Goal: Task Accomplishment & Management: Use online tool/utility

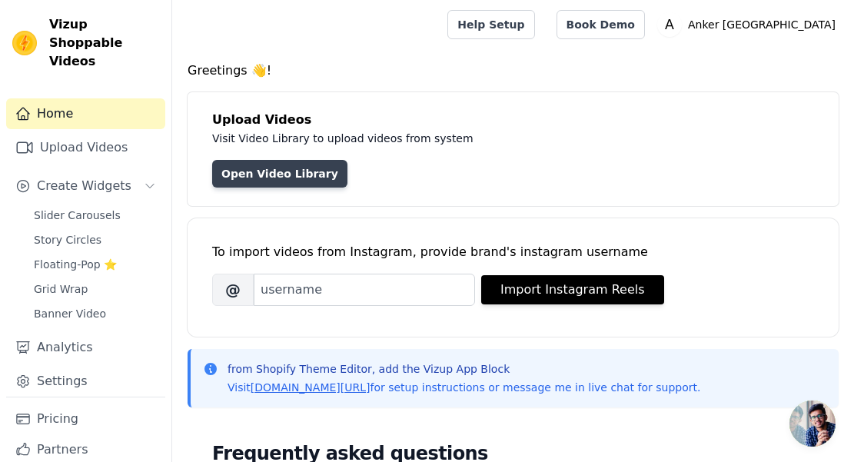
click at [294, 179] on link "Open Video Library" at bounding box center [279, 174] width 135 height 28
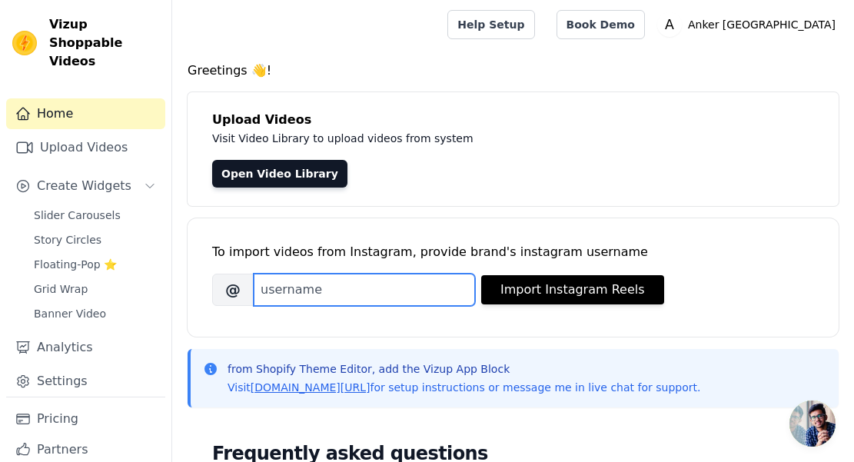
click at [364, 284] on input "Brand's Instagram Username" at bounding box center [364, 290] width 221 height 32
paste input "anker_singapore"
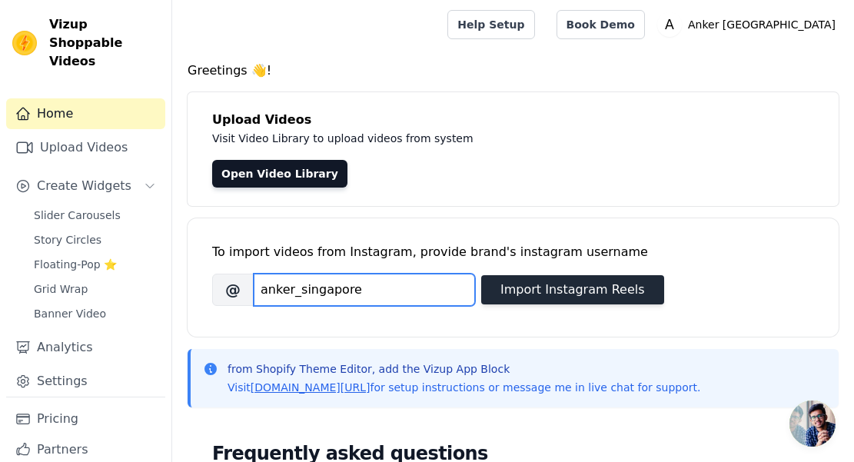
type input "anker_singapore"
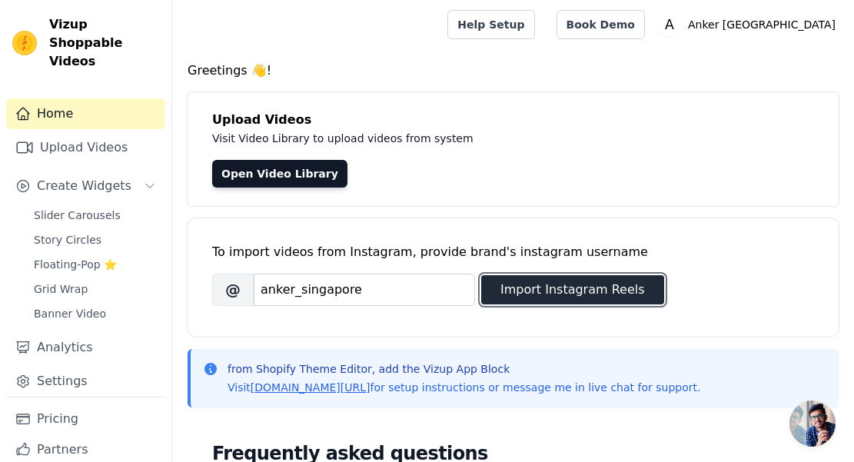
click at [524, 294] on button "Import Instagram Reels" at bounding box center [572, 289] width 183 height 29
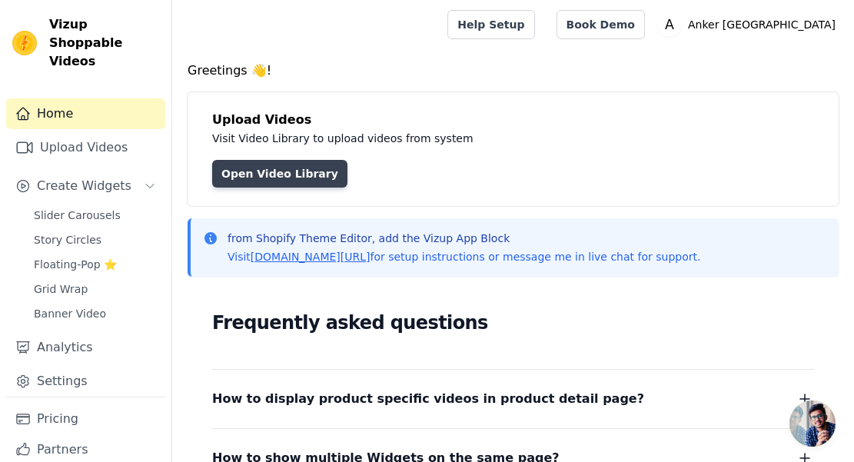
click at [294, 174] on link "Open Video Library" at bounding box center [279, 174] width 135 height 28
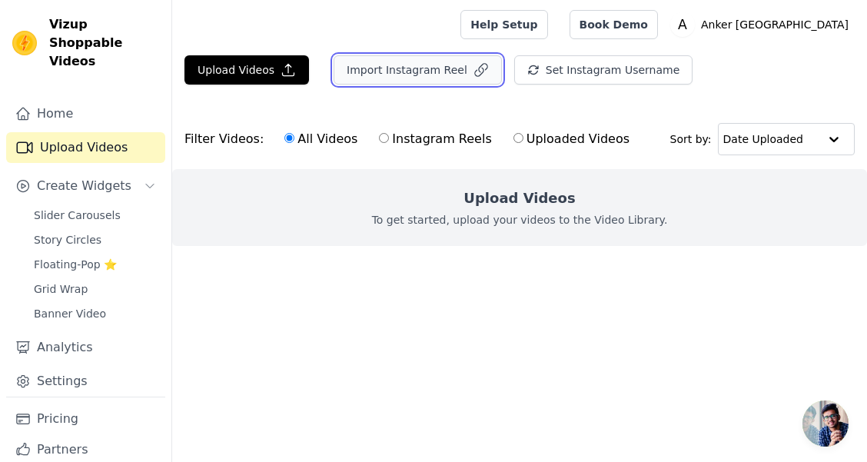
click at [403, 74] on button "Import Instagram Reel" at bounding box center [418, 69] width 168 height 29
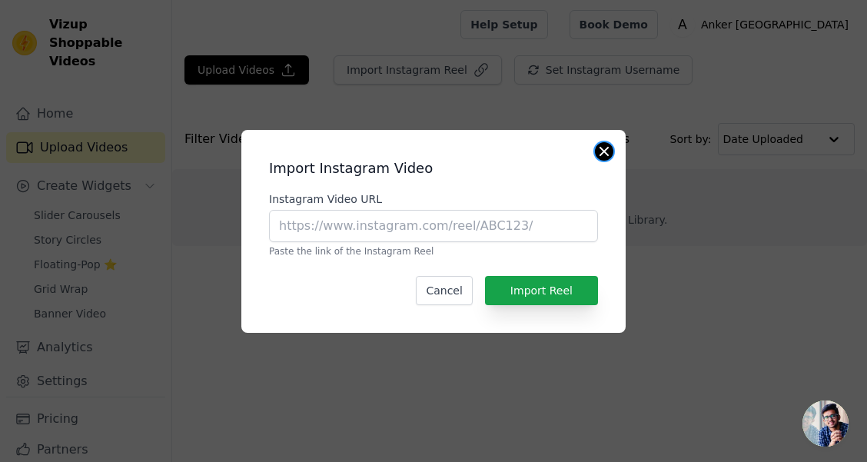
click at [600, 147] on button "Close modal" at bounding box center [604, 151] width 18 height 18
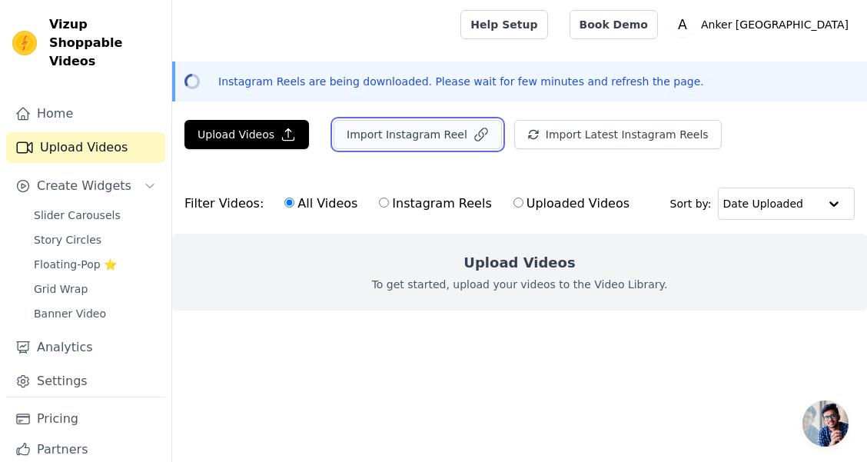
click at [360, 144] on button "Import Instagram Reel" at bounding box center [418, 134] width 168 height 29
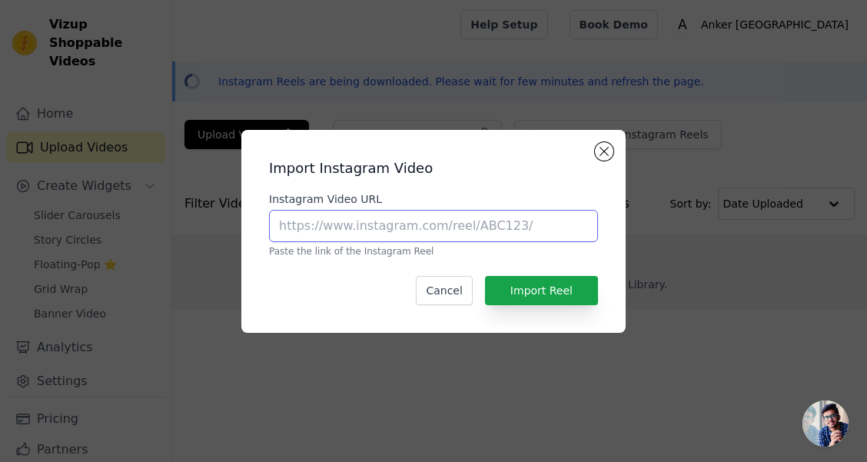
click at [427, 228] on input "Instagram Video URL" at bounding box center [433, 226] width 329 height 32
paste input "[URL][DOMAIN_NAME]"
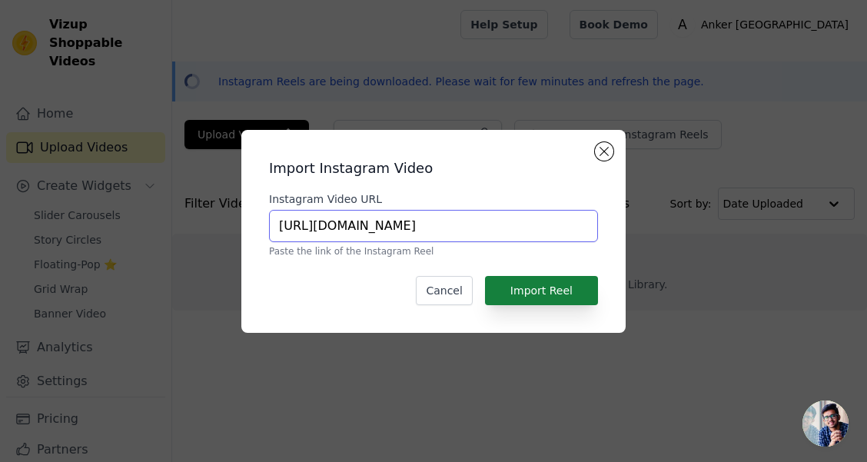
scroll to position [0, 112]
type input "[URL][DOMAIN_NAME]"
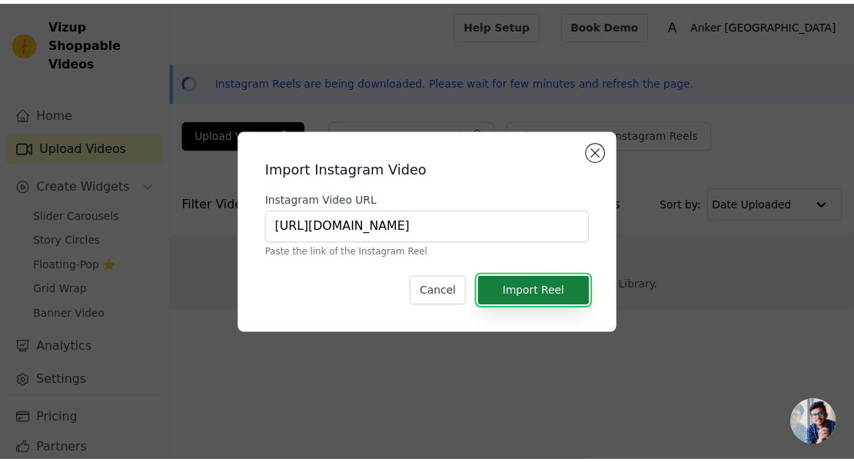
scroll to position [0, 0]
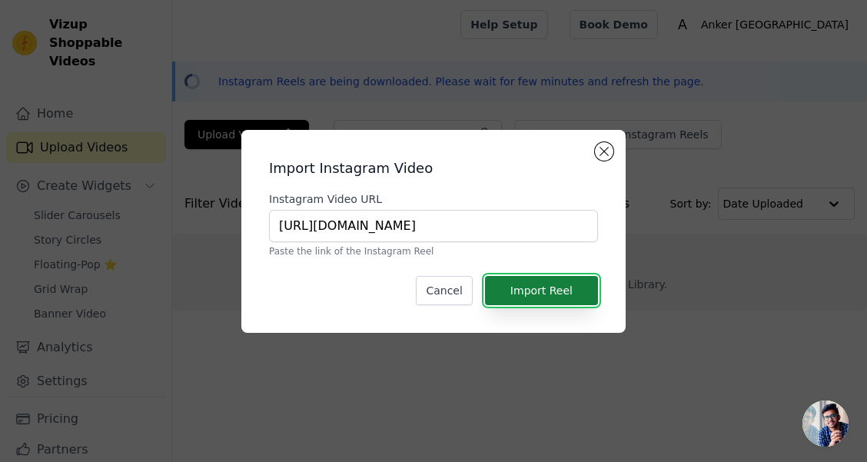
click at [565, 296] on button "Import Reel" at bounding box center [541, 290] width 113 height 29
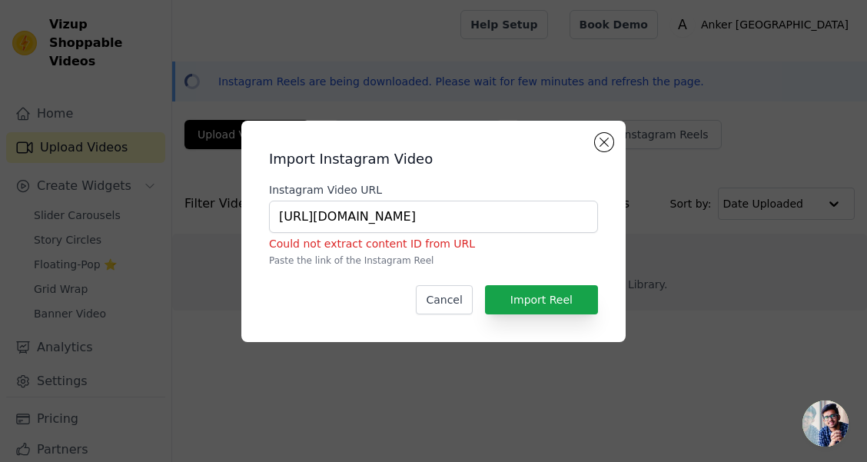
click at [616, 139] on div "Import Instagram Video Instagram Video URL [URL][DOMAIN_NAME] Could not extract…" at bounding box center [433, 231] width 384 height 221
click at [611, 139] on button "Close modal" at bounding box center [604, 142] width 18 height 18
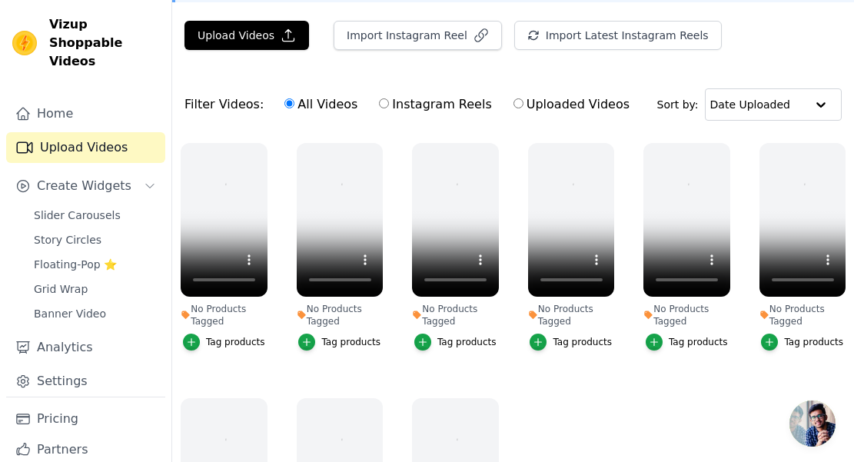
scroll to position [154, 0]
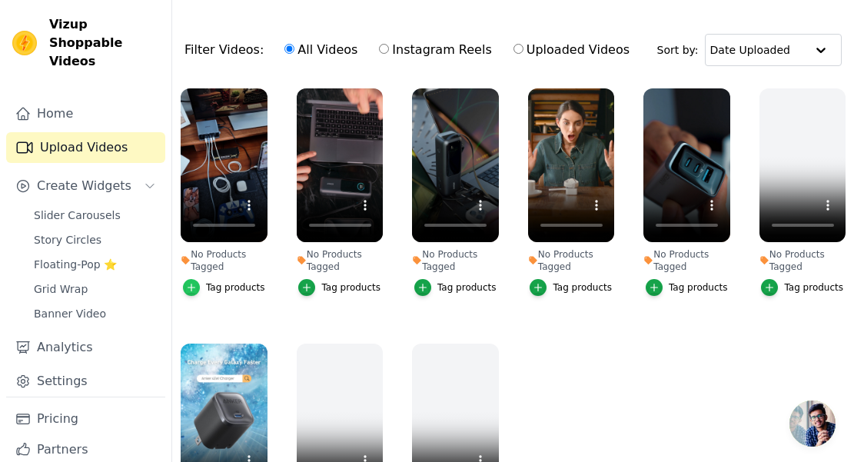
click at [186, 286] on icon "button" at bounding box center [191, 287] width 11 height 11
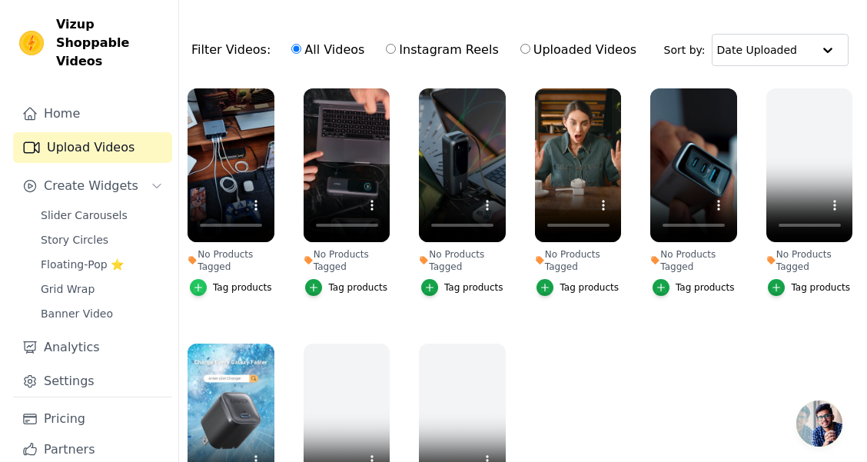
scroll to position [0, 0]
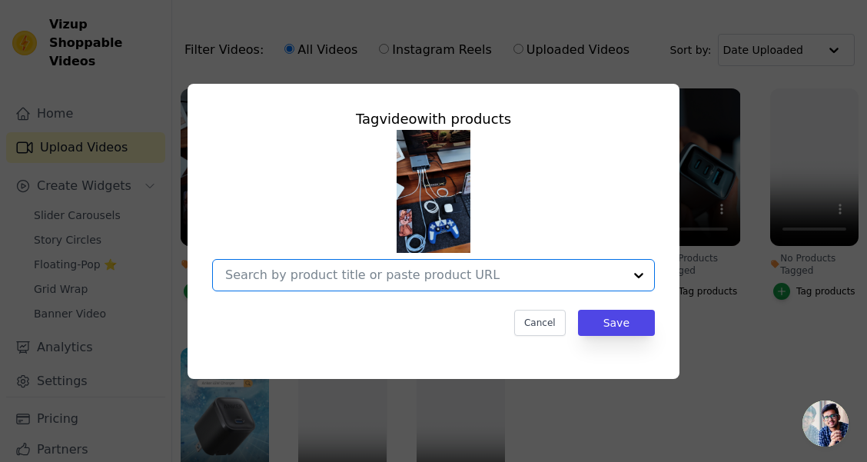
click at [334, 278] on input "No Products Tagged Tag video with products Option undefined, selected. Select i…" at bounding box center [424, 275] width 398 height 15
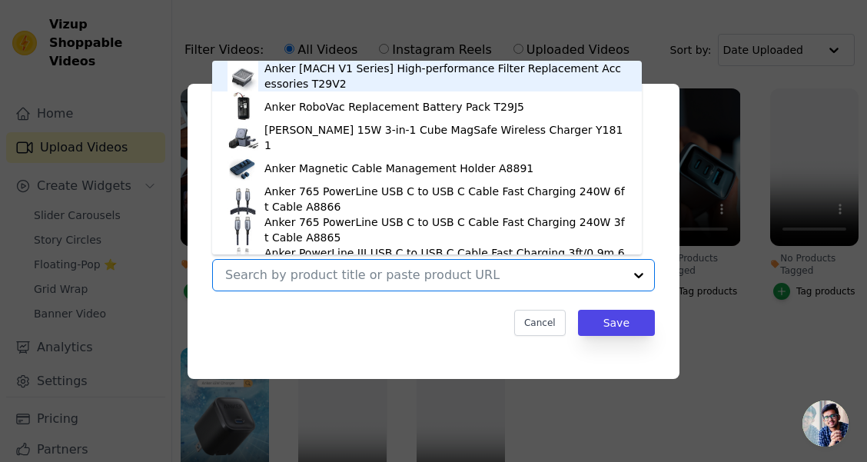
paste input "A2345"
type input "A2345"
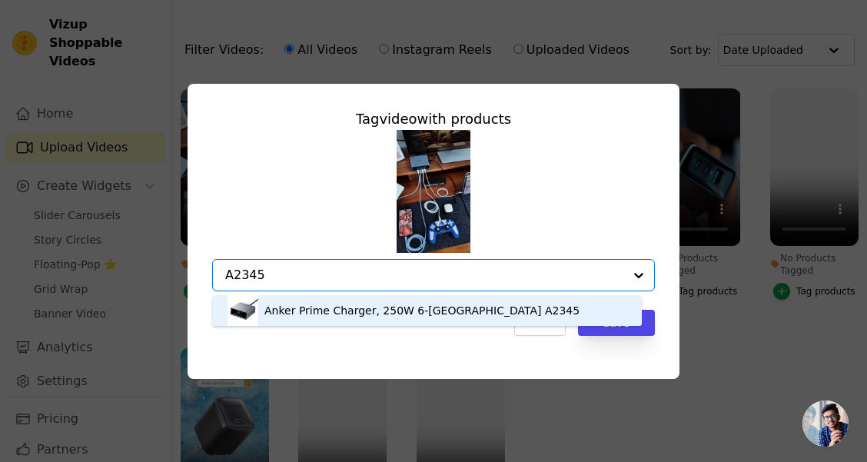
click at [384, 311] on div "Anker Prime Charger, 250W 6-[GEOGRAPHIC_DATA] A2345" at bounding box center [421, 310] width 315 height 15
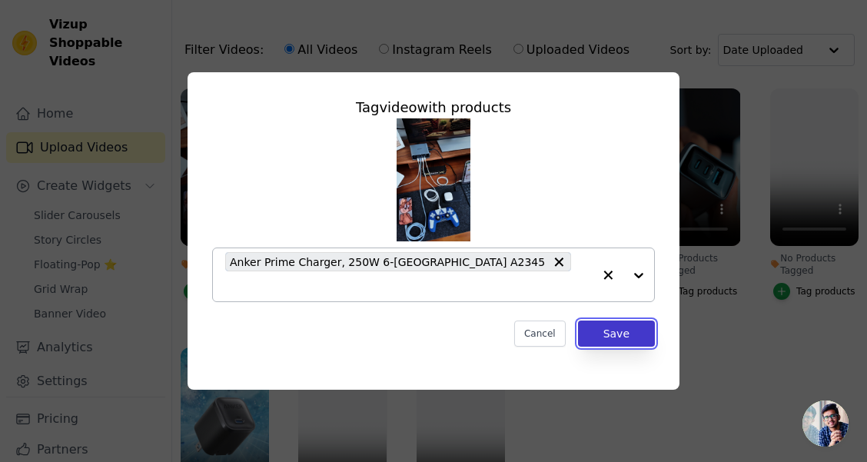
click at [632, 339] on button "Save" at bounding box center [616, 334] width 77 height 26
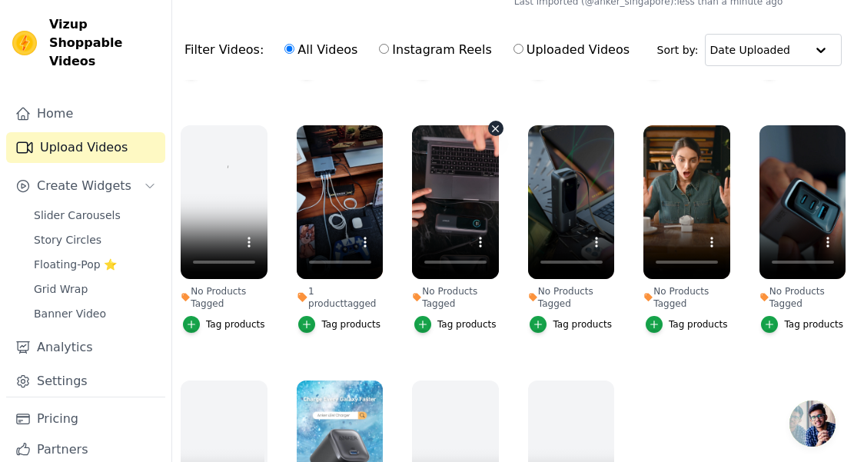
scroll to position [200, 0]
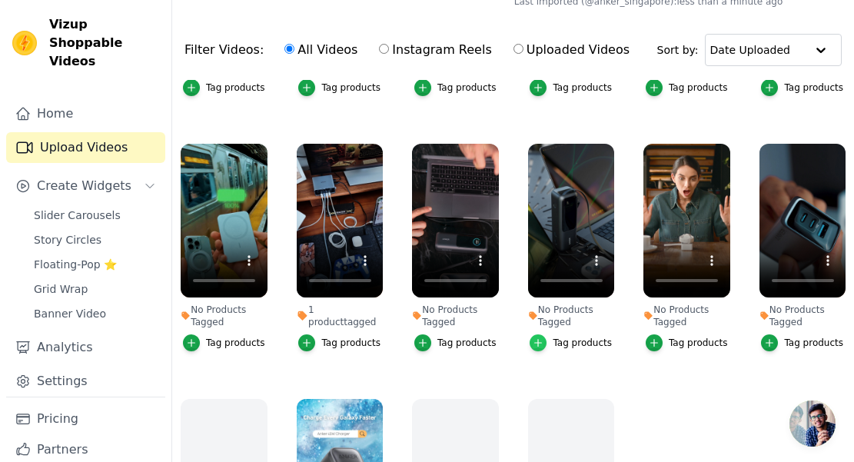
click at [535, 340] on icon "button" at bounding box center [538, 343] width 7 height 7
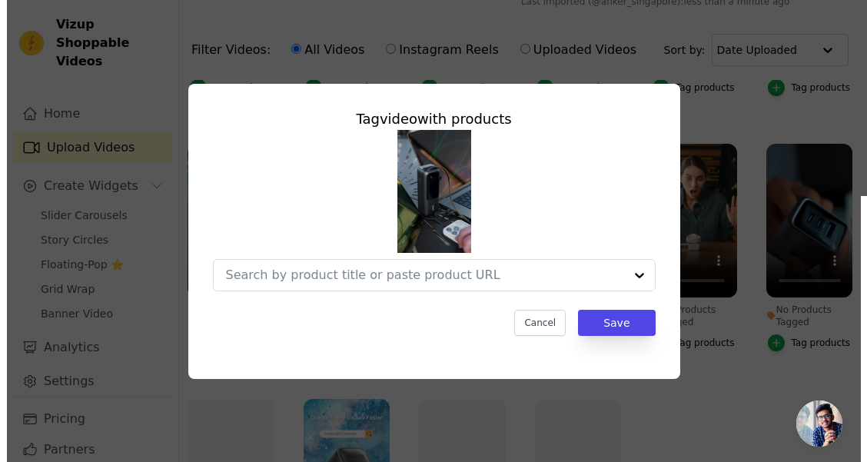
scroll to position [204, 0]
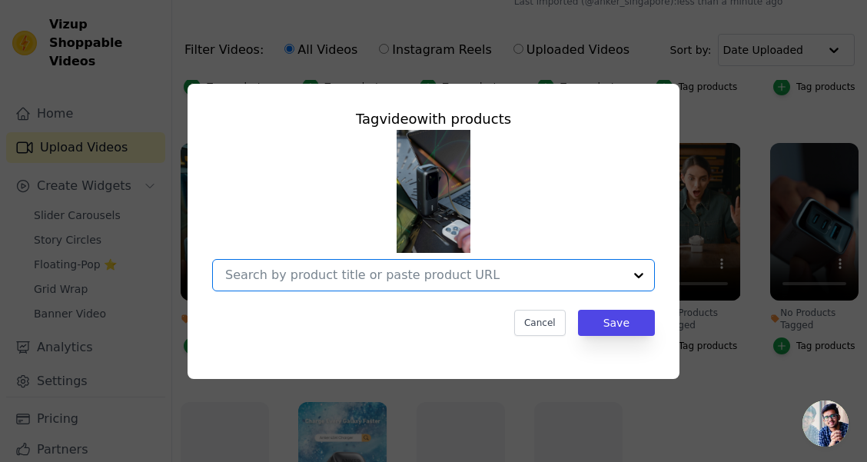
click at [505, 274] on input "No Products Tagged Tag video with products Option undefined, selected. Select i…" at bounding box center [424, 275] width 398 height 15
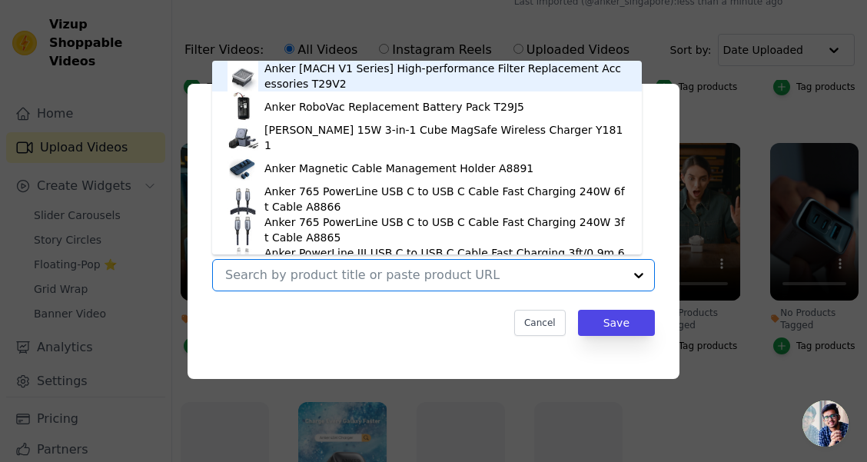
paste input "A1695SP"
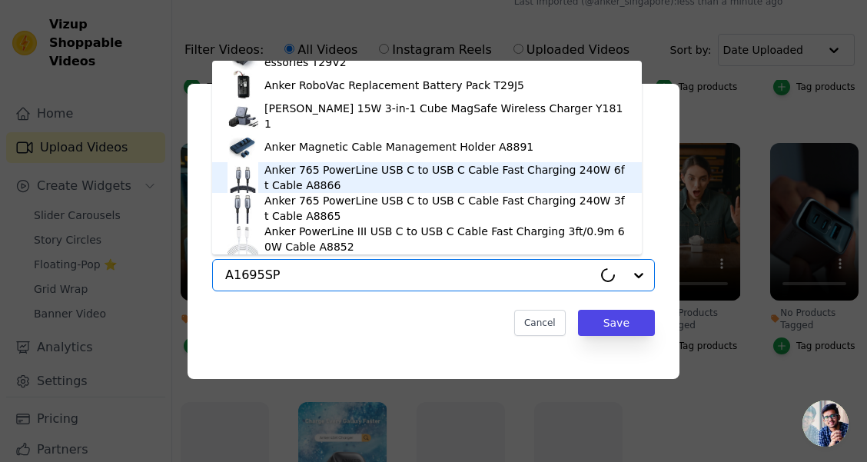
scroll to position [0, 0]
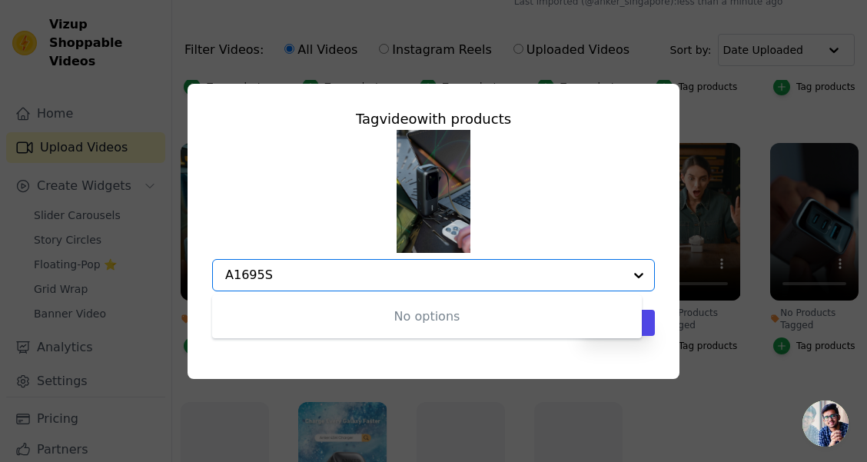
type input "A1695"
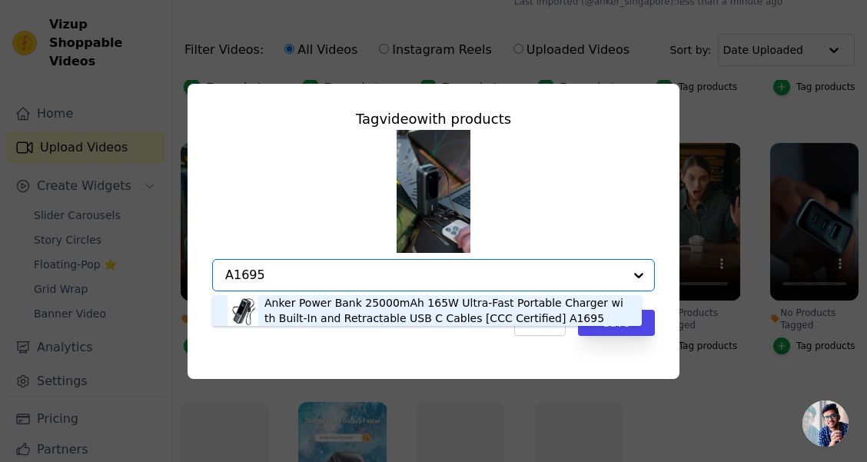
click at [319, 307] on div "Anker Power Bank 25000mAh 165W Ultra-Fast Portable Charger with Built-In and Re…" at bounding box center [445, 310] width 362 height 31
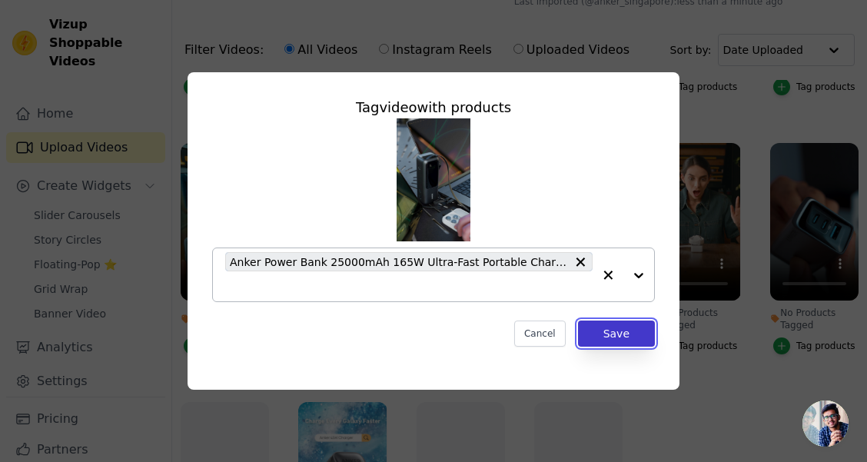
click at [624, 334] on button "Save" at bounding box center [616, 334] width 77 height 26
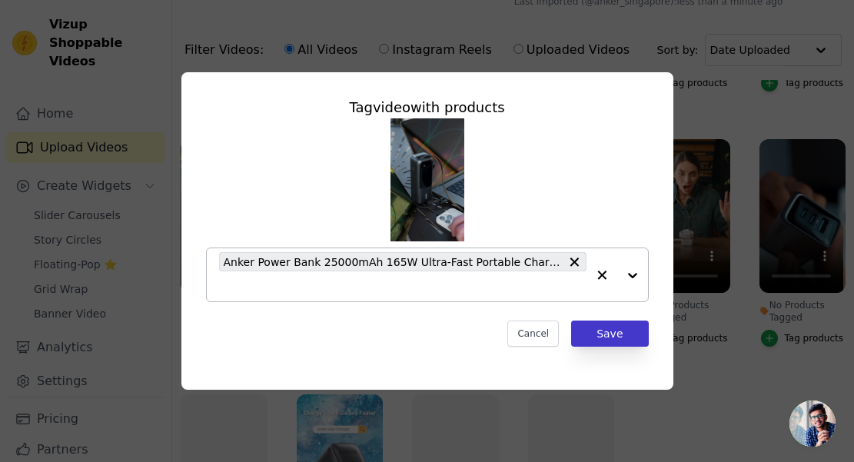
scroll to position [200, 0]
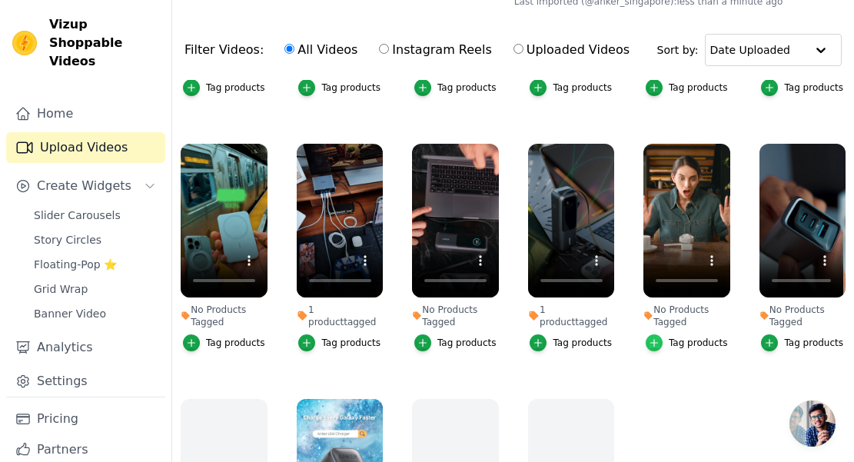
click at [653, 340] on icon "button" at bounding box center [654, 342] width 11 height 11
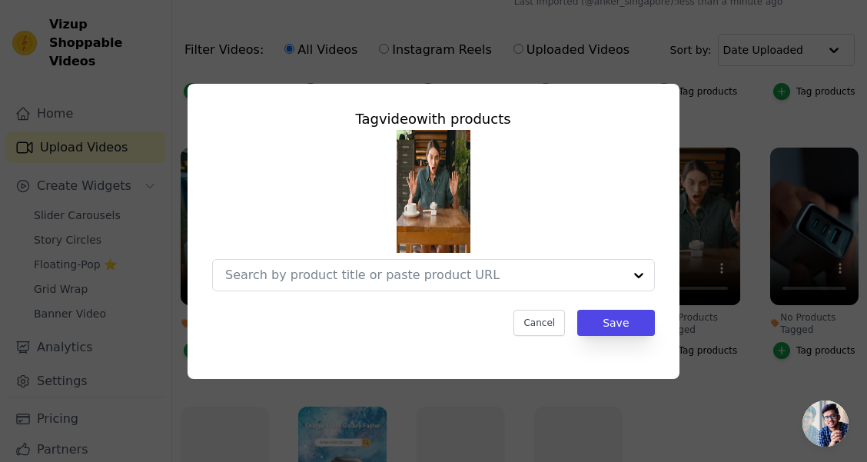
scroll to position [204, 0]
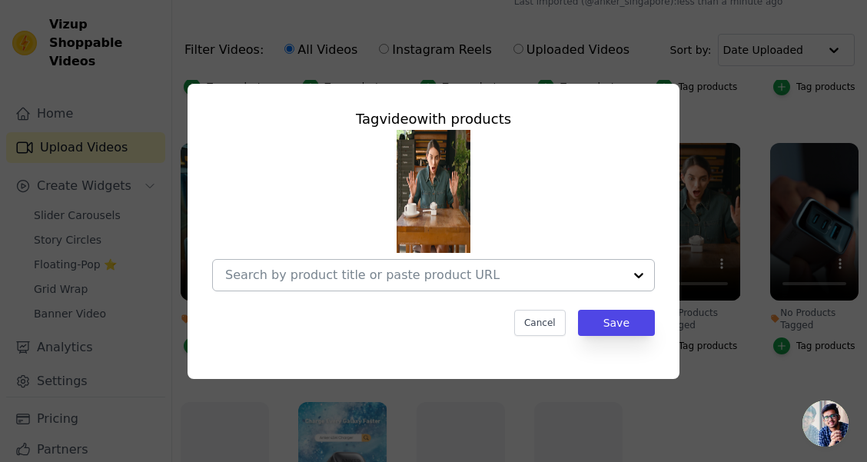
click at [319, 280] on input "No Products Tagged Tag video with products Cancel Save Tag products" at bounding box center [424, 275] width 398 height 15
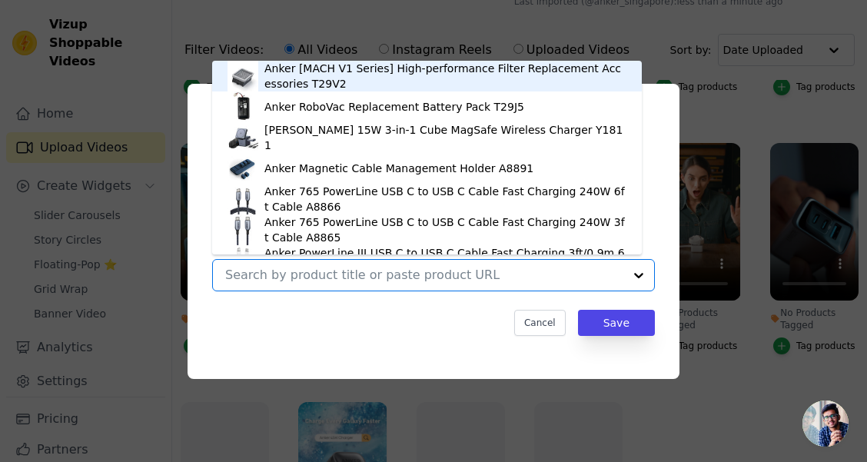
paste input "A1657"
type input "A1657"
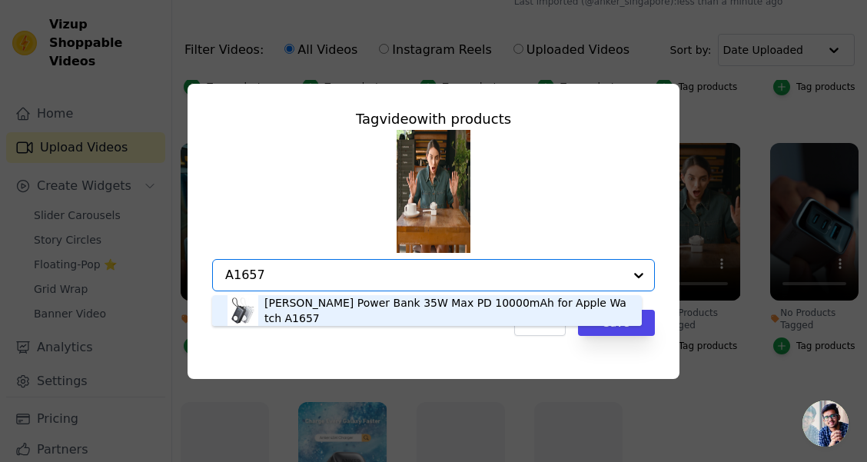
click at [314, 310] on div "[PERSON_NAME] Power Bank 35W Max PD 10000mAh for Apple Watch A1657" at bounding box center [445, 310] width 362 height 31
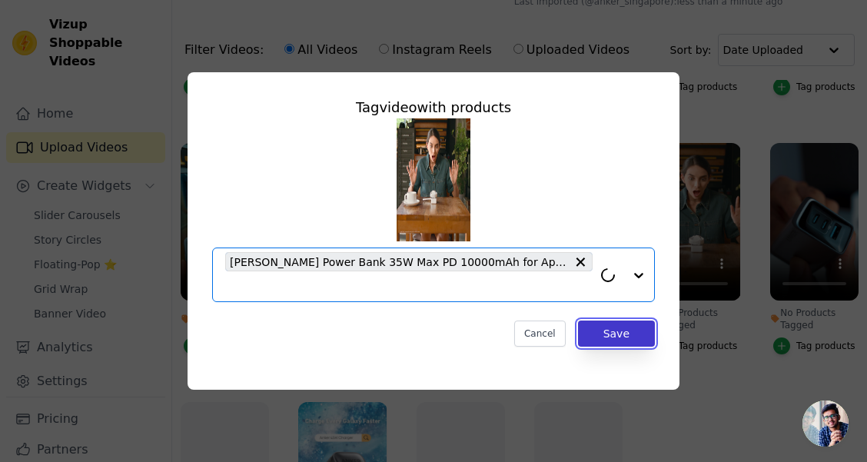
click at [614, 334] on button "Save" at bounding box center [616, 334] width 77 height 26
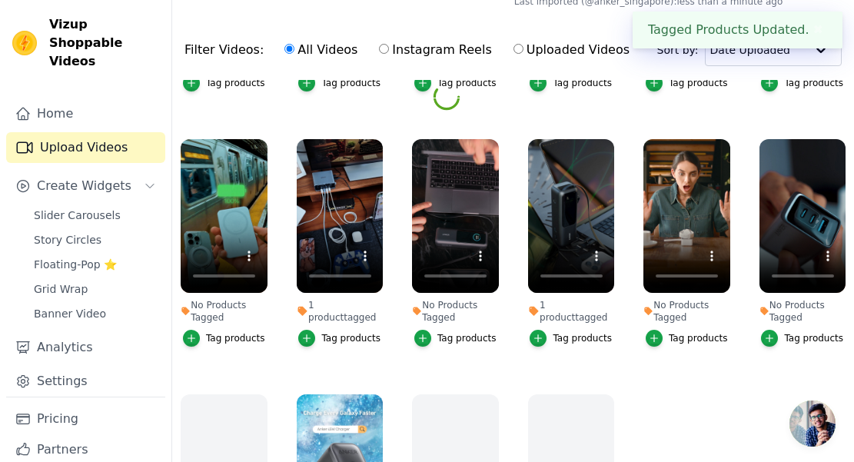
scroll to position [200, 0]
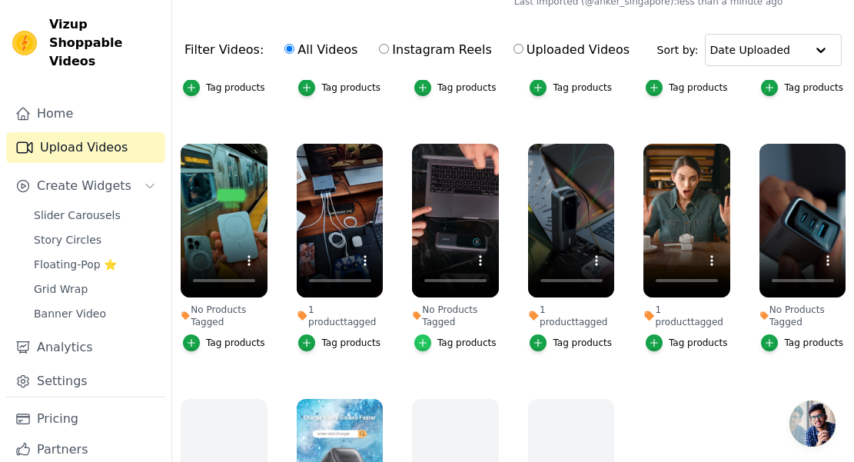
click at [419, 337] on icon "button" at bounding box center [422, 342] width 11 height 11
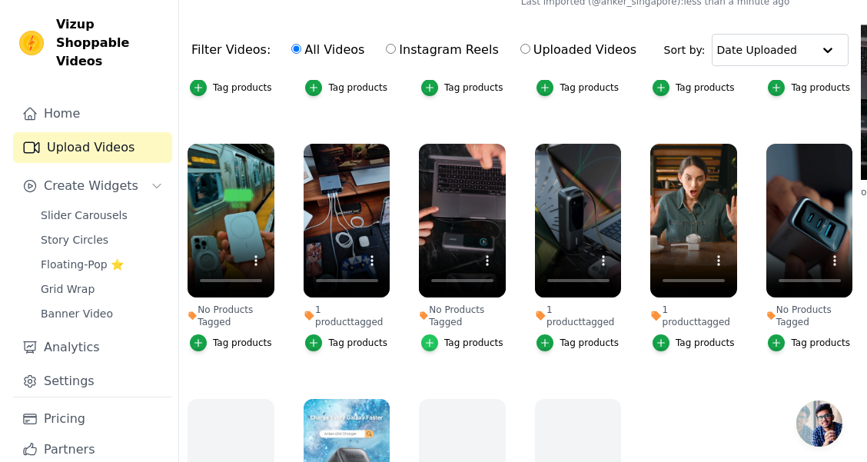
scroll to position [204, 0]
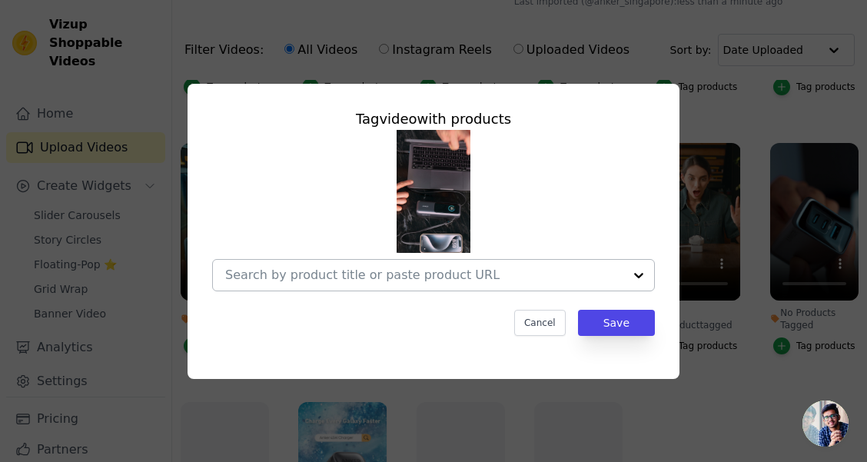
click at [430, 273] on input "No Products Tagged Tag video with products Cancel Save Tag products" at bounding box center [424, 275] width 398 height 15
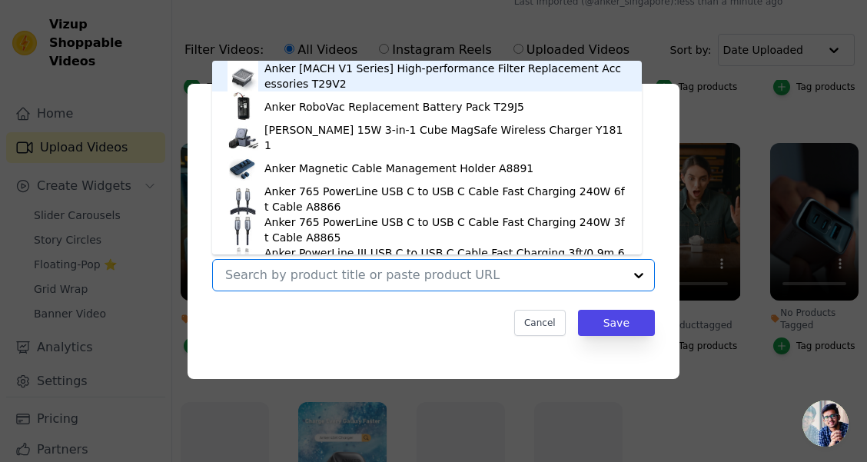
paste input "A1695"
type input "A1695"
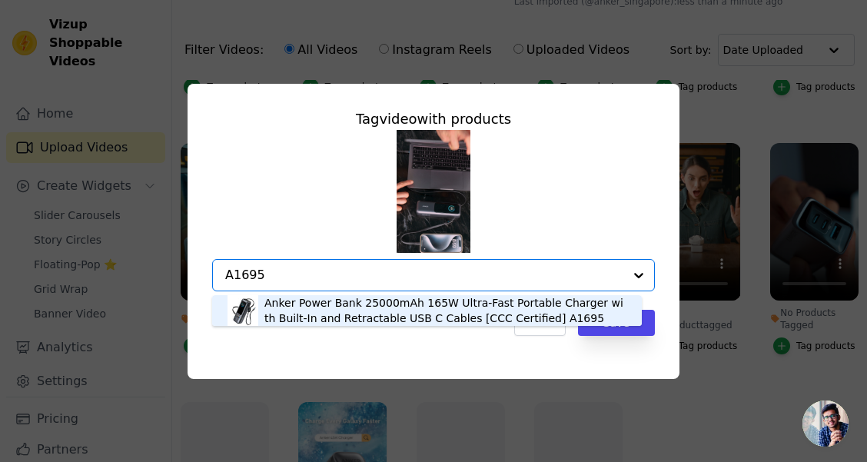
click at [377, 298] on div "Anker Power Bank 25000mAh 165W Ultra-Fast Portable Charger with Built-In and Re…" at bounding box center [445, 310] width 362 height 31
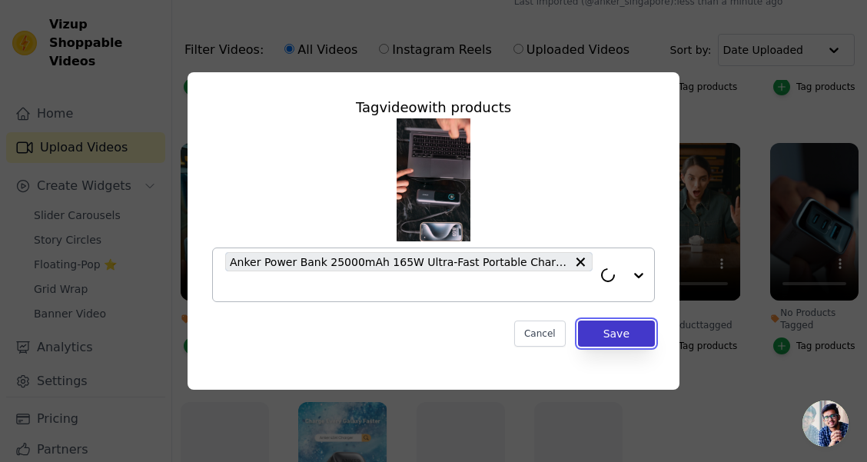
click at [620, 334] on button "Save" at bounding box center [616, 334] width 77 height 26
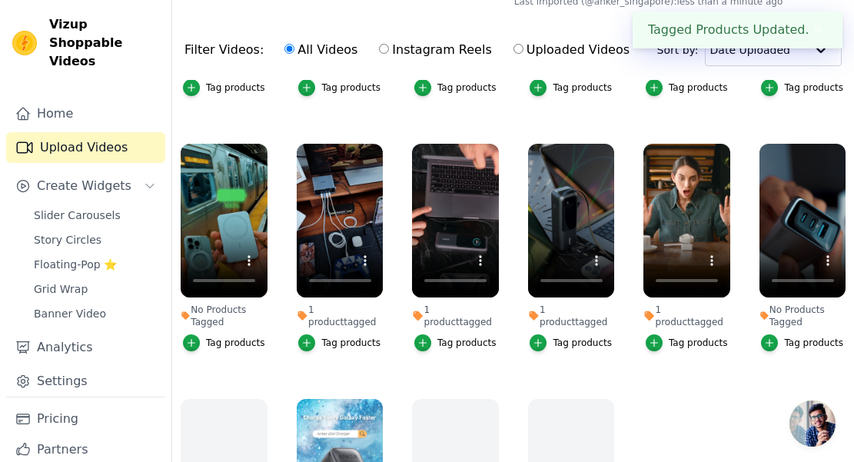
scroll to position [277, 0]
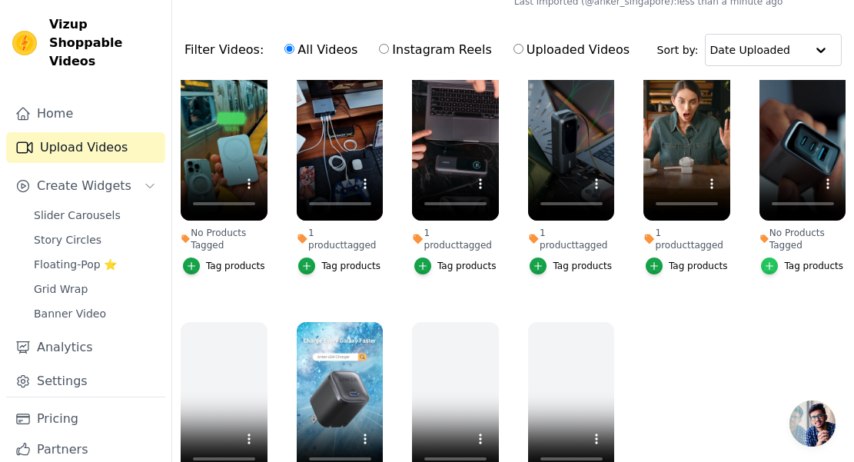
click at [764, 261] on icon "button" at bounding box center [769, 266] width 11 height 11
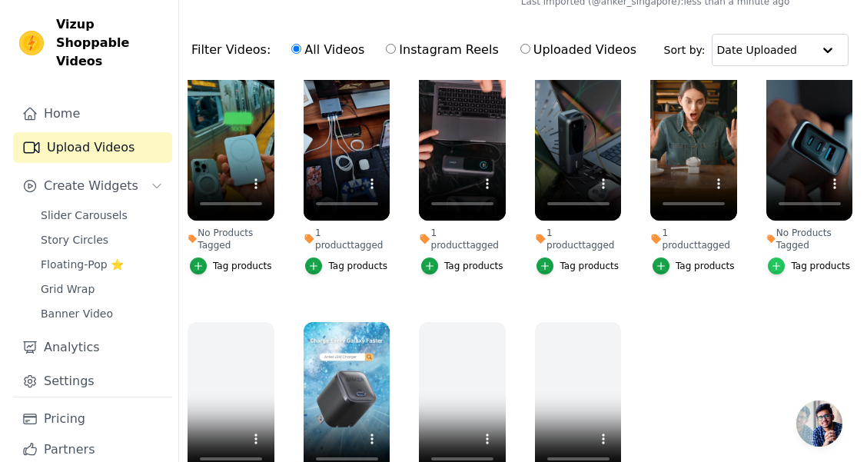
scroll to position [281, 0]
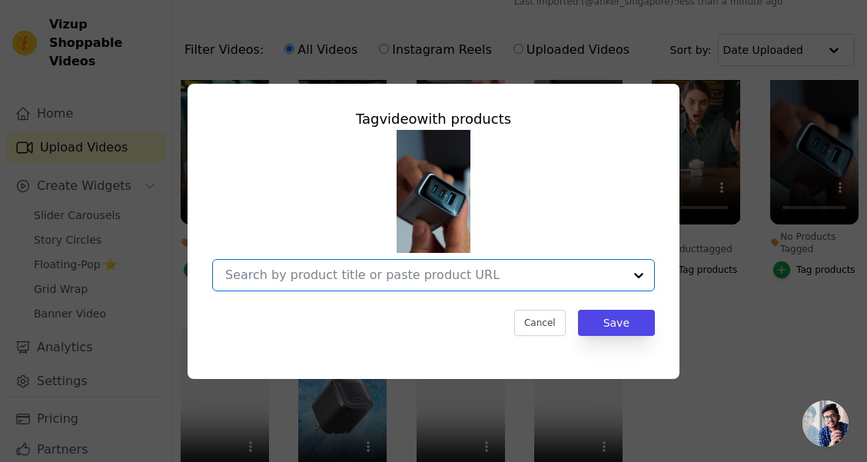
click at [521, 269] on input "No Products Tagged Tag video with products Option undefined, selected. Select i…" at bounding box center [424, 275] width 398 height 15
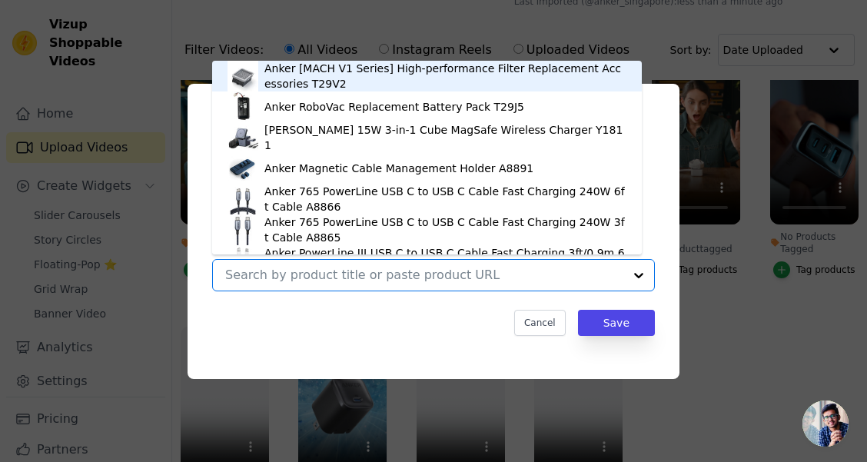
paste input "A2688"
type input "A2688"
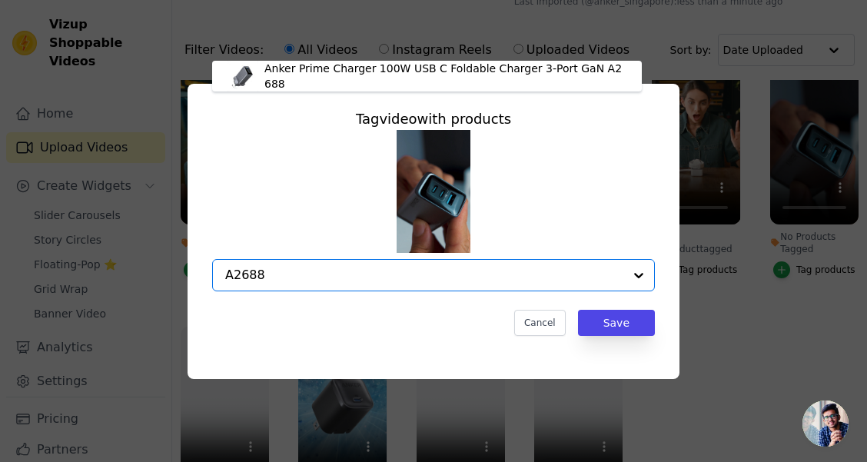
scroll to position [0, 0]
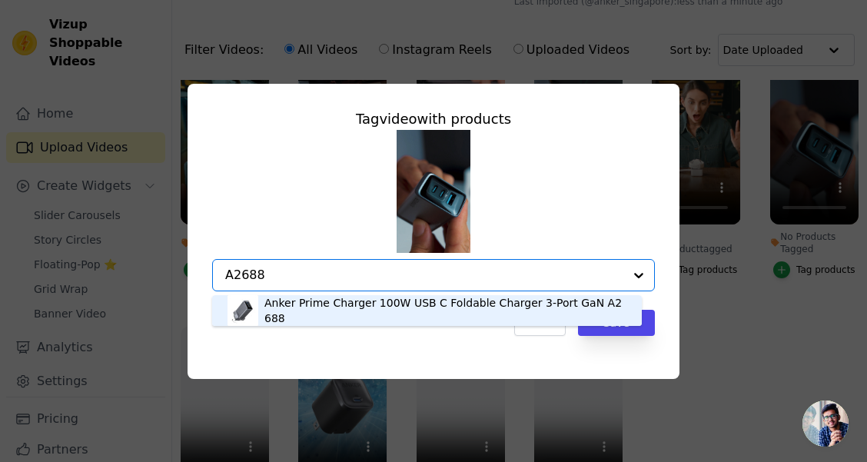
click at [319, 310] on div "Anker Prime Charger 100W USB C Foldable Charger 3-Port GaN A2688" at bounding box center [445, 310] width 362 height 31
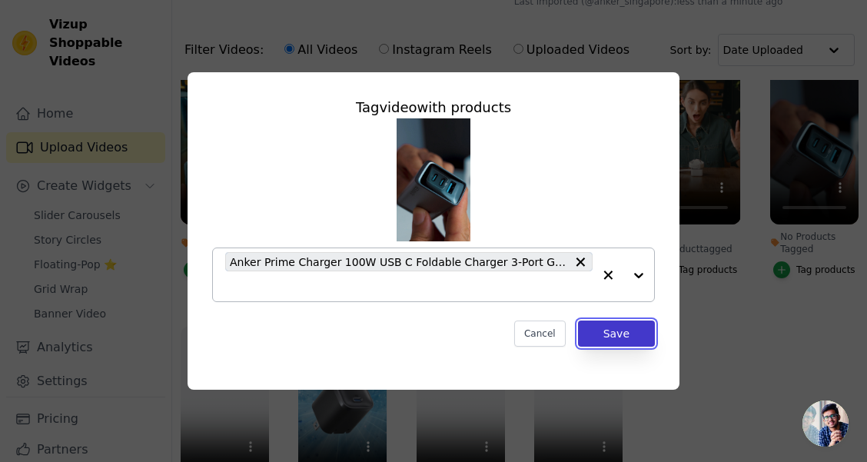
click at [636, 334] on button "Save" at bounding box center [616, 334] width 77 height 26
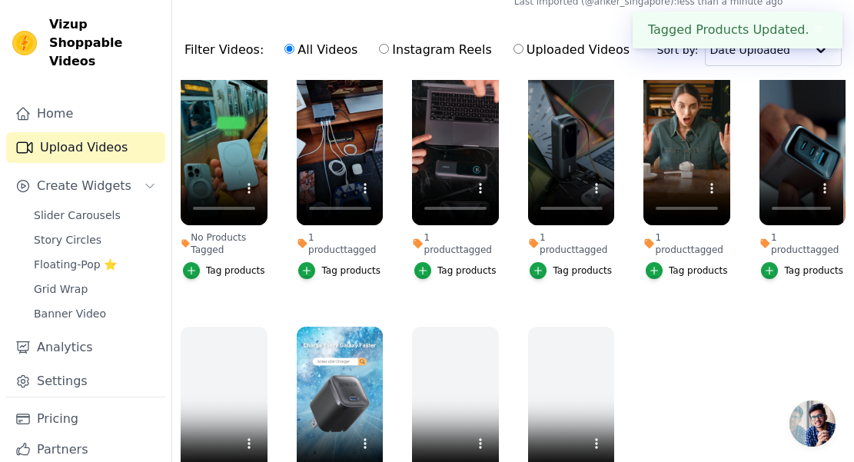
scroll to position [200, 0]
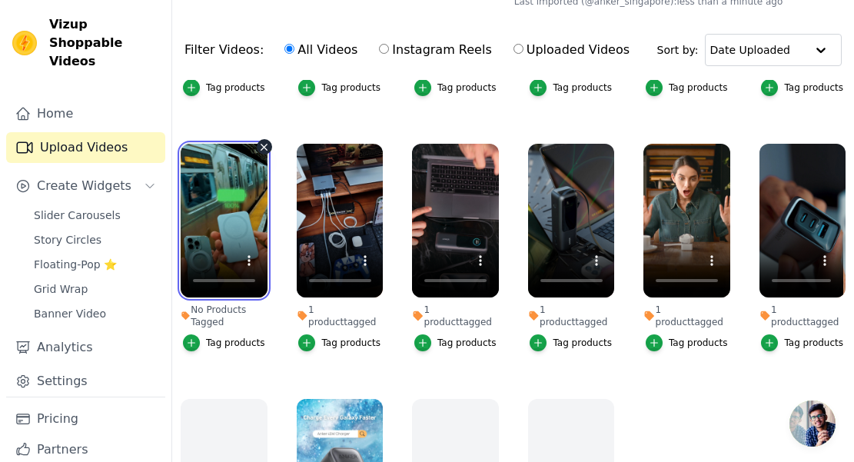
click at [224, 178] on video at bounding box center [224, 221] width 87 height 154
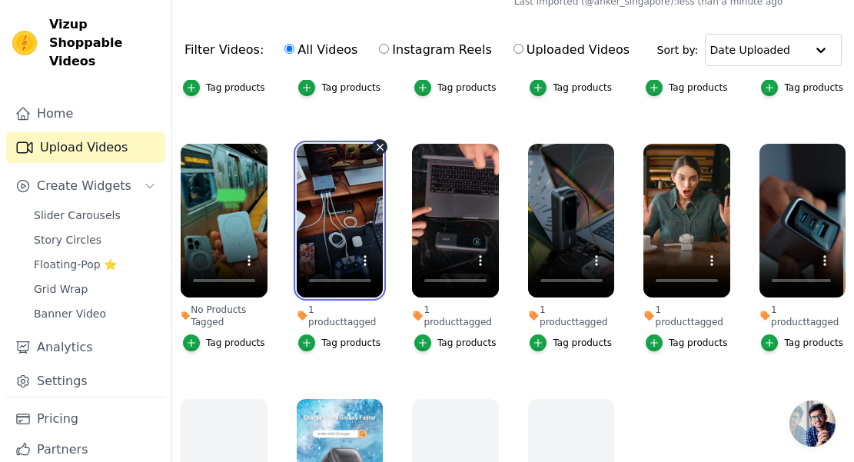
click at [334, 194] on video at bounding box center [340, 221] width 87 height 154
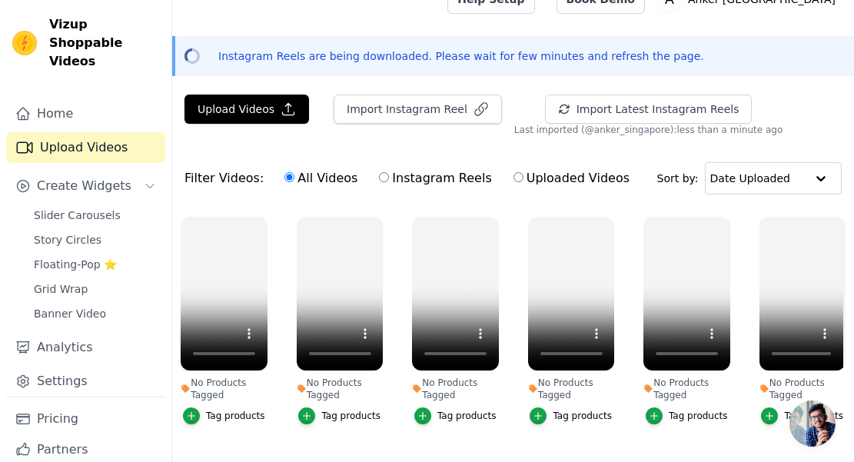
scroll to position [0, 0]
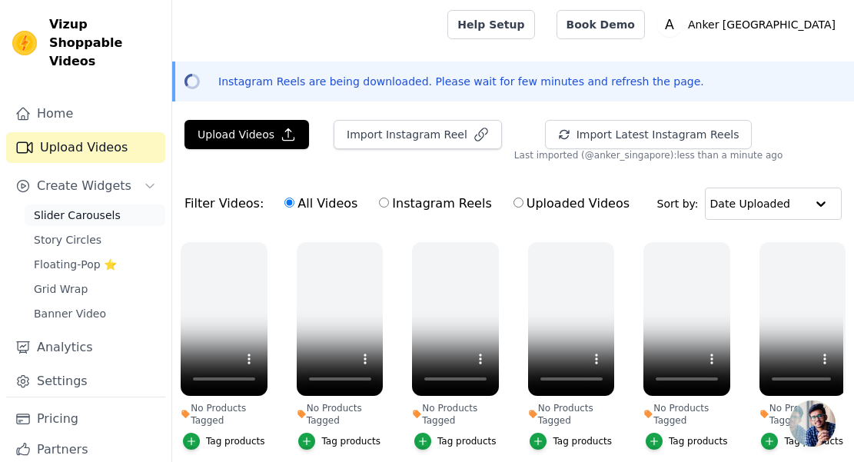
click at [69, 218] on span "Slider Carousels" at bounding box center [77, 215] width 87 height 15
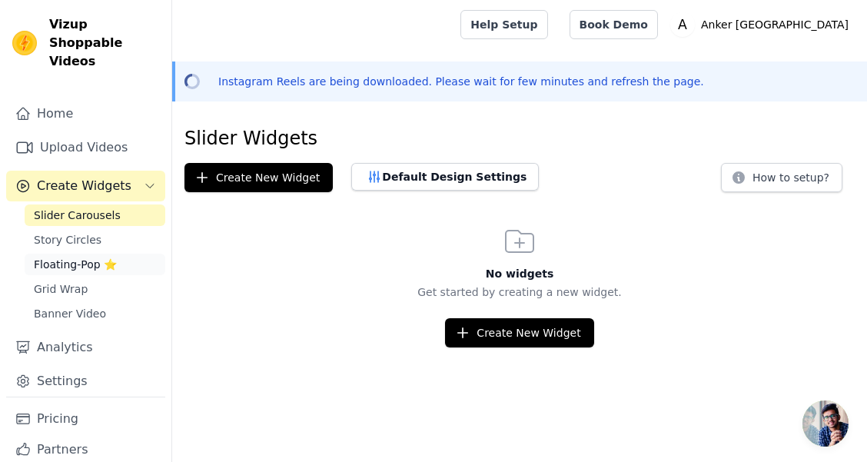
click at [71, 266] on span "Floating-Pop ⭐" at bounding box center [75, 264] width 83 height 15
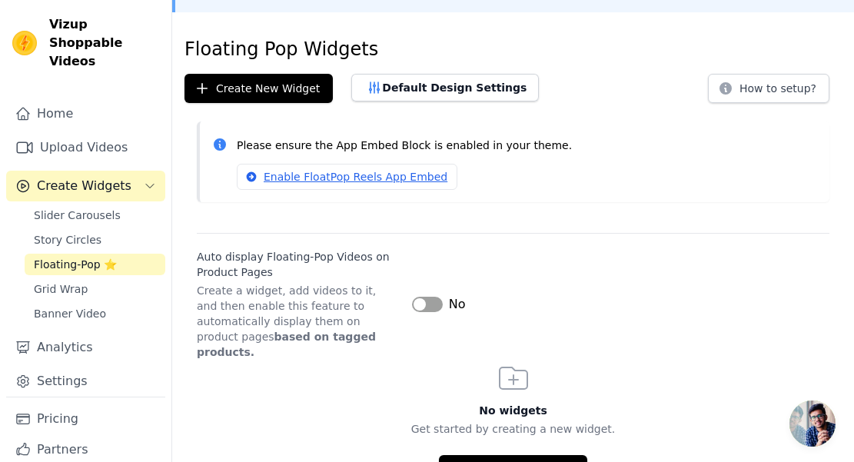
scroll to position [96, 0]
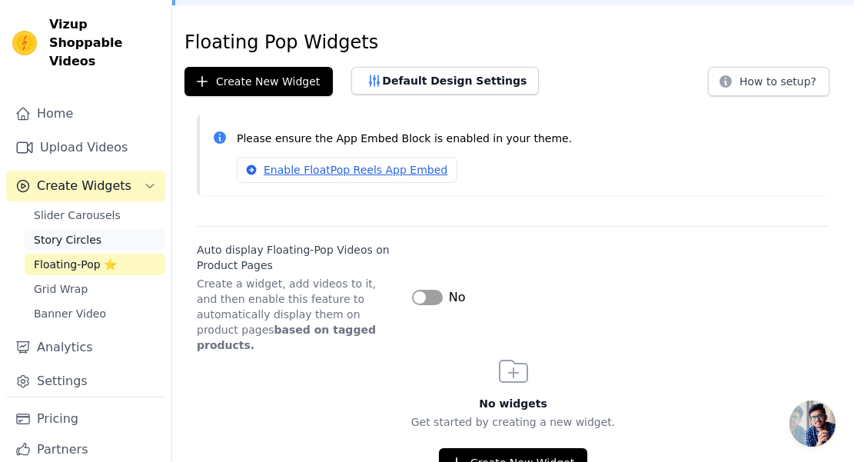
click at [75, 236] on span "Story Circles" at bounding box center [68, 239] width 68 height 15
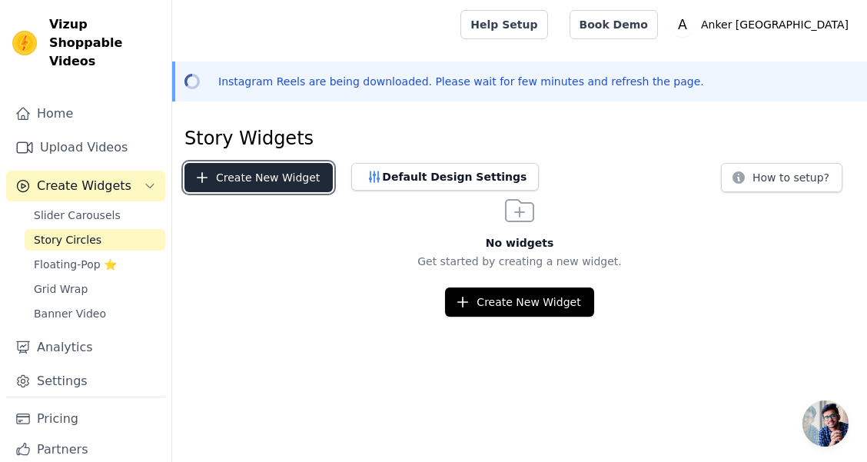
click at [261, 181] on button "Create New Widget" at bounding box center [258, 177] width 148 height 29
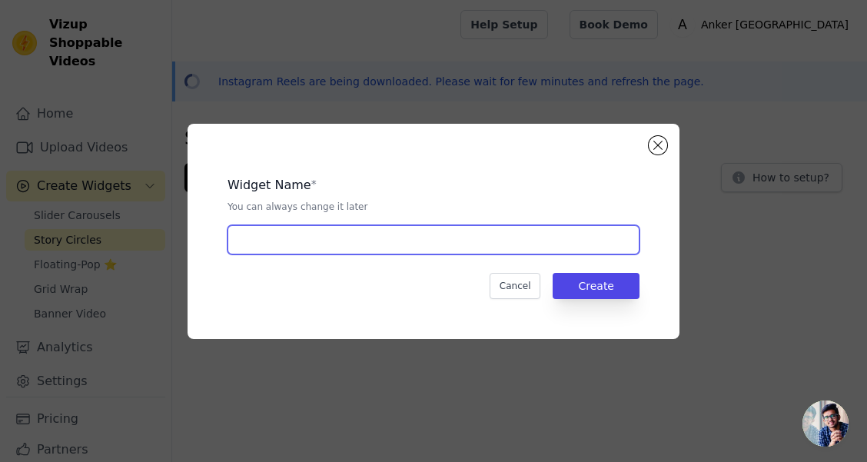
click at [476, 231] on input "text" at bounding box center [434, 239] width 412 height 29
type input "anker ins reels"
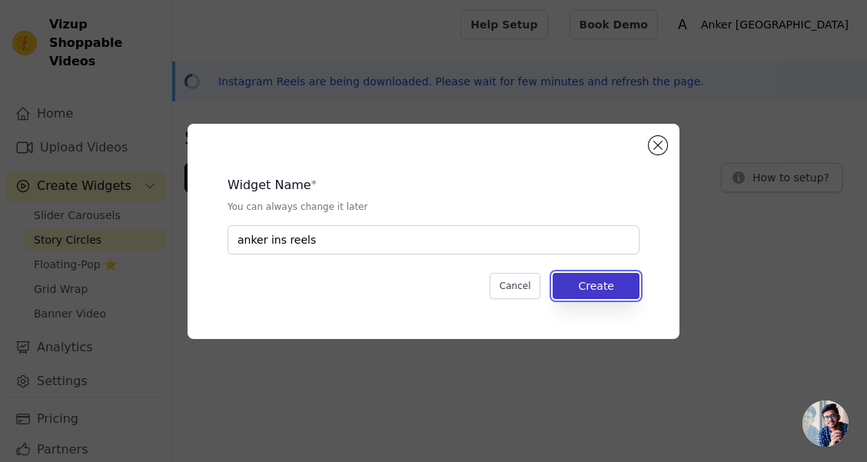
click at [597, 291] on button "Create" at bounding box center [596, 286] width 87 height 26
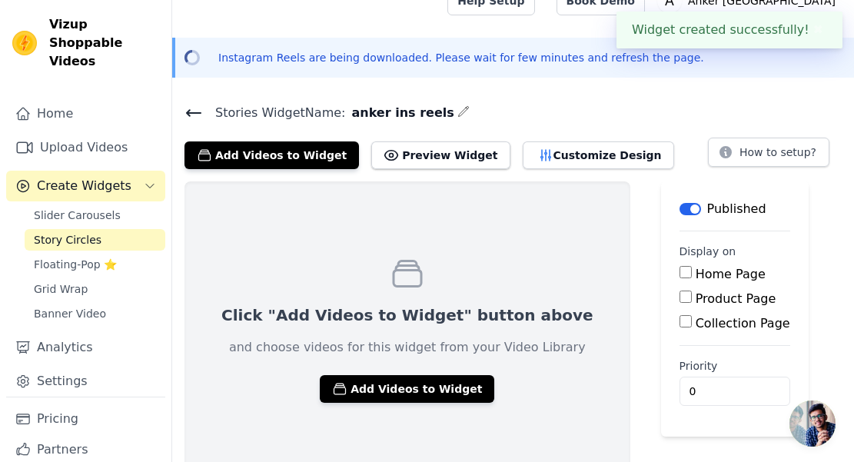
scroll to position [38, 0]
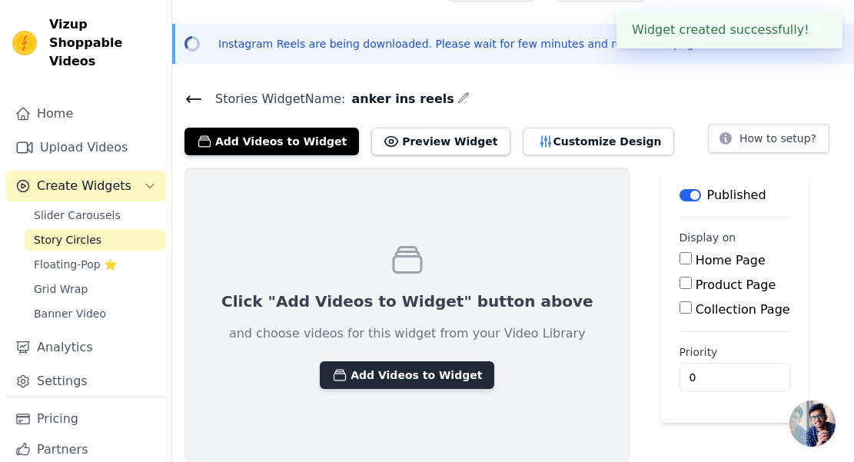
click at [387, 379] on button "Add Videos to Widget" at bounding box center [407, 375] width 174 height 28
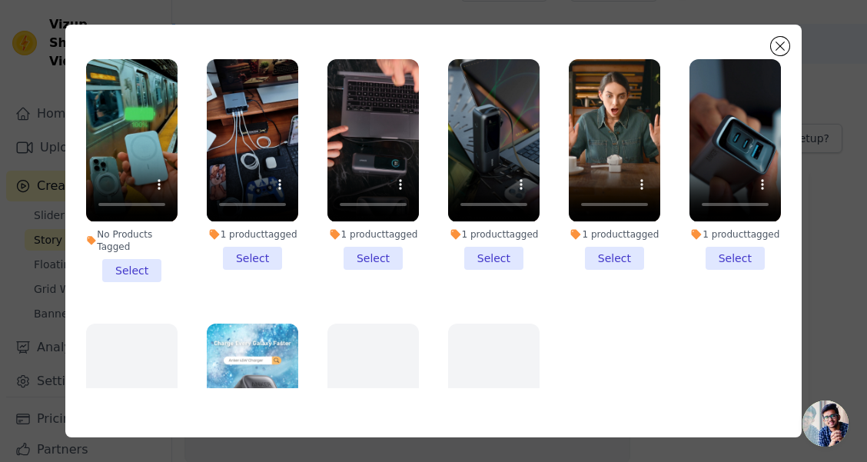
scroll to position [61, 0]
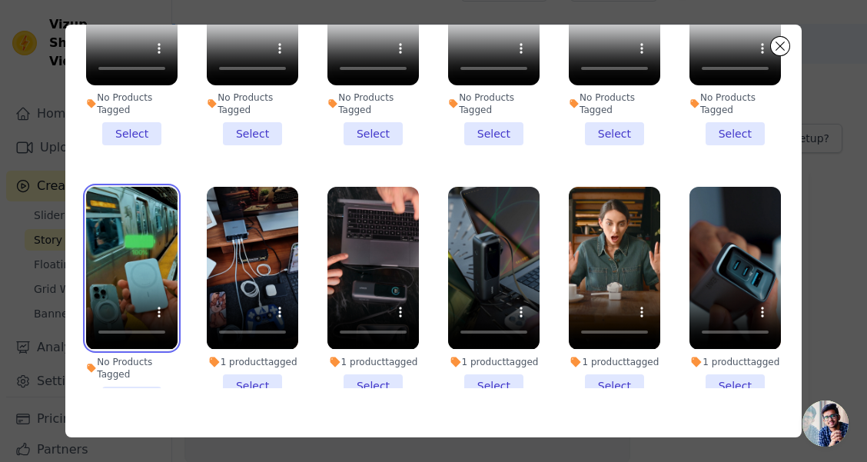
click at [115, 254] on video at bounding box center [131, 268] width 91 height 162
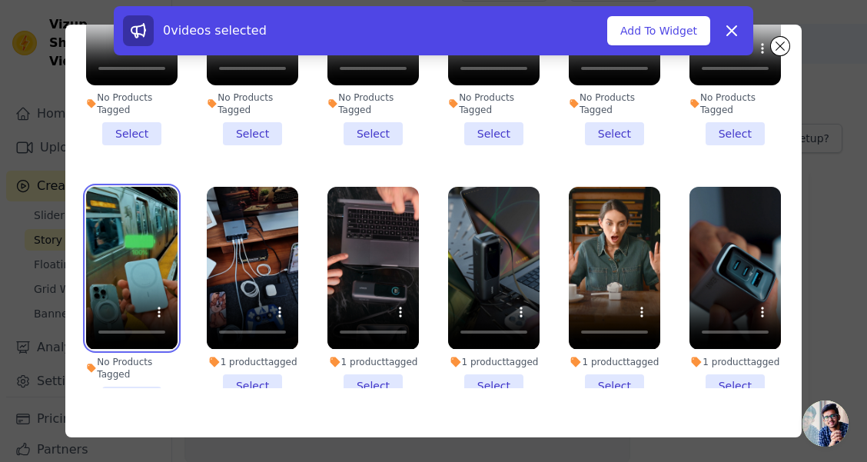
scroll to position [138, 0]
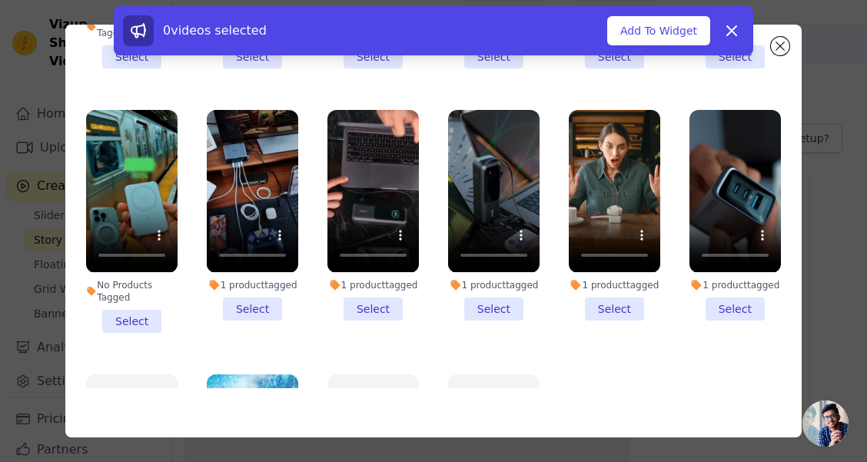
click at [140, 305] on li "No Products Tagged Select" at bounding box center [131, 221] width 91 height 222
click at [0, 0] on input "No Products Tagged Select" at bounding box center [0, 0] width 0 height 0
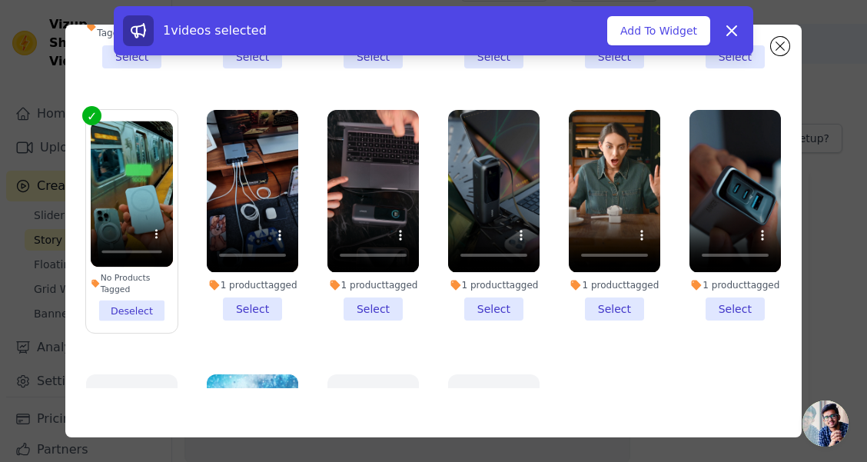
click at [243, 303] on li "1 product tagged Select" at bounding box center [252, 215] width 91 height 210
click at [0, 0] on input "1 product tagged Select" at bounding box center [0, 0] width 0 height 0
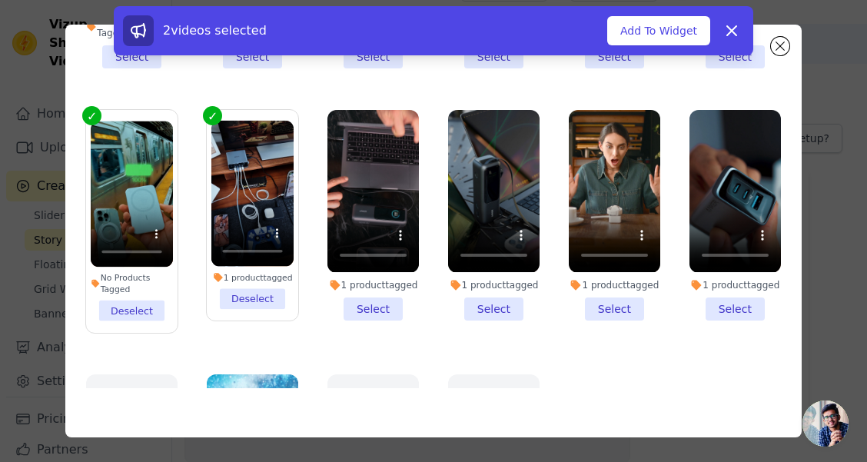
click at [360, 307] on li "1 product tagged Select" at bounding box center [372, 215] width 91 height 210
click at [0, 0] on input "1 product tagged Select" at bounding box center [0, 0] width 0 height 0
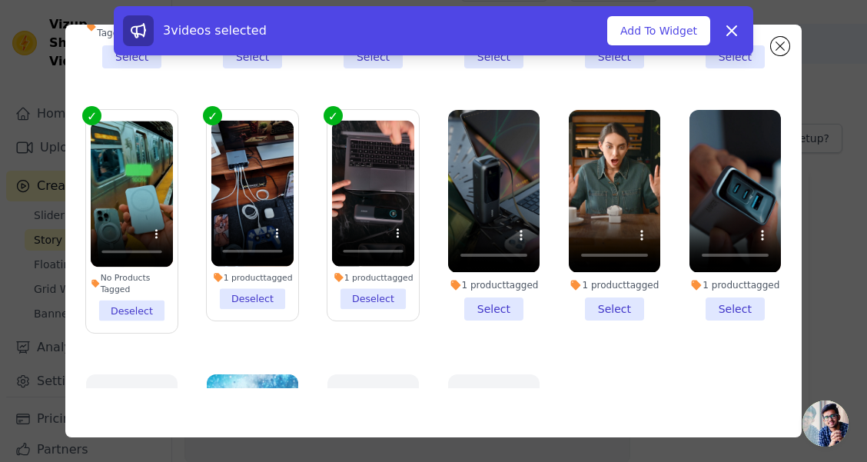
click at [383, 297] on li "1 product tagged Deselect" at bounding box center [373, 215] width 82 height 189
click at [0, 0] on input "1 product tagged Deselect" at bounding box center [0, 0] width 0 height 0
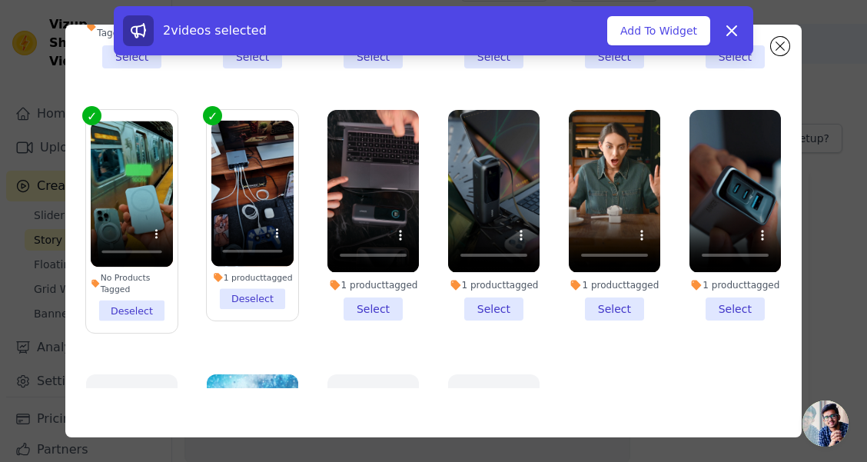
click at [481, 306] on li "1 product tagged Select" at bounding box center [493, 215] width 91 height 210
click at [0, 0] on input "1 product tagged Select" at bounding box center [0, 0] width 0 height 0
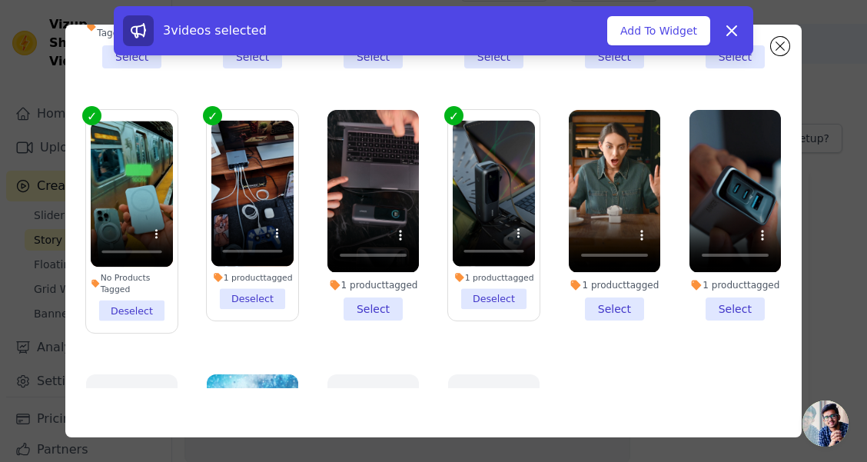
click at [613, 304] on li "1 product tagged Select" at bounding box center [614, 215] width 91 height 210
click at [0, 0] on input "1 product tagged Select" at bounding box center [0, 0] width 0 height 0
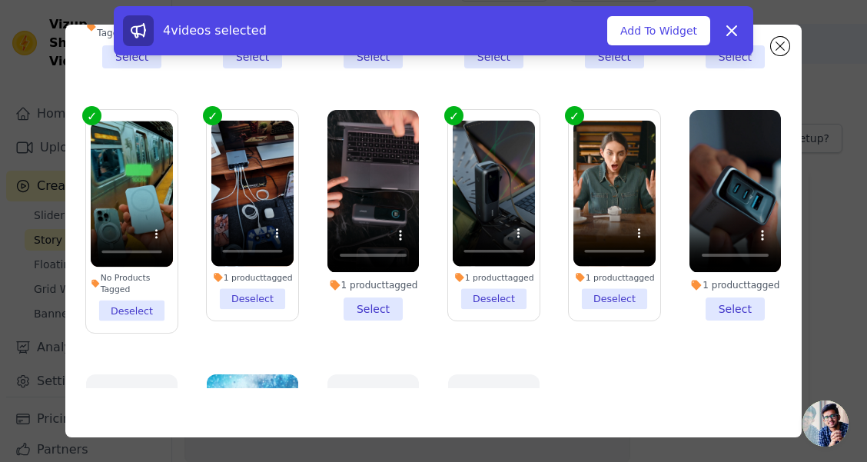
click at [716, 302] on li "1 product tagged Select" at bounding box center [735, 215] width 91 height 210
click at [0, 0] on input "1 product tagged Select" at bounding box center [0, 0] width 0 height 0
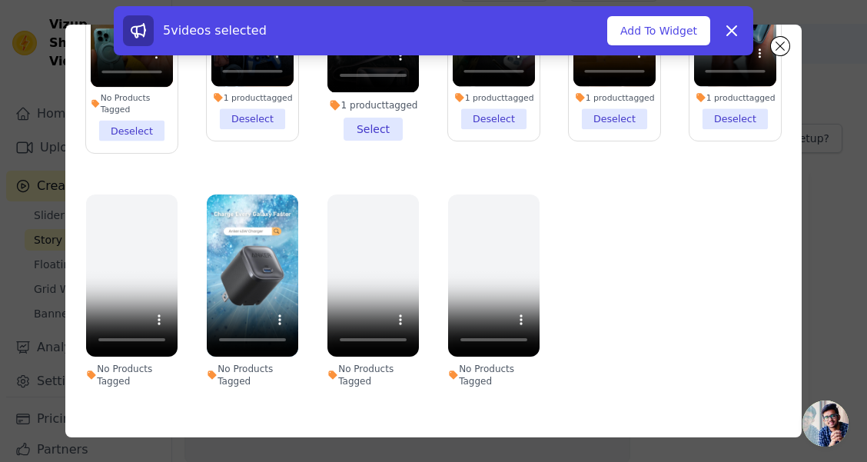
scroll to position [368, 0]
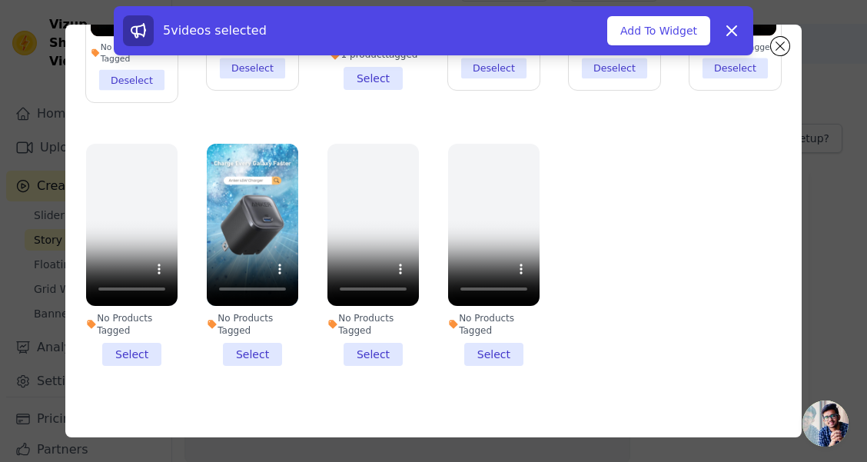
click at [244, 342] on li "No Products Tagged Select" at bounding box center [252, 255] width 91 height 222
click at [0, 0] on input "No Products Tagged Select" at bounding box center [0, 0] width 0 height 0
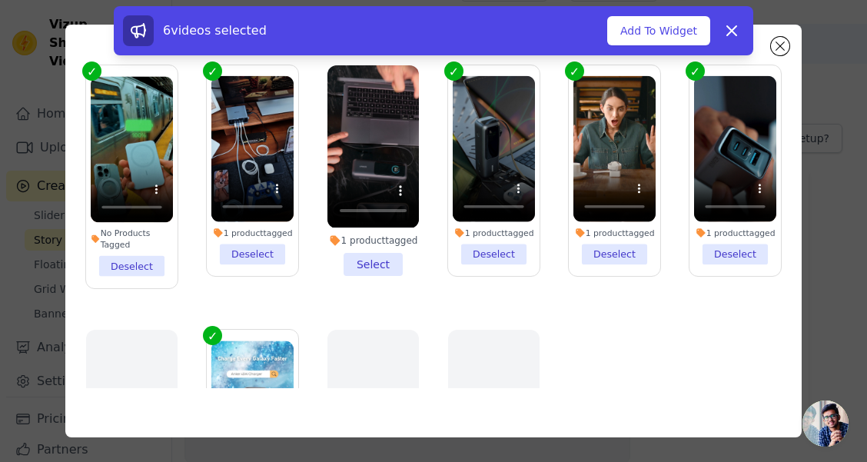
scroll to position [138, 0]
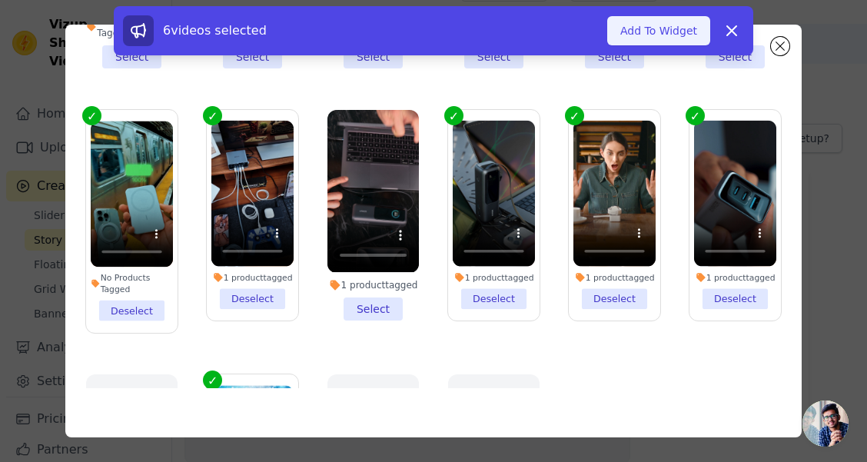
click at [640, 31] on button "Add To Widget" at bounding box center [658, 30] width 103 height 29
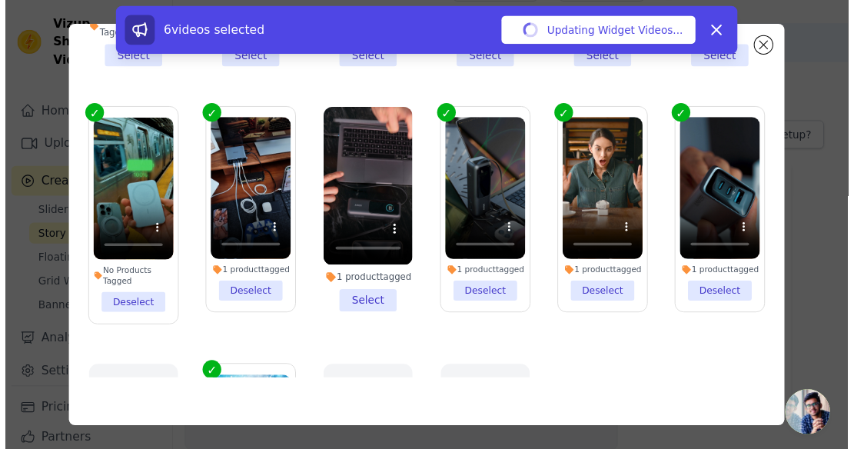
scroll to position [38, 0]
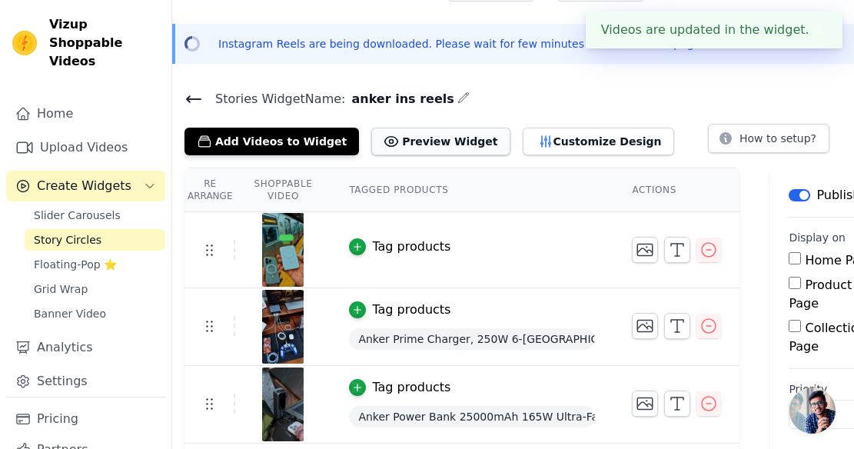
click at [433, 139] on button "Preview Widget" at bounding box center [440, 142] width 138 height 28
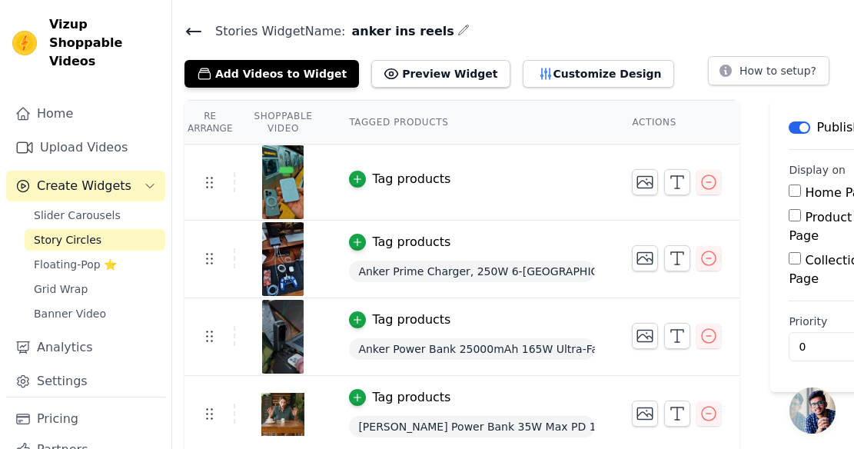
scroll to position [115, 0]
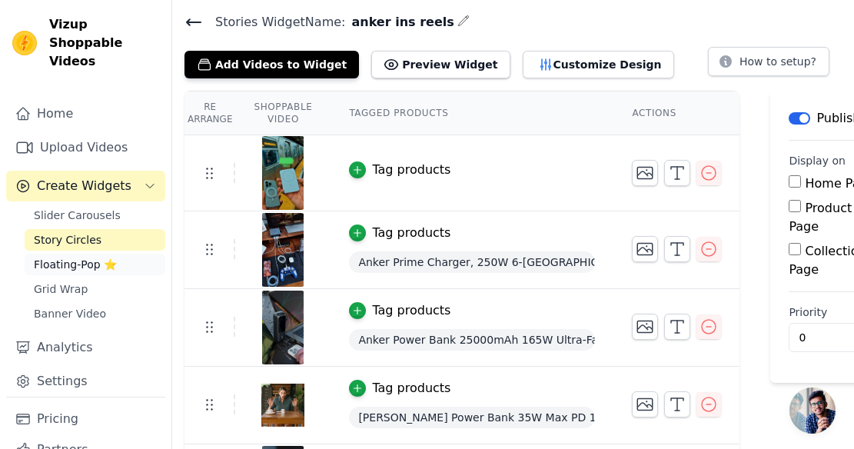
click at [84, 268] on span "Floating-Pop ⭐" at bounding box center [75, 264] width 83 height 15
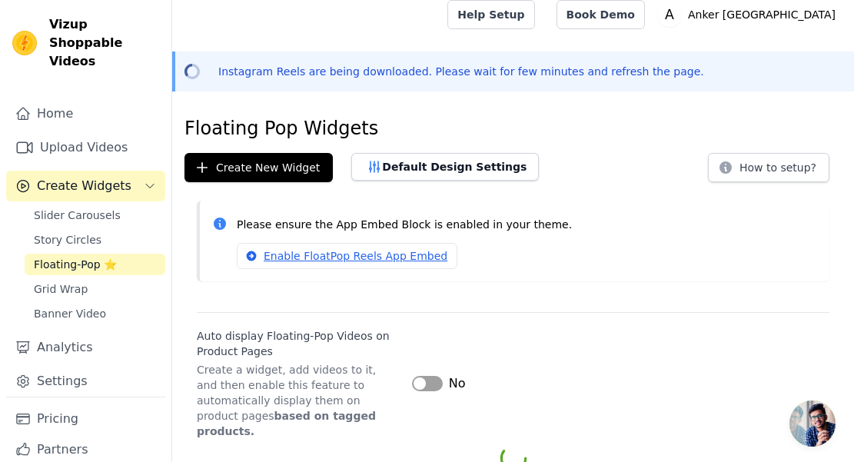
scroll to position [96, 0]
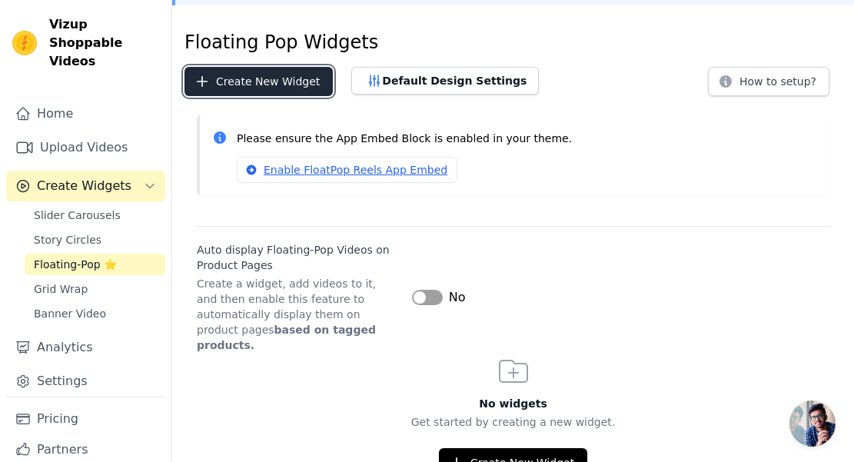
click at [243, 86] on button "Create New Widget" at bounding box center [258, 81] width 148 height 29
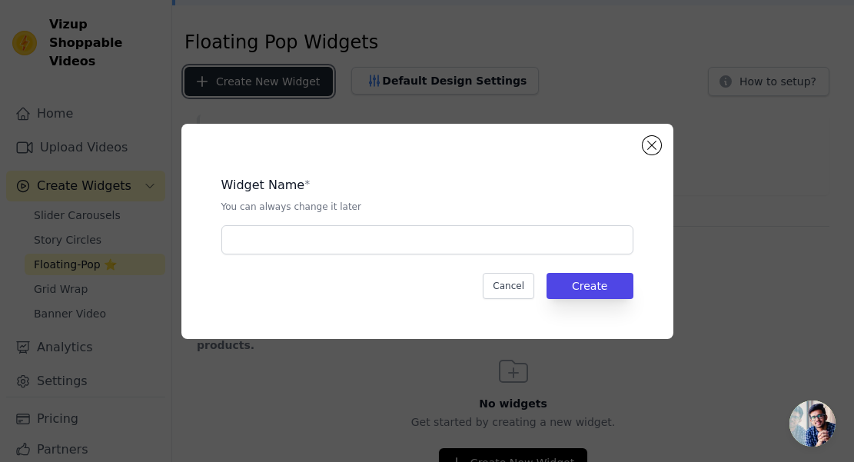
scroll to position [0, 0]
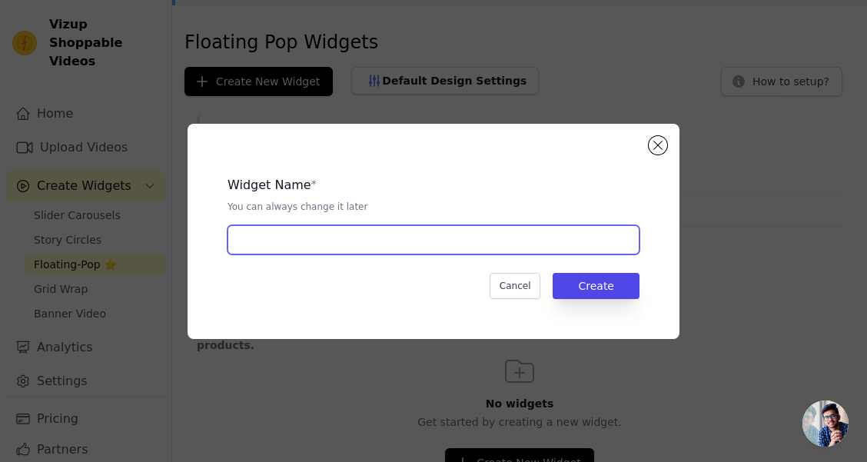
click at [341, 244] on input "text" at bounding box center [434, 239] width 412 height 29
type input "anker ins reels"
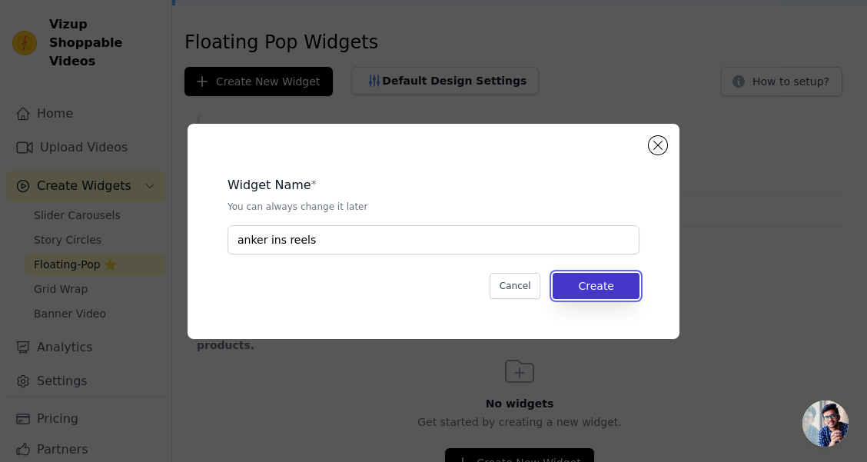
click at [610, 281] on button "Create" at bounding box center [596, 286] width 87 height 26
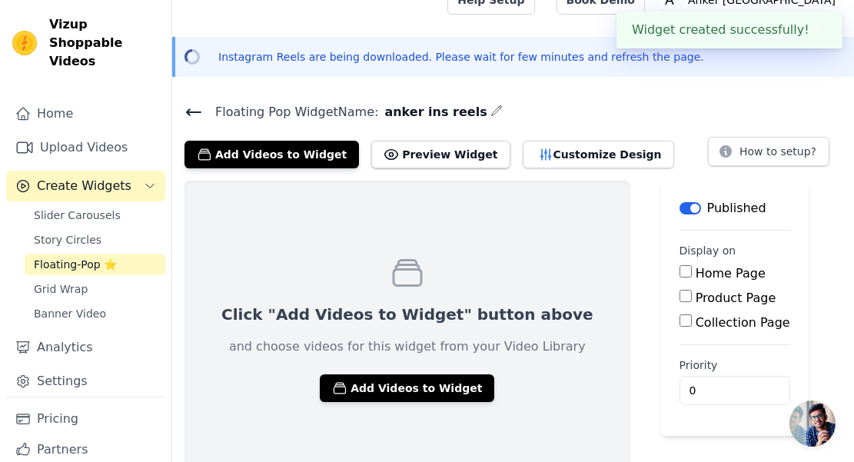
scroll to position [38, 0]
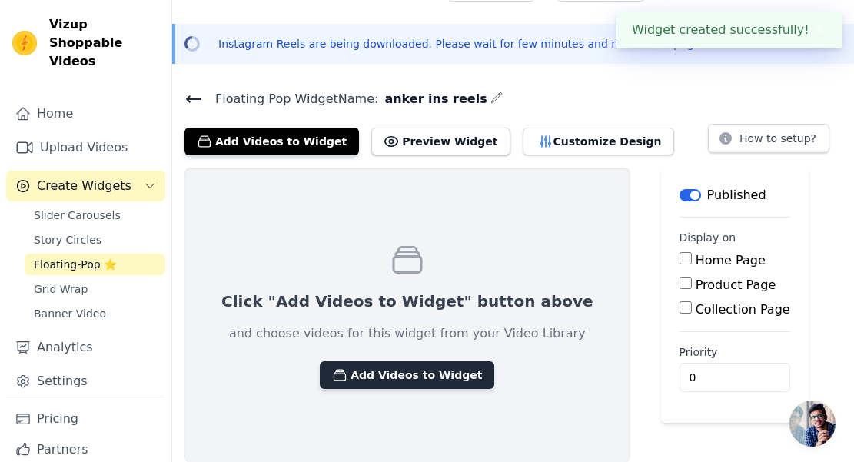
click at [392, 376] on button "Add Videos to Widget" at bounding box center [407, 375] width 174 height 28
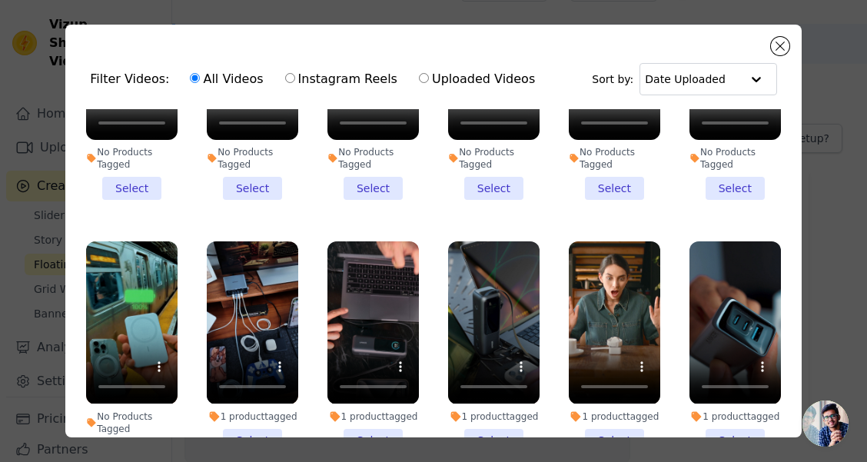
scroll to position [231, 0]
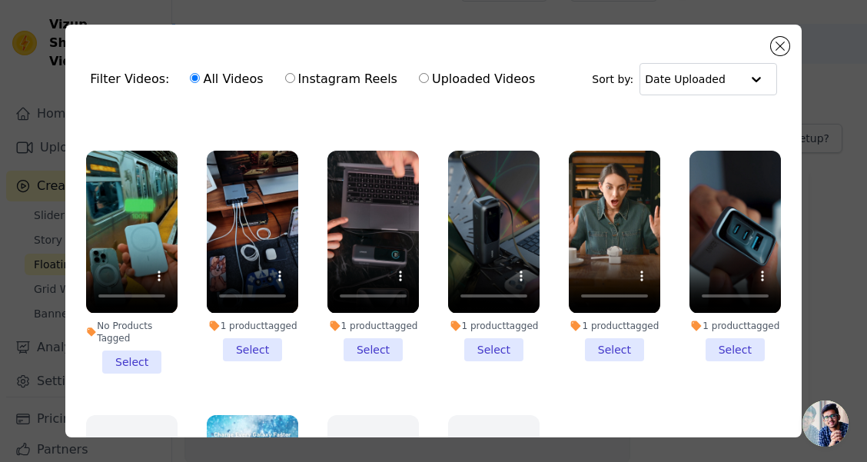
click at [268, 348] on li "1 product tagged Select" at bounding box center [252, 256] width 91 height 210
click at [0, 0] on input "1 product tagged Select" at bounding box center [0, 0] width 0 height 0
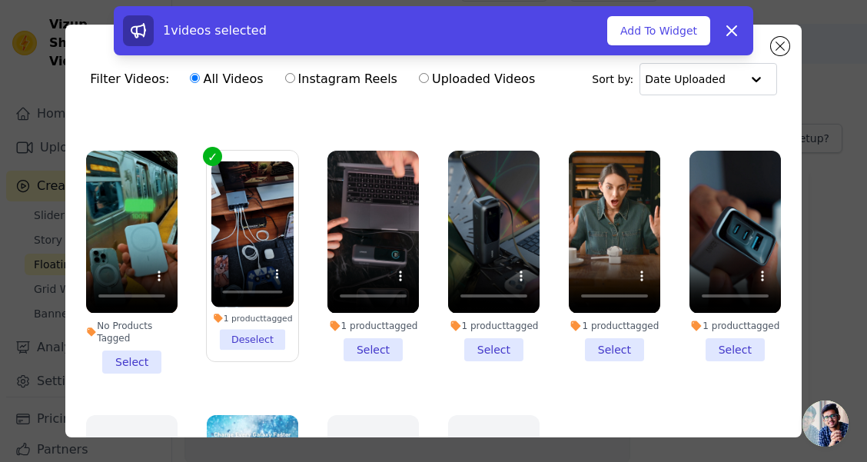
click at [376, 354] on li "1 product tagged Select" at bounding box center [372, 256] width 91 height 210
click at [0, 0] on input "1 product tagged Select" at bounding box center [0, 0] width 0 height 0
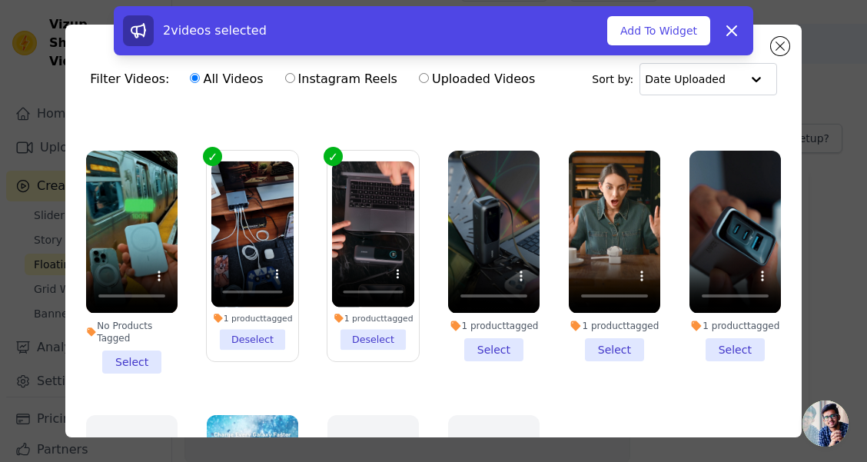
click at [593, 341] on li "1 product tagged Select" at bounding box center [614, 256] width 91 height 210
click at [0, 0] on input "1 product tagged Select" at bounding box center [0, 0] width 0 height 0
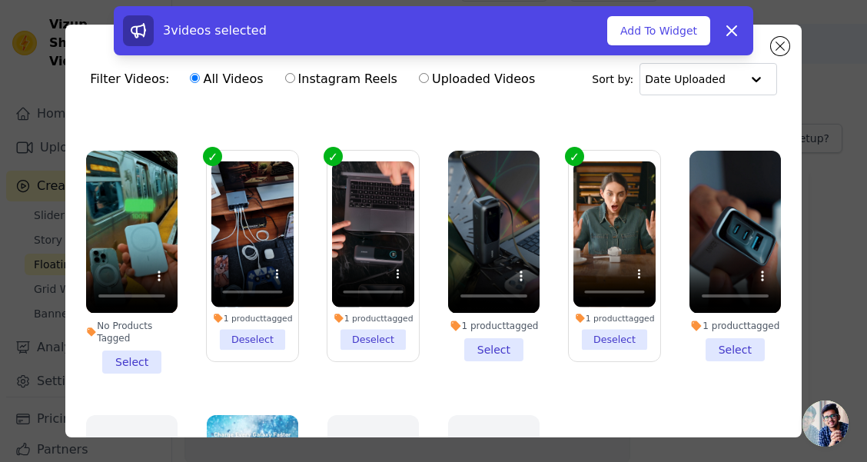
click at [713, 347] on li "1 product tagged Select" at bounding box center [735, 256] width 91 height 210
click at [0, 0] on input "1 product tagged Select" at bounding box center [0, 0] width 0 height 0
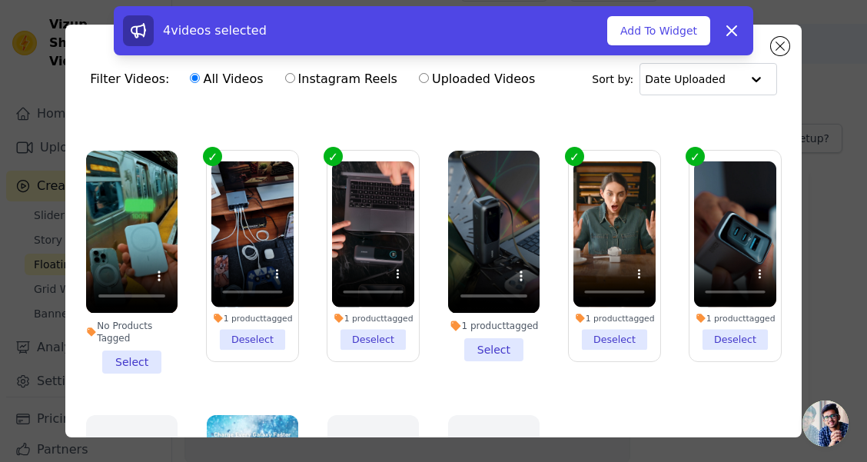
click at [363, 341] on li "1 product tagged Deselect" at bounding box center [373, 255] width 82 height 189
click at [0, 0] on input "1 product tagged Deselect" at bounding box center [0, 0] width 0 height 0
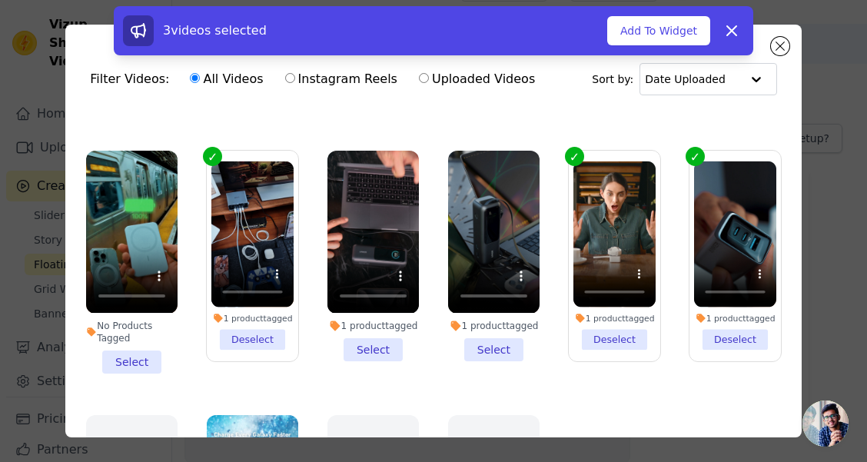
click at [122, 348] on li "No Products Tagged Select" at bounding box center [131, 262] width 91 height 222
click at [0, 0] on input "No Products Tagged Select" at bounding box center [0, 0] width 0 height 0
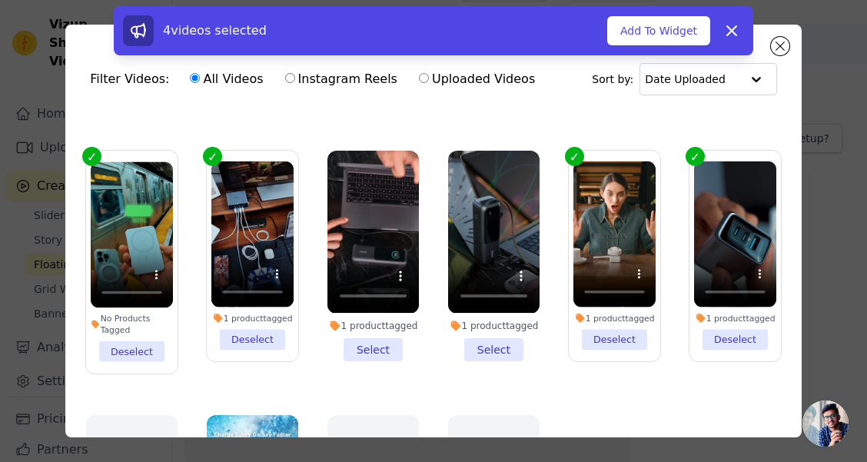
click at [490, 347] on li "1 product tagged Select" at bounding box center [493, 256] width 91 height 210
click at [0, 0] on input "1 product tagged Select" at bounding box center [0, 0] width 0 height 0
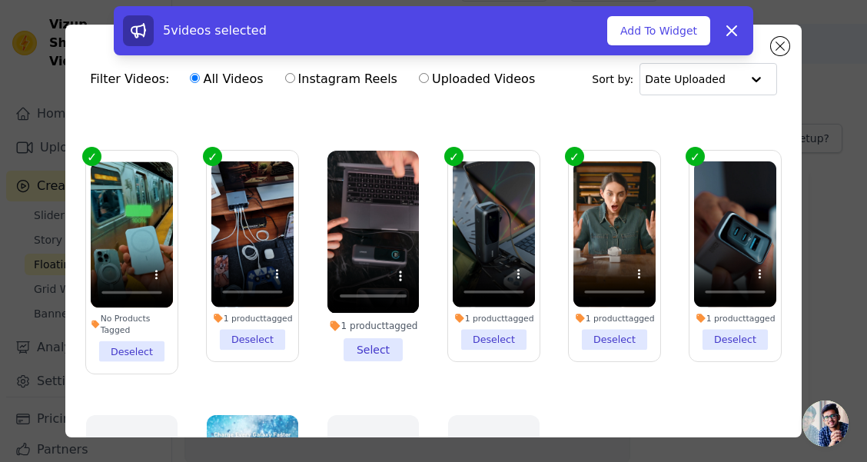
drag, startPoint x: 672, startPoint y: 31, endPoint x: 407, endPoint y: 249, distance: 342.9
click at [510, 243] on div "Filter Videos: All Videos Instagram Reels Uploaded Videos Sort by: Date Uploade…" at bounding box center [433, 231] width 736 height 413
click at [149, 344] on li "No Products Tagged Deselect" at bounding box center [132, 262] width 82 height 200
click at [0, 0] on input "No Products Tagged Deselect" at bounding box center [0, 0] width 0 height 0
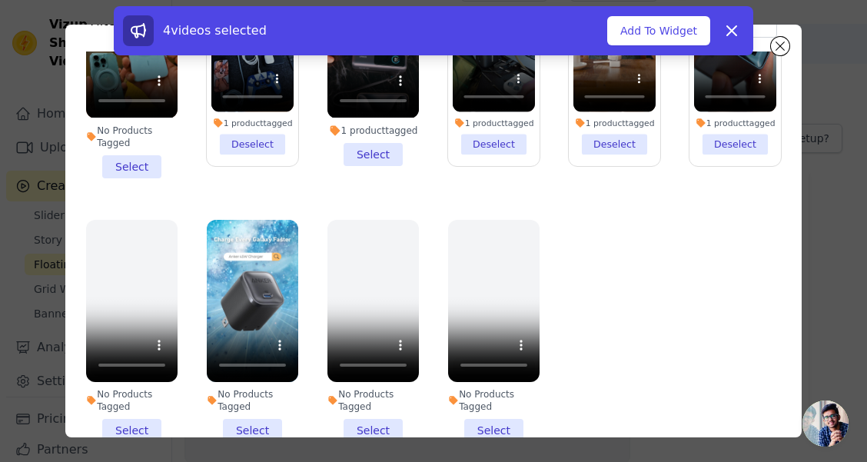
scroll to position [77, 0]
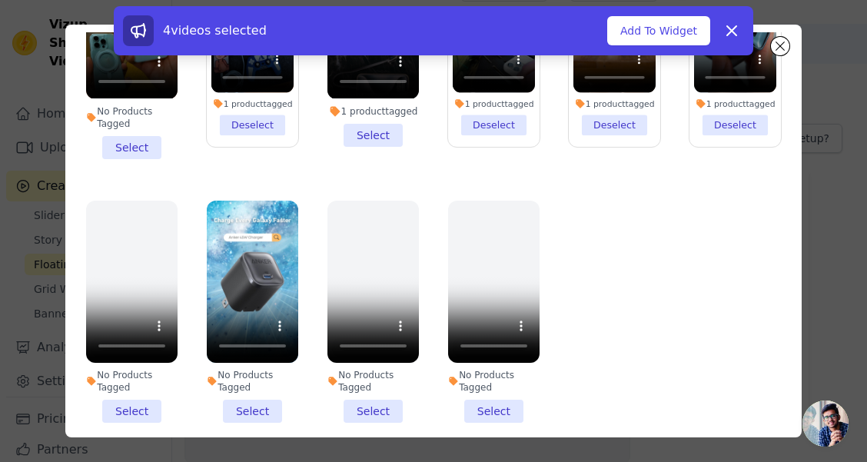
click at [238, 391] on li "No Products Tagged Select" at bounding box center [252, 312] width 91 height 222
click at [0, 0] on input "No Products Tagged Select" at bounding box center [0, 0] width 0 height 0
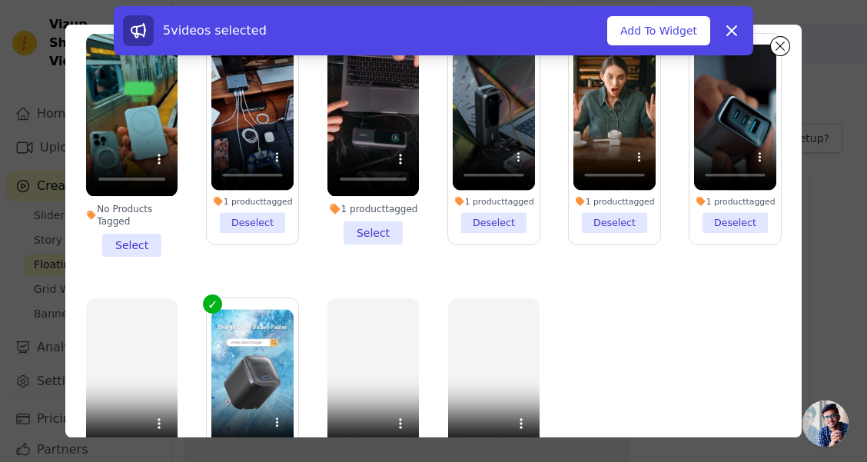
scroll to position [214, 0]
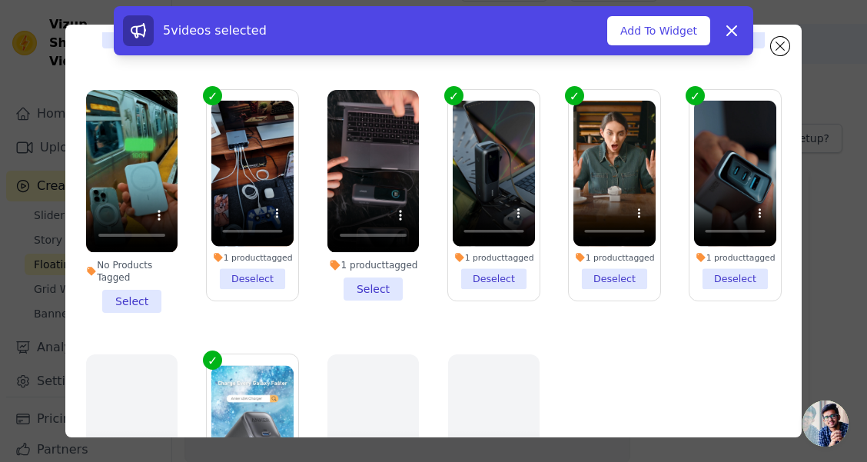
click at [139, 286] on li "No Products Tagged Select" at bounding box center [131, 201] width 91 height 222
click at [0, 0] on input "No Products Tagged Select" at bounding box center [0, 0] width 0 height 0
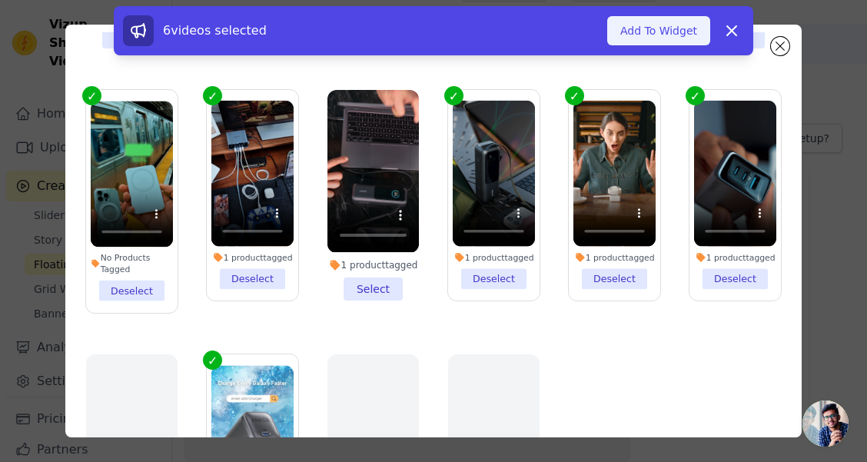
click at [667, 28] on button "Add To Widget" at bounding box center [658, 30] width 103 height 29
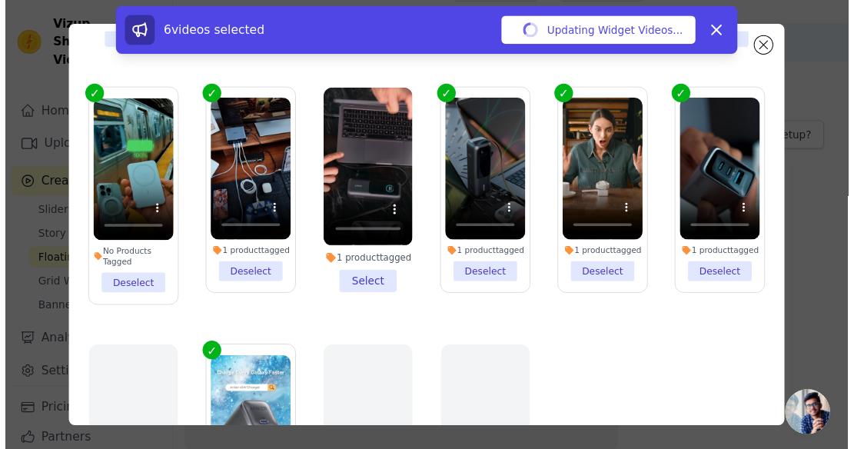
scroll to position [38, 0]
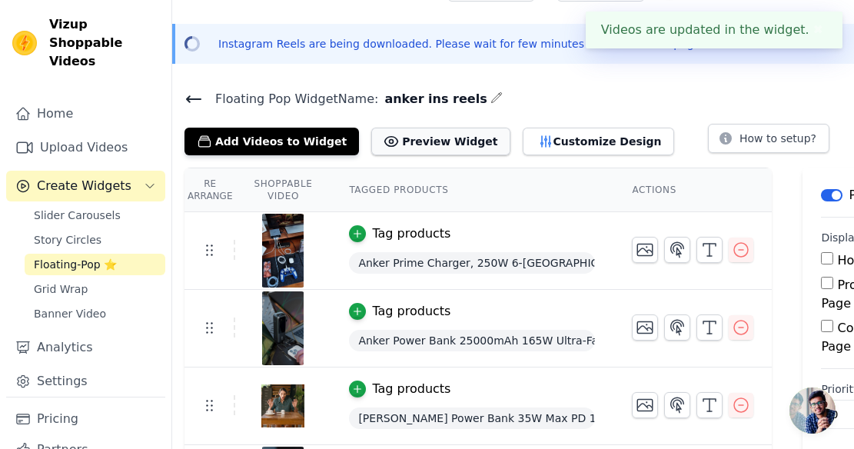
click at [454, 140] on button "Preview Widget" at bounding box center [440, 142] width 138 height 28
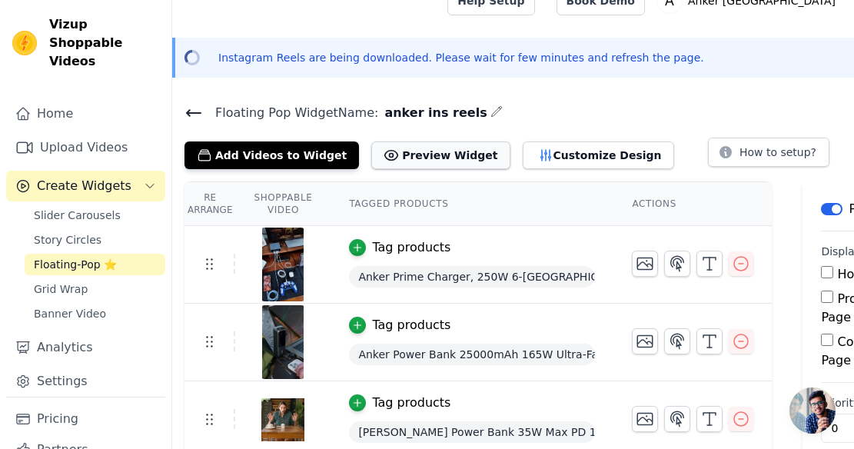
scroll to position [0, 0]
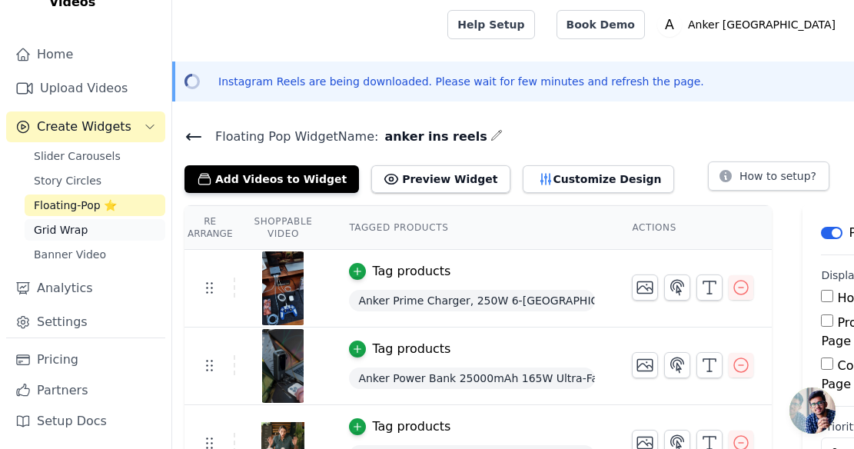
click at [95, 226] on link "Grid Wrap" at bounding box center [95, 230] width 141 height 22
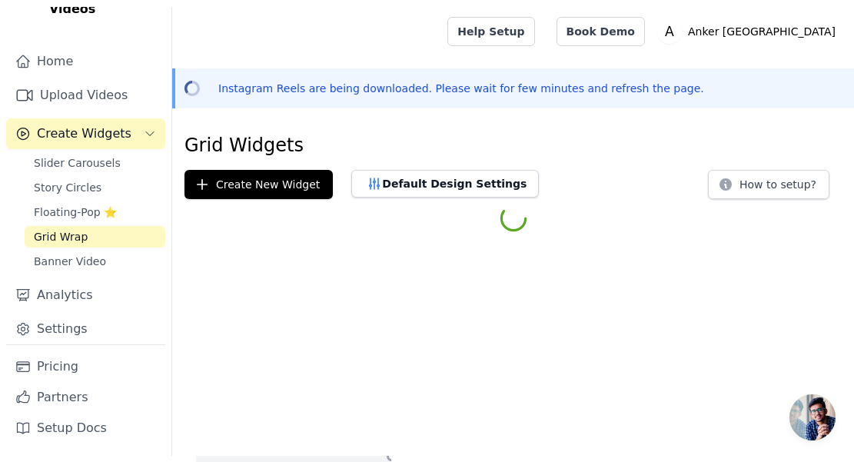
scroll to position [46, 0]
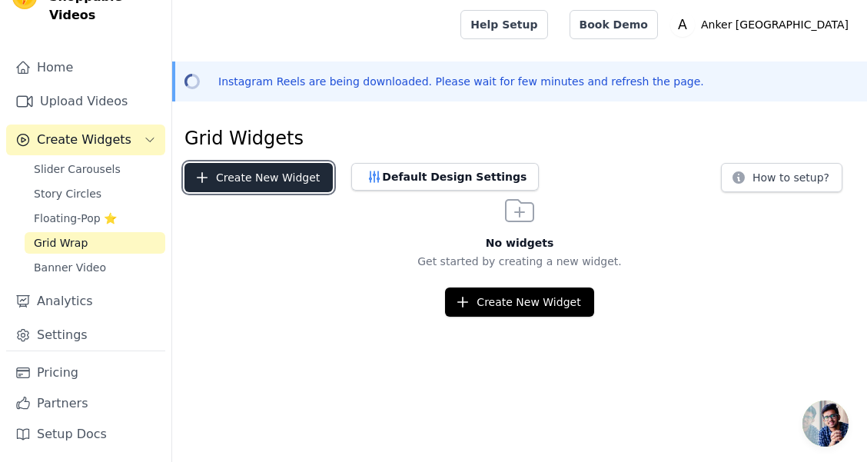
click at [319, 178] on button "Create New Widget" at bounding box center [258, 177] width 148 height 29
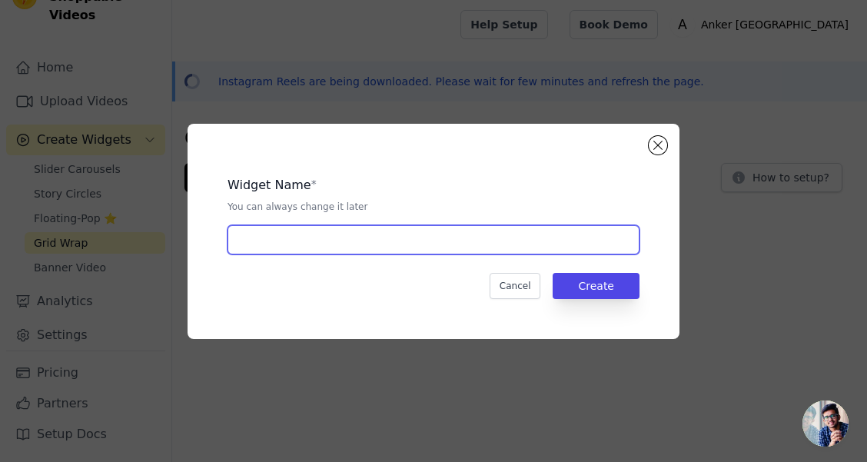
click at [350, 234] on input "text" at bounding box center [434, 239] width 412 height 29
type input "anker ins reels"
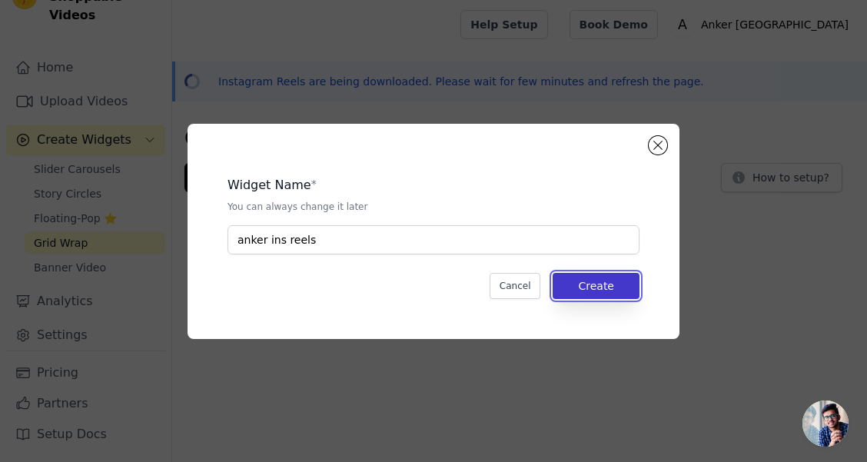
click at [596, 285] on button "Create" at bounding box center [596, 286] width 87 height 26
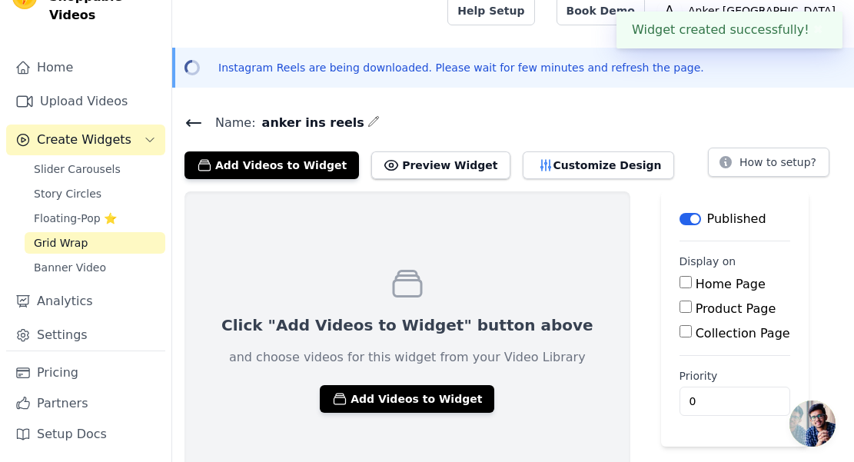
scroll to position [38, 0]
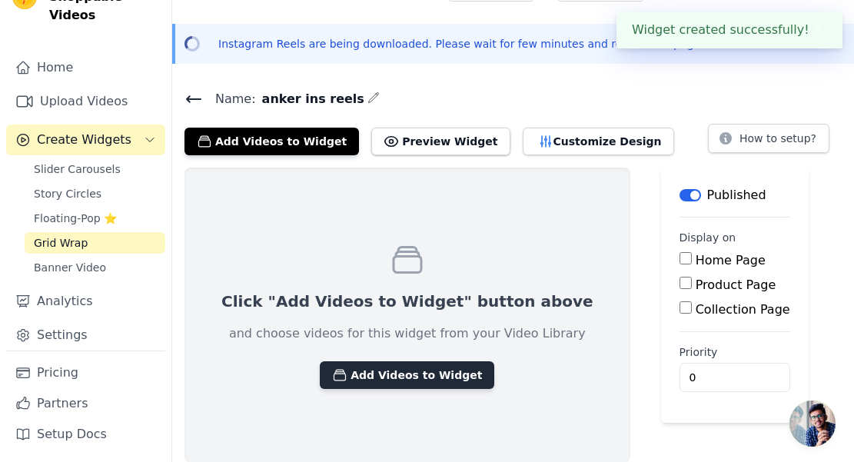
click at [413, 380] on button "Add Videos to Widget" at bounding box center [407, 375] width 174 height 28
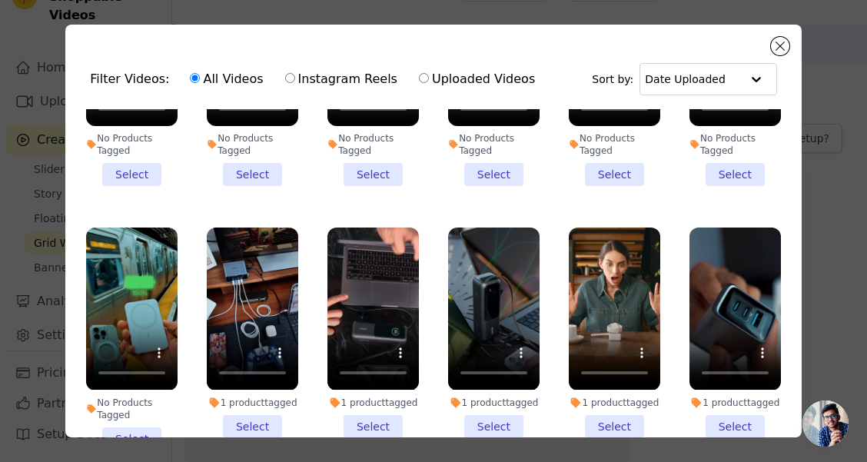
scroll to position [307, 0]
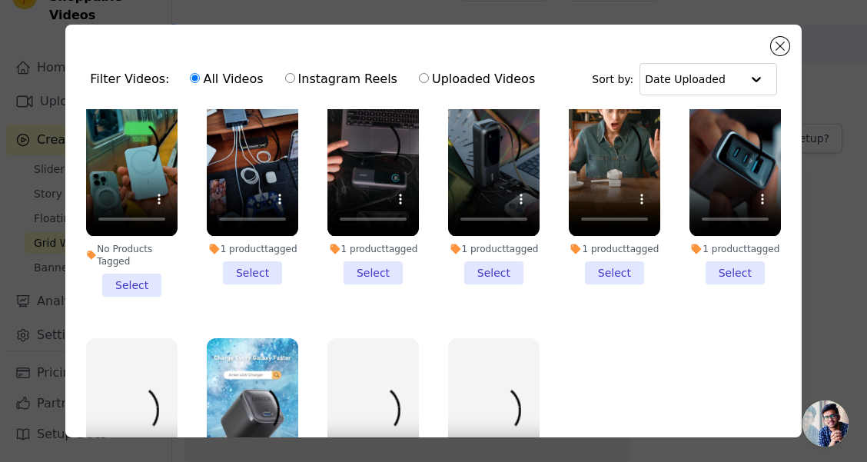
click at [145, 278] on li "No Products Tagged Select" at bounding box center [131, 185] width 91 height 222
click at [0, 0] on input "No Products Tagged Select" at bounding box center [0, 0] width 0 height 0
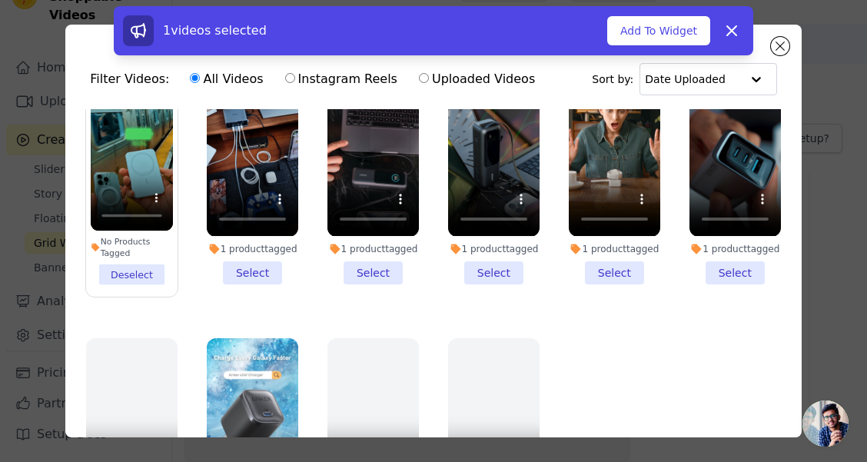
click at [259, 276] on li "1 product tagged Select" at bounding box center [252, 179] width 91 height 210
click at [0, 0] on input "1 product tagged Select" at bounding box center [0, 0] width 0 height 0
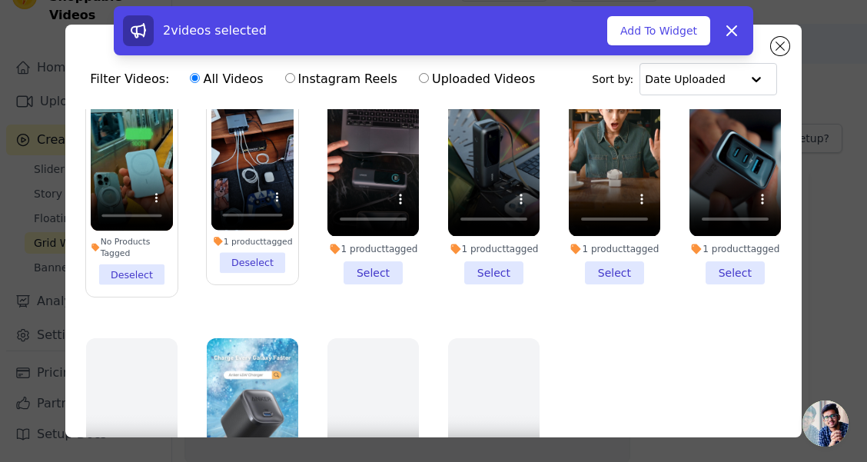
click at [367, 268] on li "1 product tagged Select" at bounding box center [372, 179] width 91 height 210
click at [0, 0] on input "1 product tagged Select" at bounding box center [0, 0] width 0 height 0
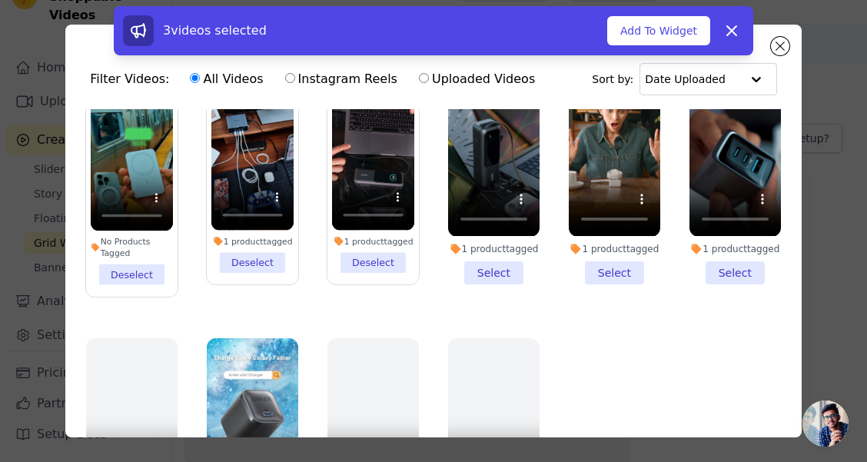
click at [386, 264] on li "1 product tagged Deselect" at bounding box center [373, 179] width 82 height 189
click at [0, 0] on input "1 product tagged Deselect" at bounding box center [0, 0] width 0 height 0
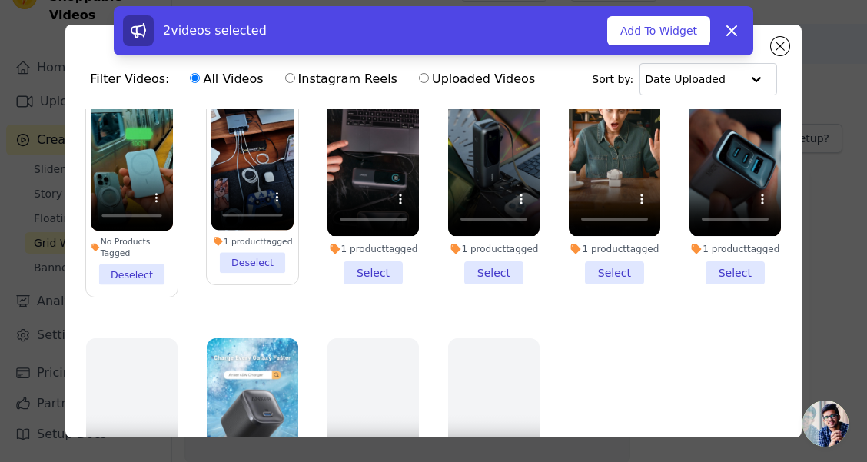
click at [492, 278] on li "1 product tagged Select" at bounding box center [493, 179] width 91 height 210
click at [0, 0] on input "1 product tagged Select" at bounding box center [0, 0] width 0 height 0
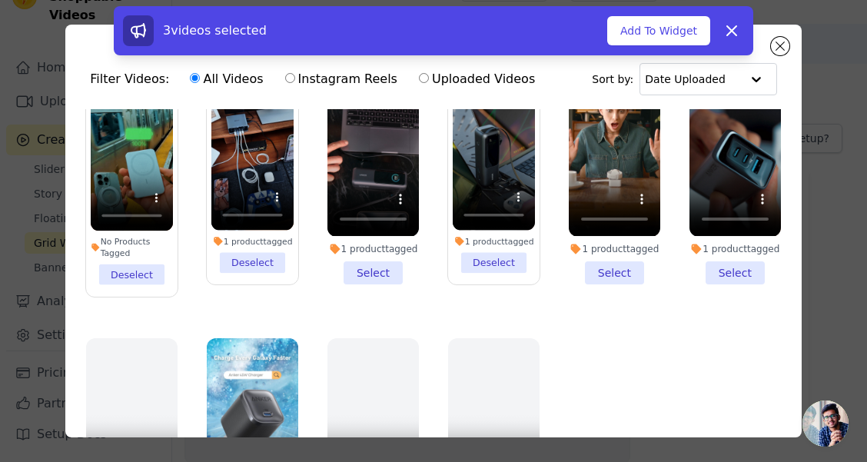
click at [582, 274] on li "1 product tagged Select" at bounding box center [614, 179] width 91 height 210
click at [0, 0] on input "1 product tagged Select" at bounding box center [0, 0] width 0 height 0
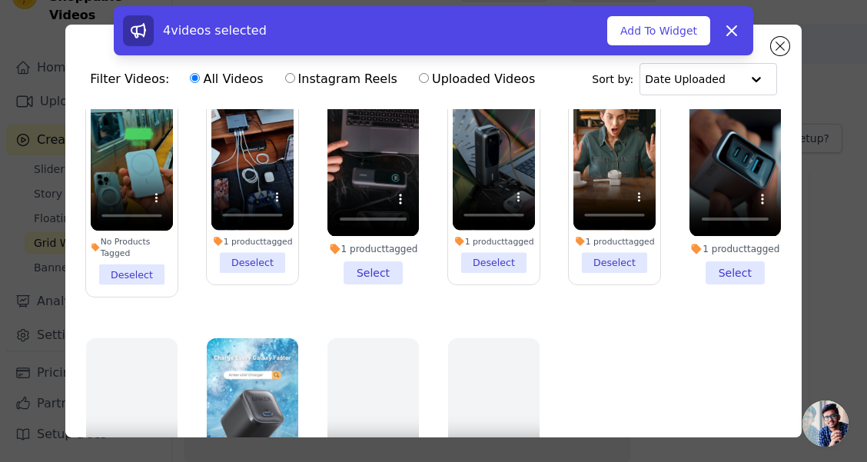
click at [712, 281] on li "1 product tagged Select" at bounding box center [735, 179] width 91 height 210
click at [0, 0] on input "1 product tagged Select" at bounding box center [0, 0] width 0 height 0
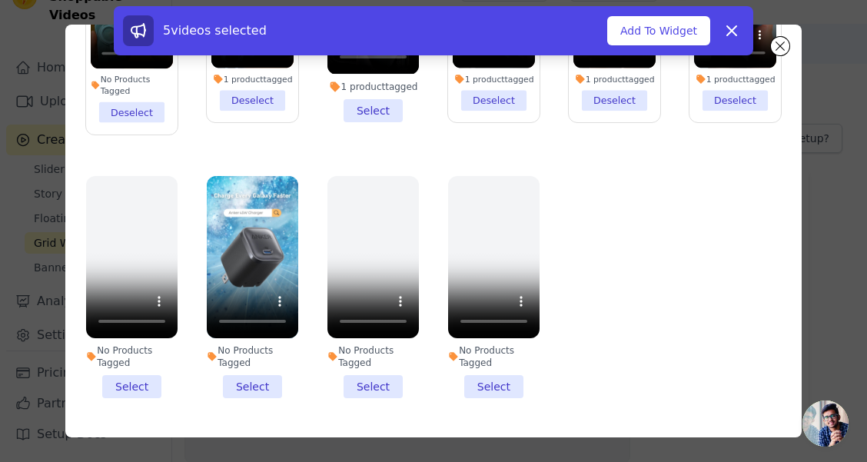
scroll to position [134, 0]
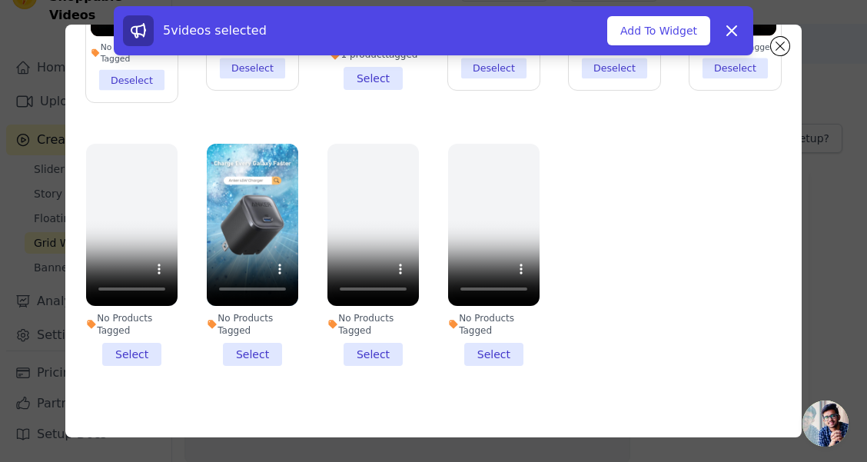
click at [245, 334] on li "No Products Tagged Select" at bounding box center [252, 255] width 91 height 222
click at [0, 0] on input "No Products Tagged Select" at bounding box center [0, 0] width 0 height 0
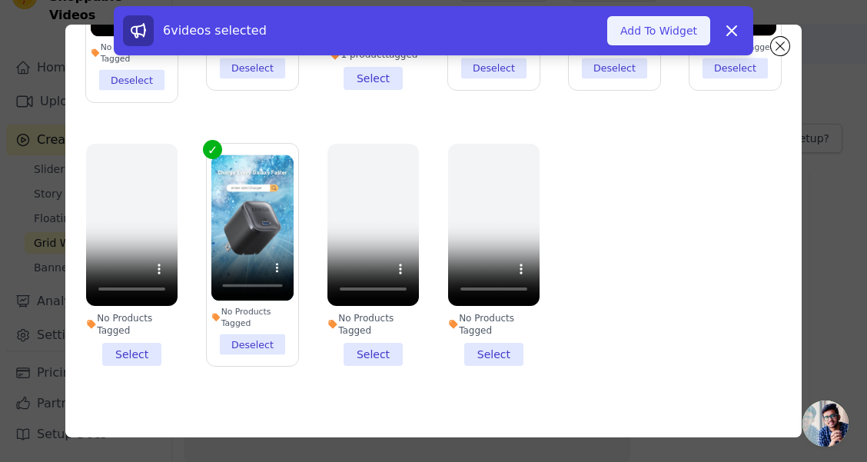
click at [625, 26] on button "Add To Widget" at bounding box center [658, 30] width 103 height 29
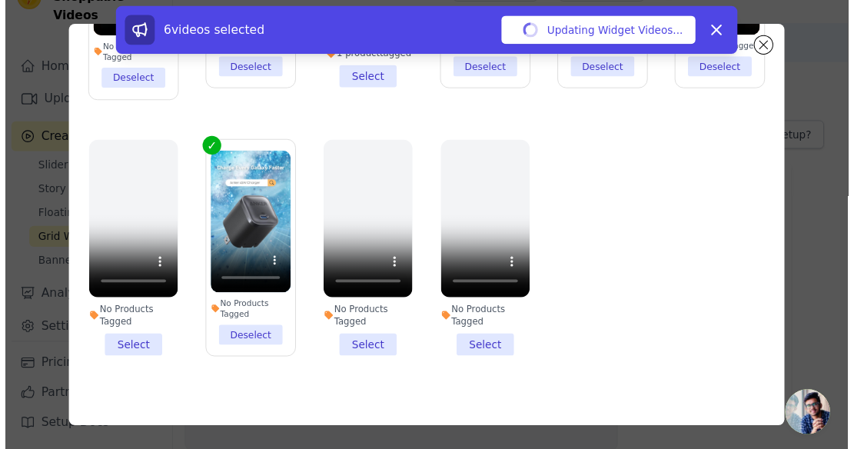
scroll to position [38, 0]
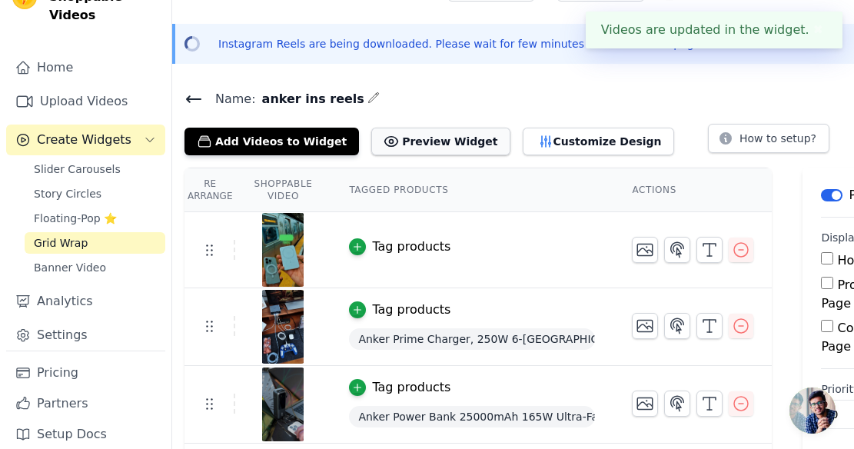
click at [425, 141] on button "Preview Widget" at bounding box center [440, 142] width 138 height 28
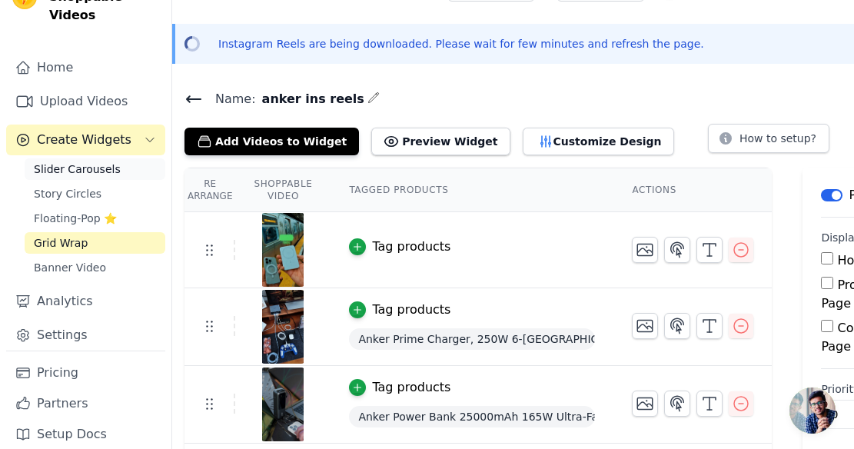
click at [65, 163] on span "Slider Carousels" at bounding box center [77, 168] width 87 height 15
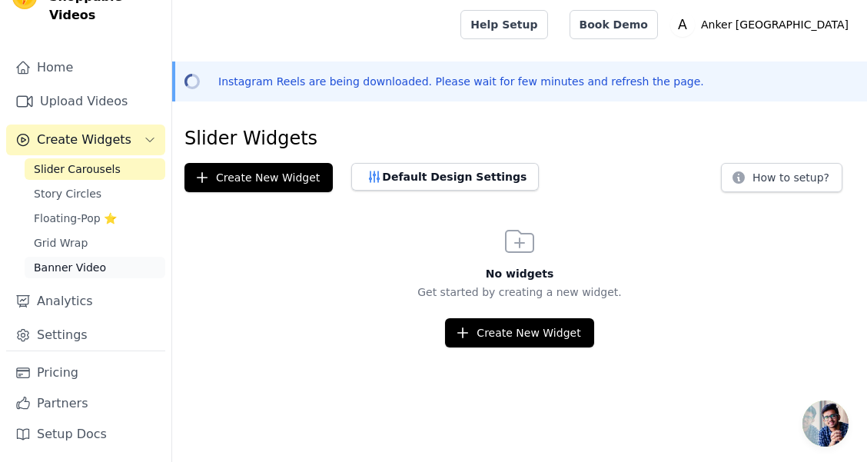
click at [52, 271] on span "Banner Video" at bounding box center [70, 267] width 72 height 15
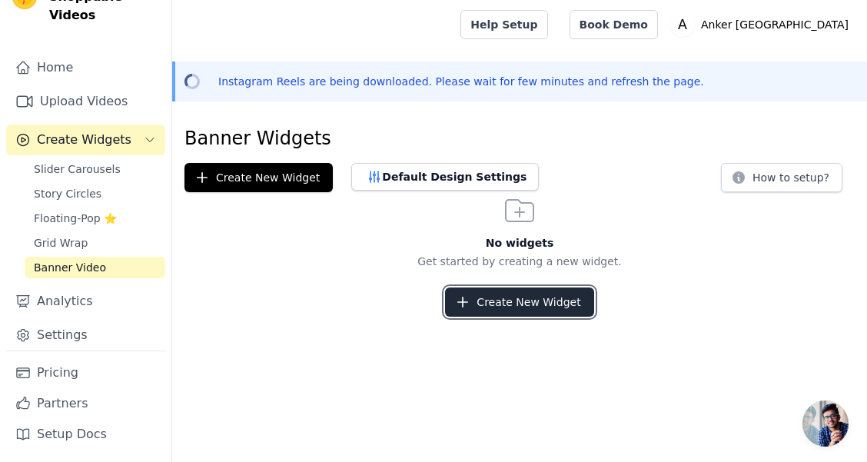
click at [481, 304] on button "Create New Widget" at bounding box center [519, 301] width 148 height 29
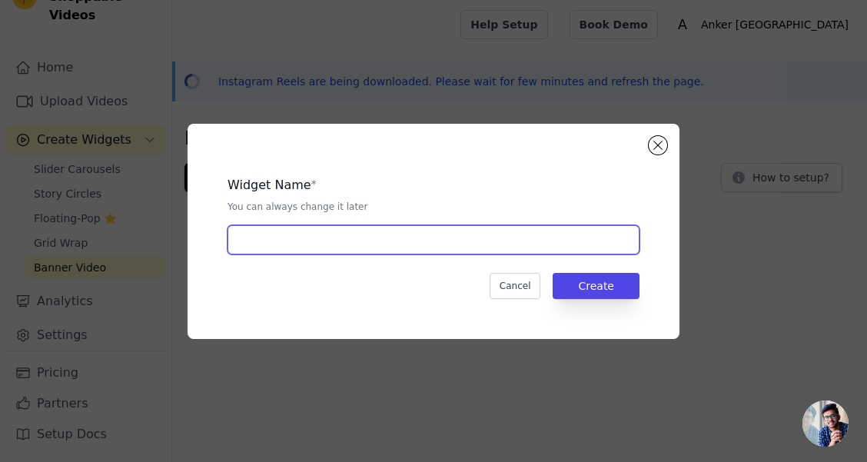
click at [314, 232] on input "text" at bounding box center [434, 239] width 412 height 29
type input "anker ins reels"
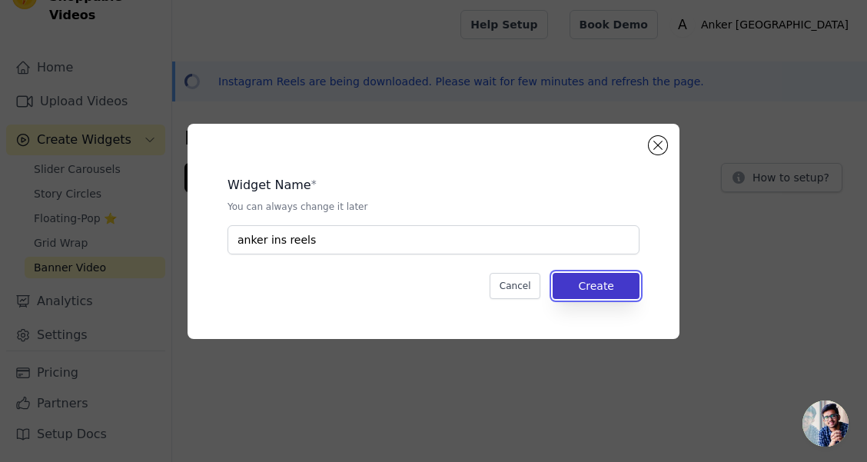
click at [605, 284] on button "Create" at bounding box center [596, 286] width 87 height 26
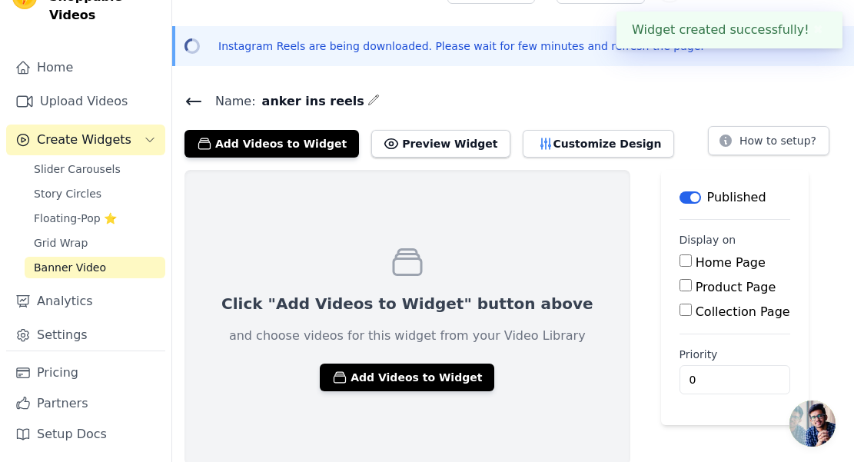
scroll to position [38, 0]
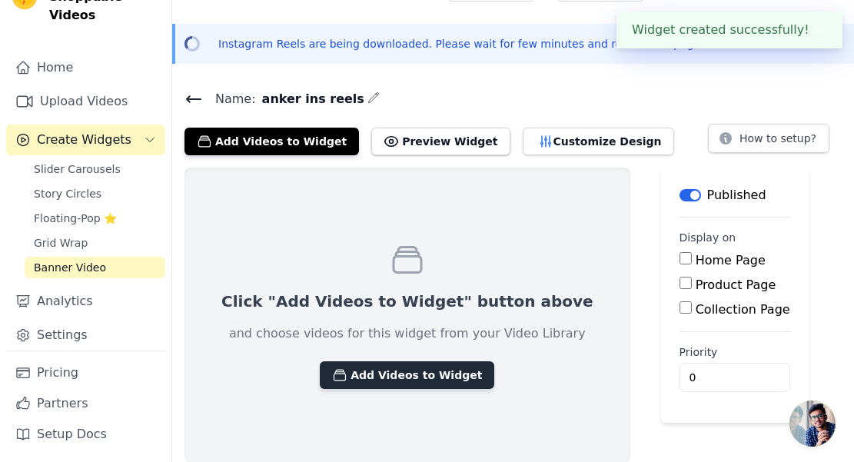
click at [377, 375] on button "Add Videos to Widget" at bounding box center [407, 375] width 174 height 28
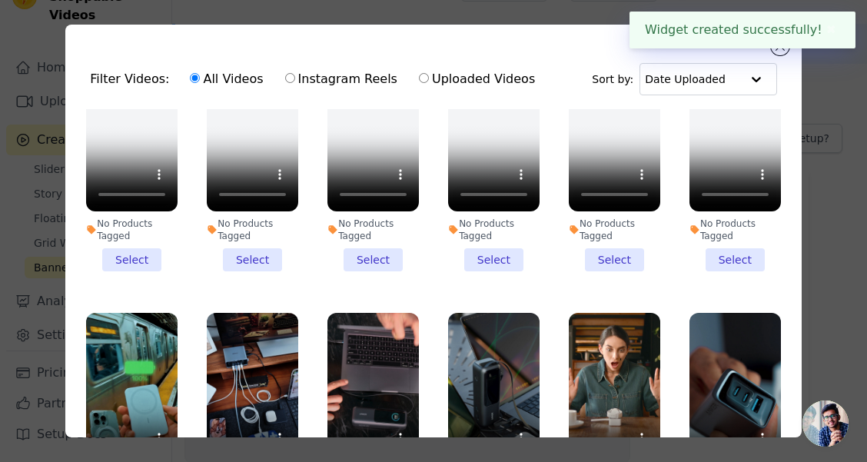
scroll to position [231, 0]
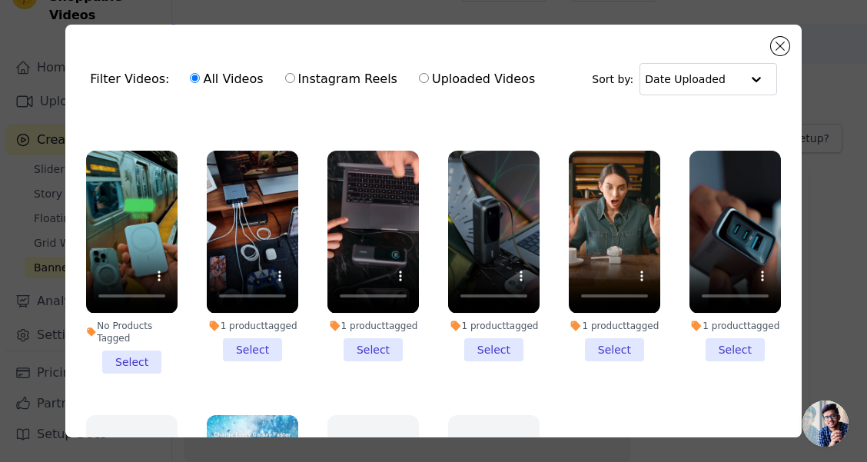
click at [256, 346] on li "1 product tagged Select" at bounding box center [252, 256] width 91 height 210
click at [0, 0] on input "1 product tagged Select" at bounding box center [0, 0] width 0 height 0
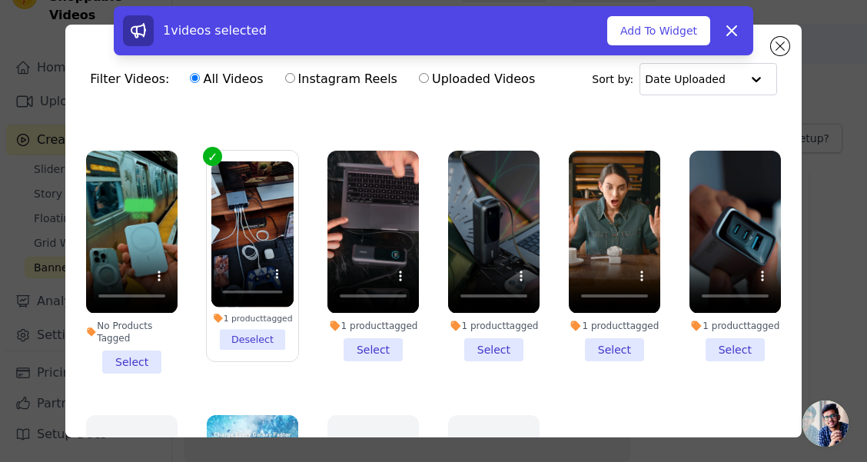
click at [380, 351] on li "1 product tagged Select" at bounding box center [372, 256] width 91 height 210
click at [0, 0] on input "1 product tagged Select" at bounding box center [0, 0] width 0 height 0
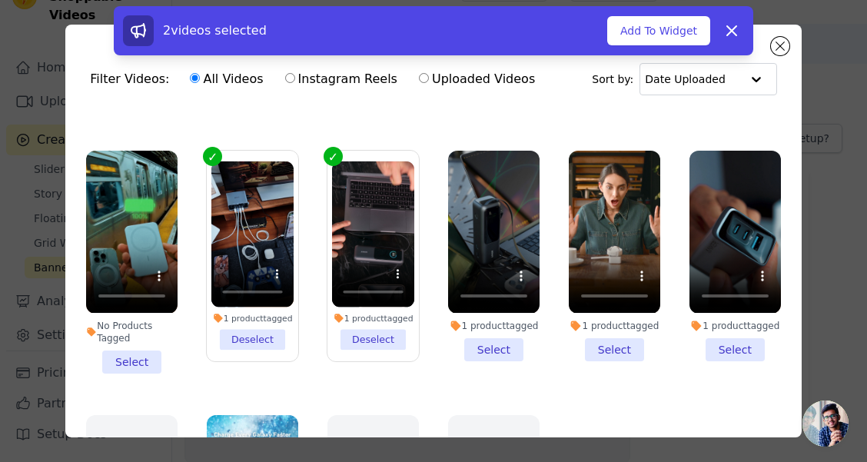
click at [477, 347] on li "1 product tagged Select" at bounding box center [493, 256] width 91 height 210
click at [0, 0] on input "1 product tagged Select" at bounding box center [0, 0] width 0 height 0
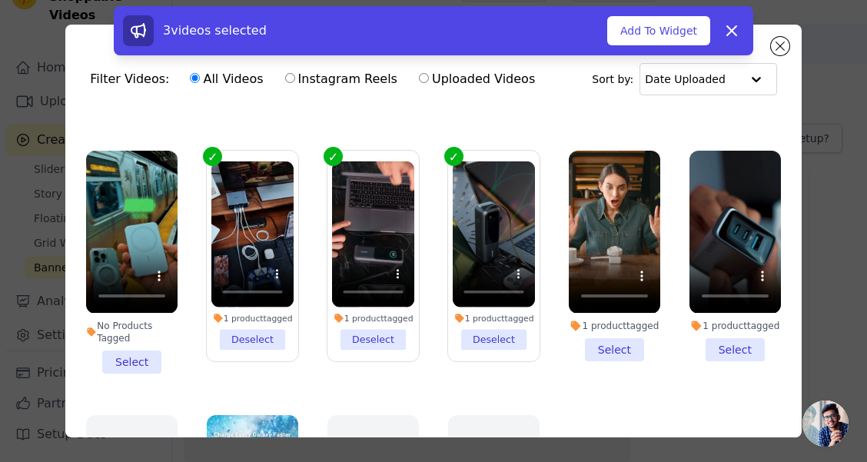
click at [376, 337] on li "1 product tagged Deselect" at bounding box center [373, 255] width 82 height 189
click at [0, 0] on input "1 product tagged Deselect" at bounding box center [0, 0] width 0 height 0
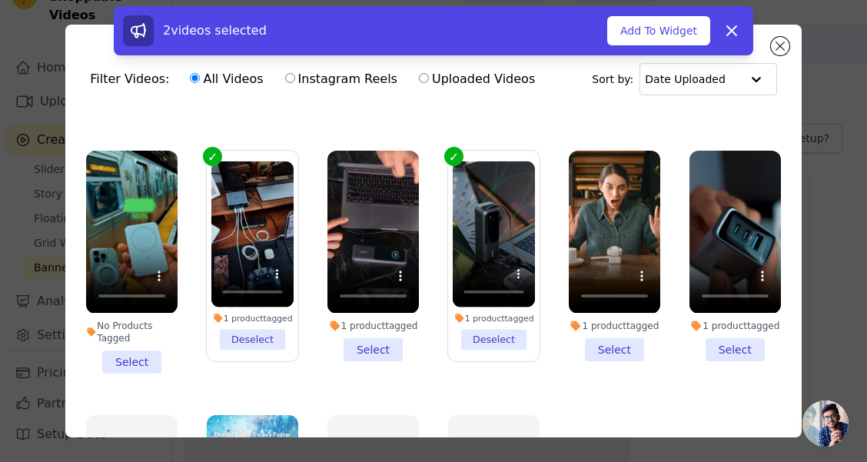
click at [615, 340] on li "1 product tagged Select" at bounding box center [614, 256] width 91 height 210
click at [0, 0] on input "1 product tagged Select" at bounding box center [0, 0] width 0 height 0
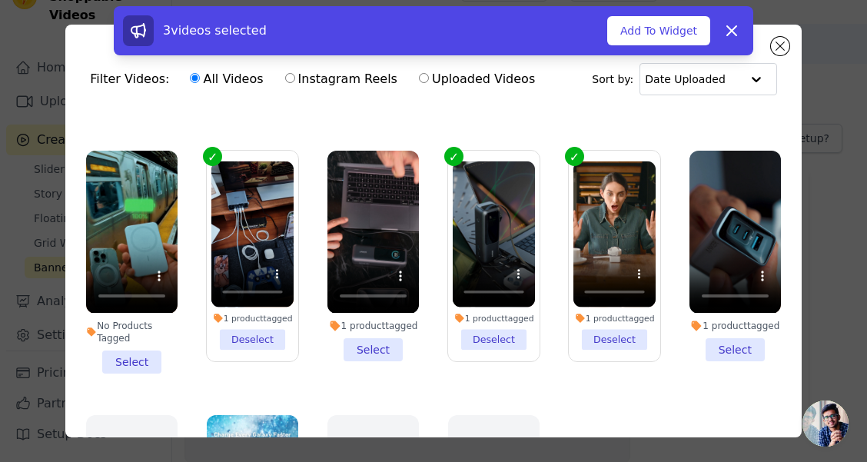
click at [710, 344] on li "1 product tagged Select" at bounding box center [735, 256] width 91 height 210
click at [0, 0] on input "1 product tagged Select" at bounding box center [0, 0] width 0 height 0
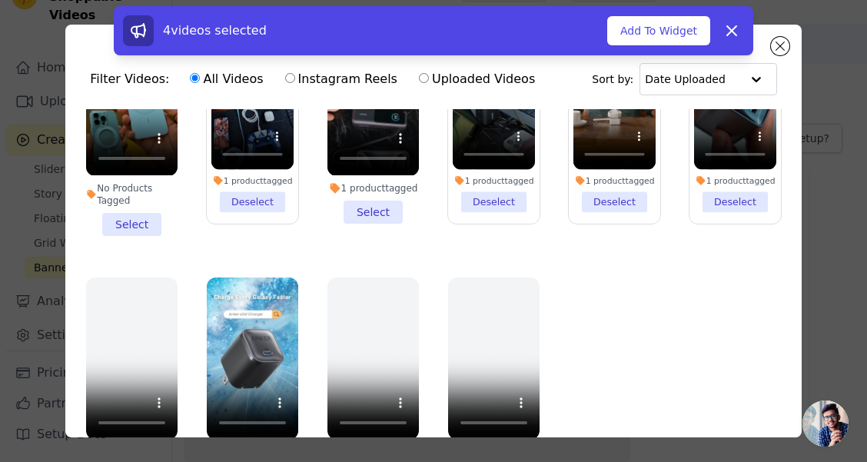
scroll to position [134, 0]
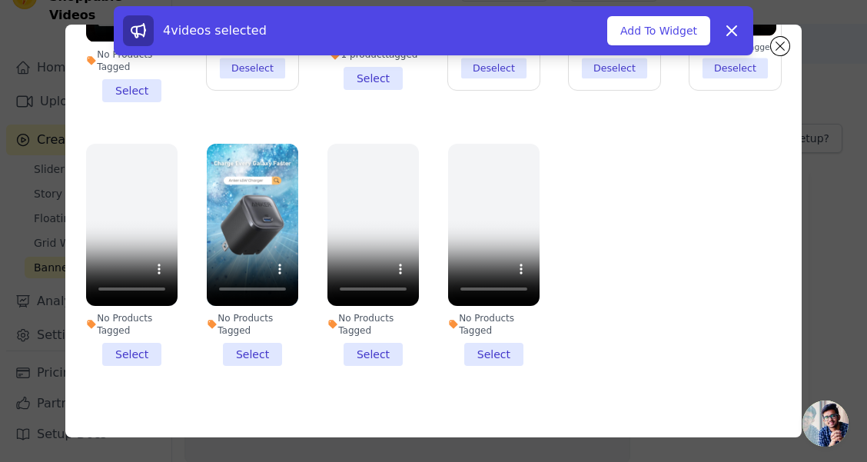
click at [236, 337] on li "No Products Tagged Select" at bounding box center [252, 255] width 91 height 222
click at [0, 0] on input "No Products Tagged Select" at bounding box center [0, 0] width 0 height 0
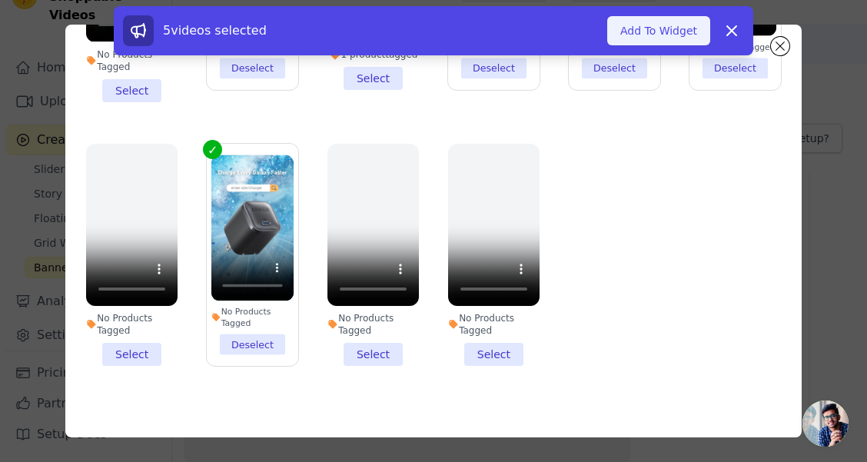
click at [661, 26] on button "Add To Widget" at bounding box center [658, 30] width 103 height 29
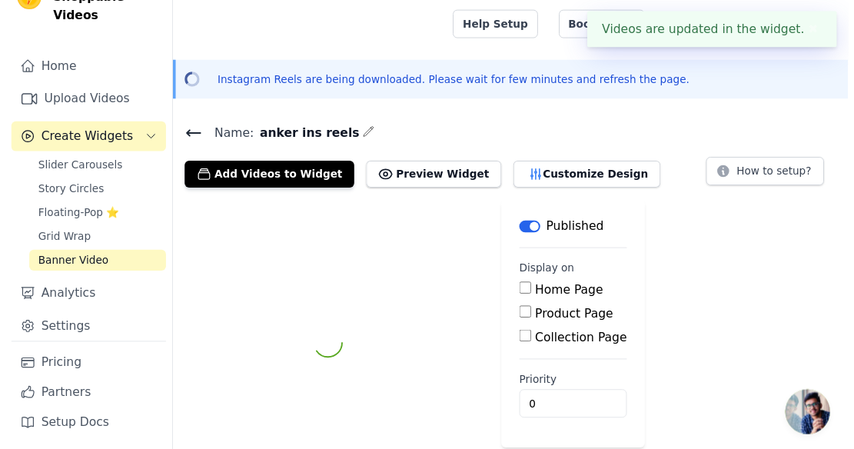
scroll to position [38, 0]
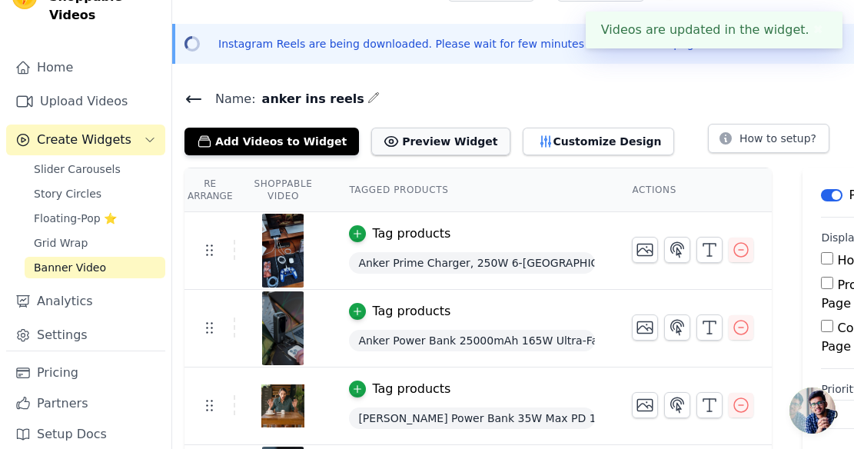
click at [437, 134] on button "Preview Widget" at bounding box center [440, 142] width 138 height 28
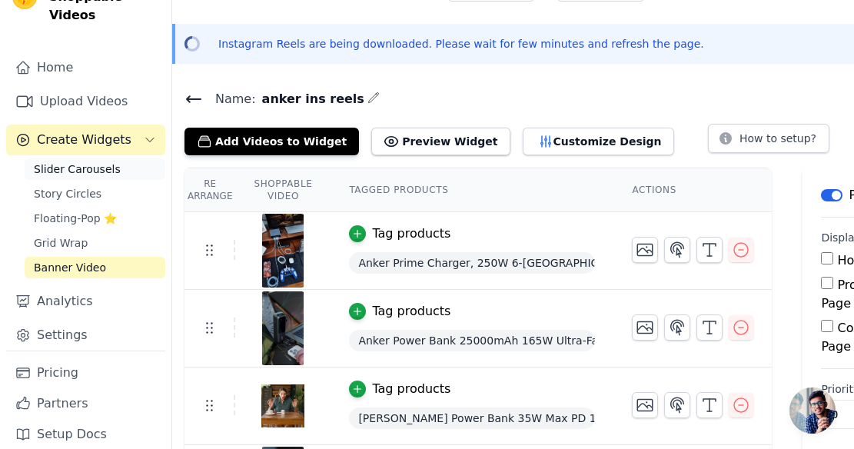
click at [56, 170] on span "Slider Carousels" at bounding box center [77, 168] width 87 height 15
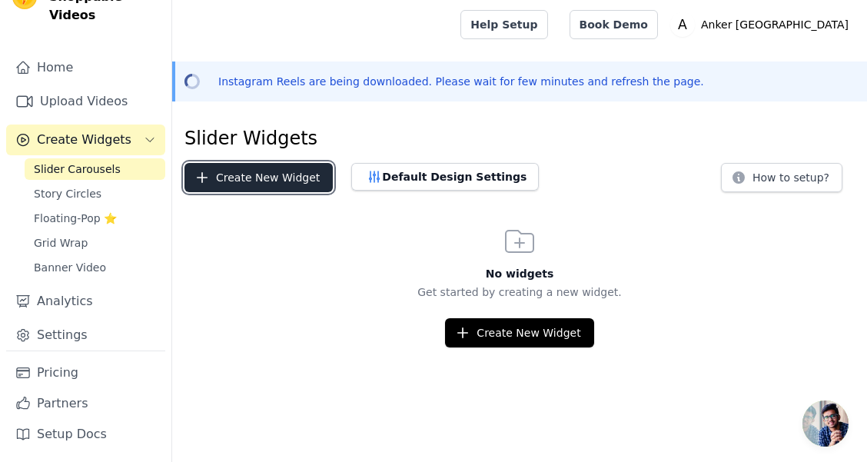
click at [258, 180] on button "Create New Widget" at bounding box center [258, 177] width 148 height 29
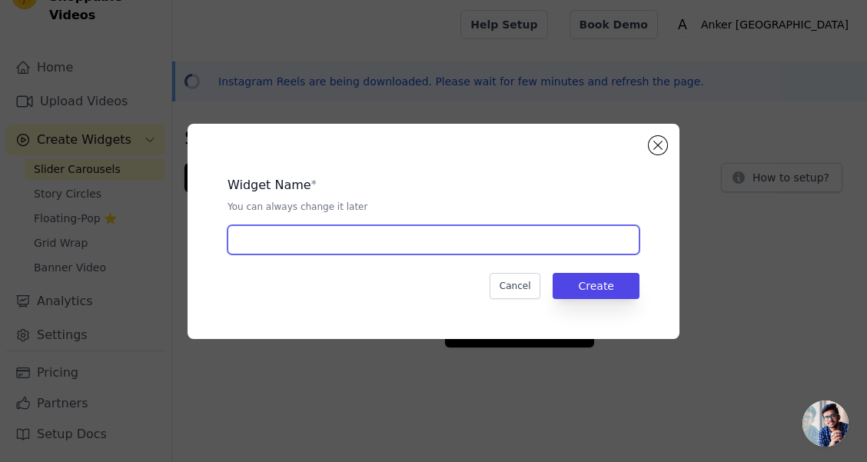
click at [347, 243] on input "text" at bounding box center [434, 239] width 412 height 29
type input "anker ins reels"
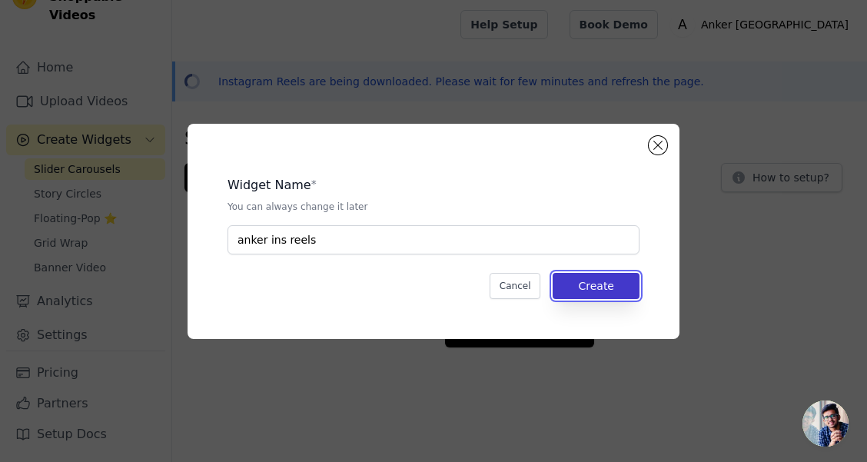
click at [617, 293] on button "Create" at bounding box center [596, 286] width 87 height 26
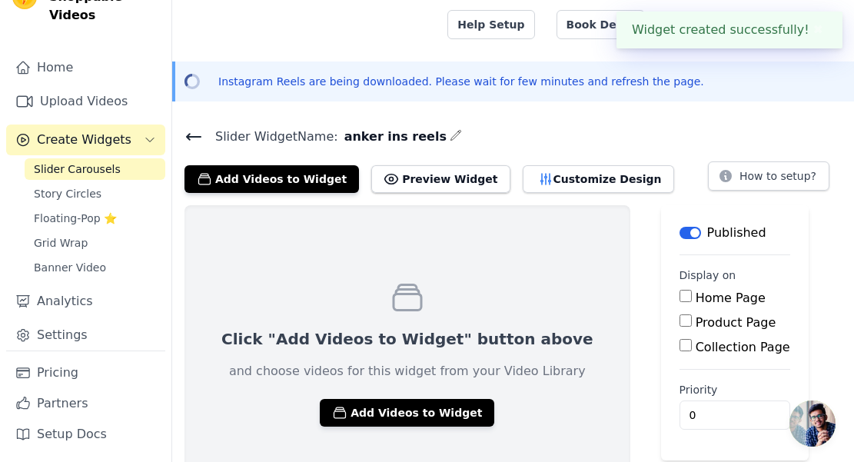
scroll to position [38, 0]
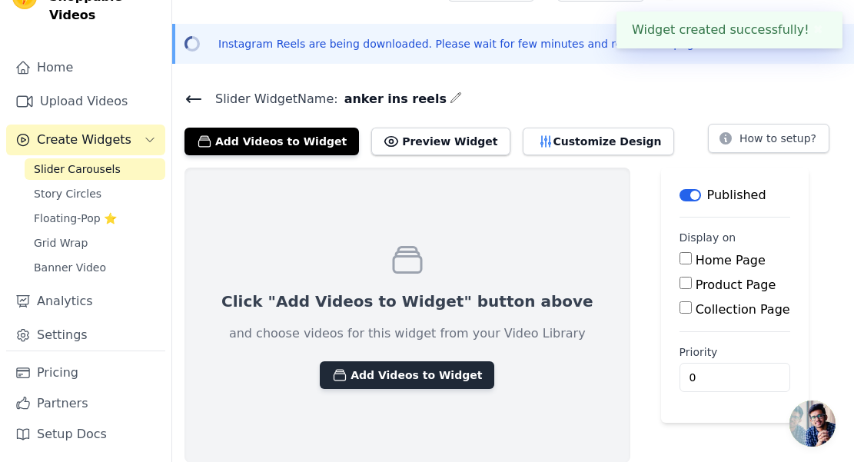
click at [410, 367] on button "Add Videos to Widget" at bounding box center [407, 375] width 174 height 28
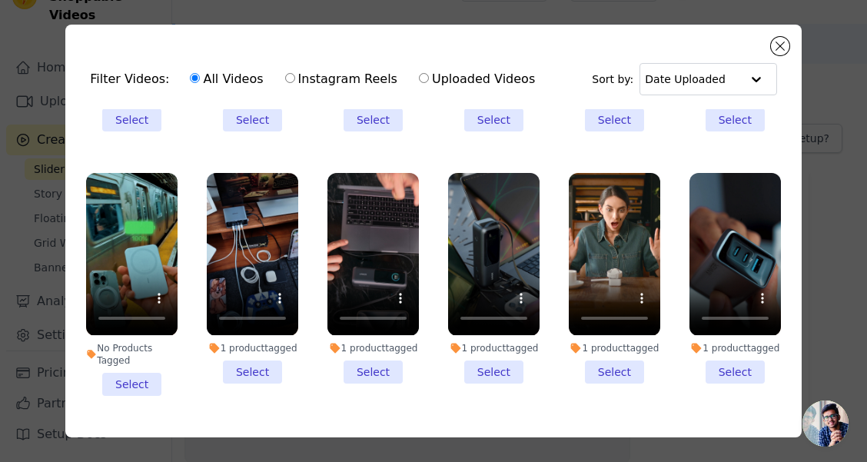
scroll to position [307, 0]
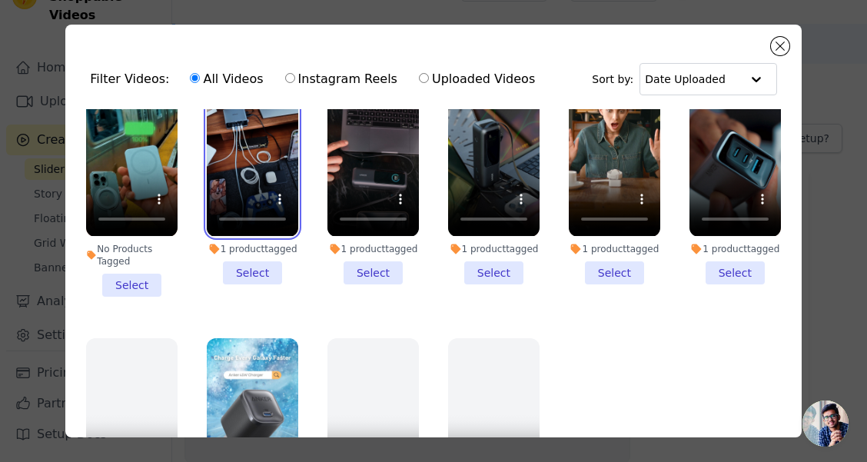
click at [256, 156] on video at bounding box center [252, 155] width 91 height 162
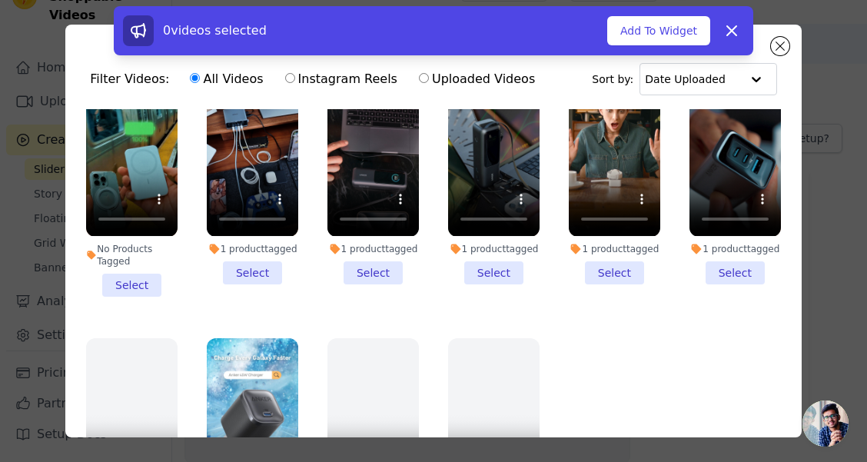
click at [261, 269] on li "1 product tagged Select" at bounding box center [252, 179] width 91 height 210
click at [0, 0] on input "1 product tagged Select" at bounding box center [0, 0] width 0 height 0
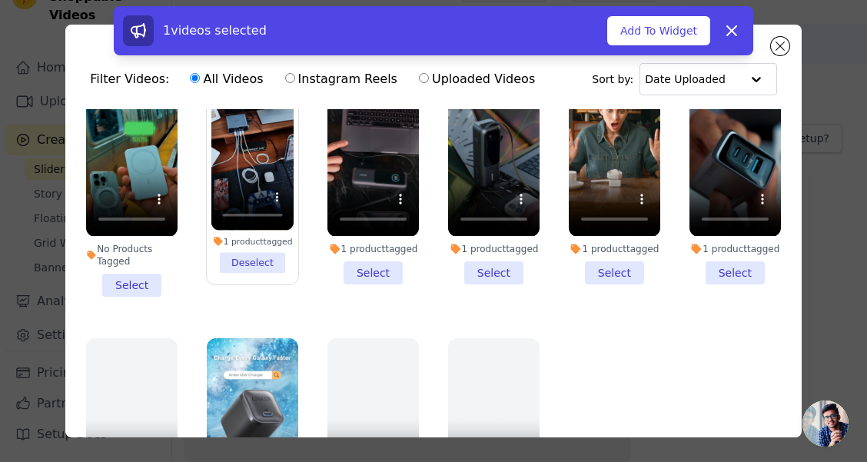
click at [354, 264] on li "1 product tagged Select" at bounding box center [372, 179] width 91 height 210
click at [0, 0] on input "1 product tagged Select" at bounding box center [0, 0] width 0 height 0
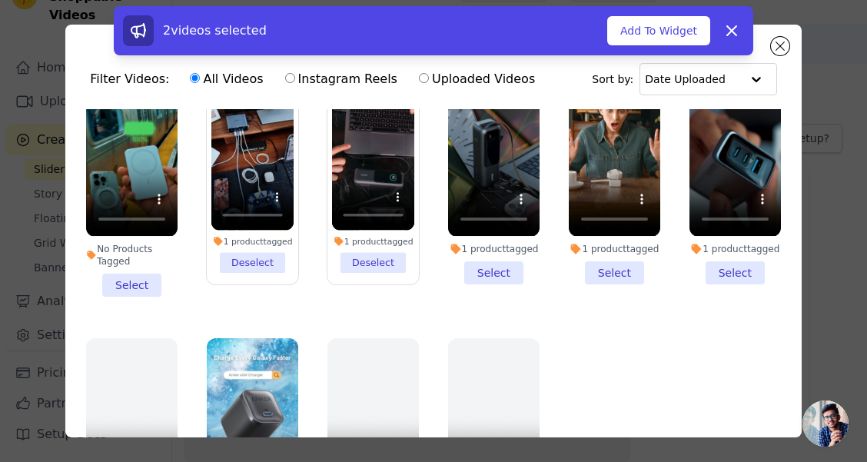
click at [608, 275] on li "1 product tagged Select" at bounding box center [614, 179] width 91 height 210
click at [0, 0] on input "1 product tagged Select" at bounding box center [0, 0] width 0 height 0
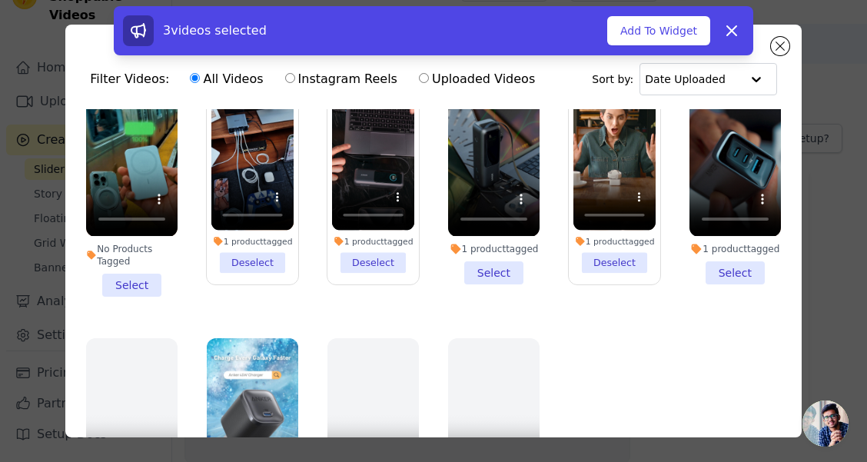
click at [723, 270] on li "1 product tagged Select" at bounding box center [735, 179] width 91 height 210
click at [0, 0] on input "1 product tagged Select" at bounding box center [0, 0] width 0 height 0
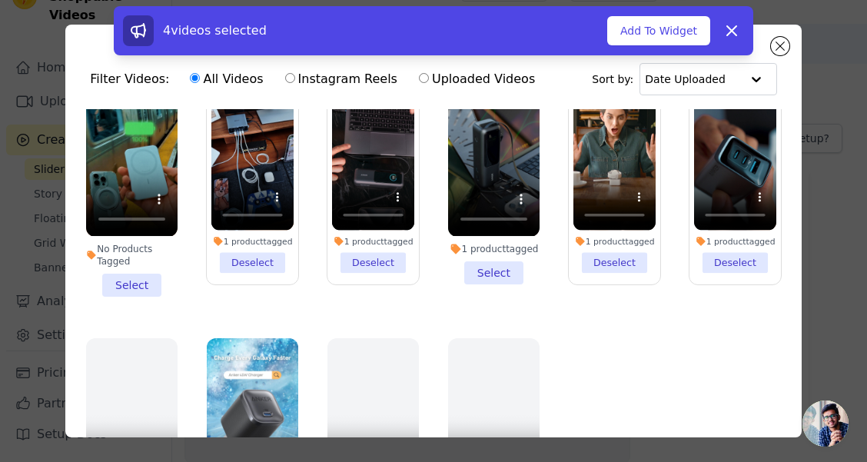
click at [374, 261] on li "1 product tagged Deselect" at bounding box center [373, 179] width 82 height 189
click at [0, 0] on input "1 product tagged Deselect" at bounding box center [0, 0] width 0 height 0
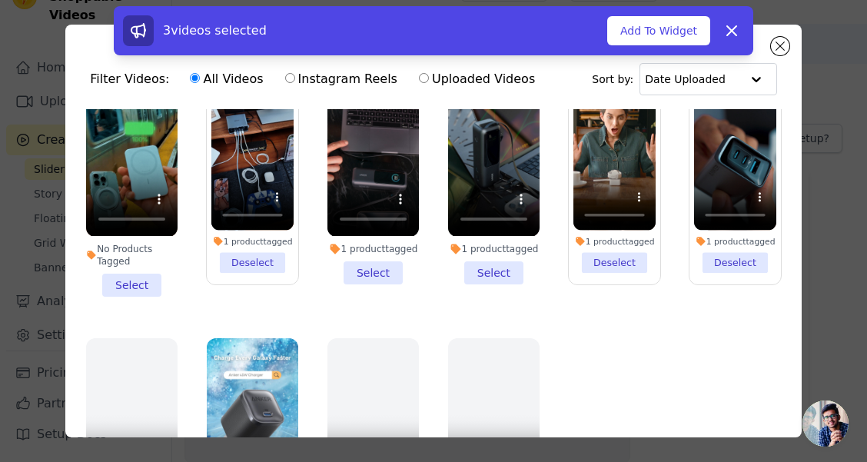
click at [484, 272] on li "1 product tagged Select" at bounding box center [493, 179] width 91 height 210
click at [0, 0] on input "1 product tagged Select" at bounding box center [0, 0] width 0 height 0
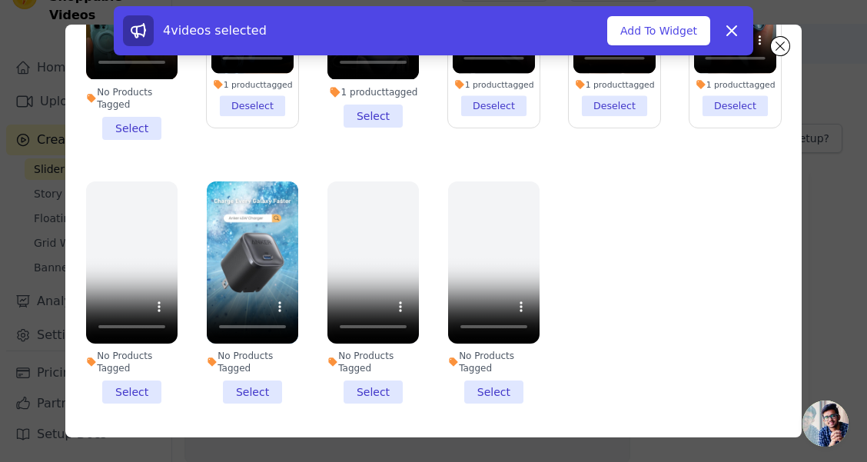
scroll to position [134, 0]
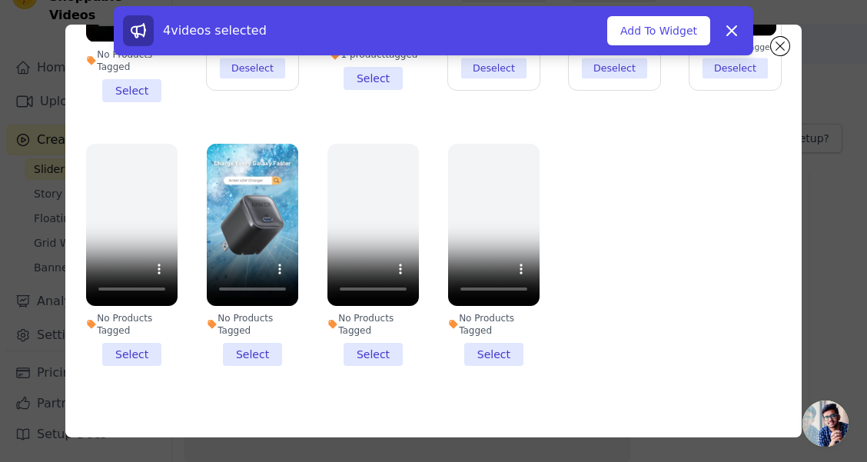
click at [247, 326] on li "No Products Tagged Select" at bounding box center [252, 255] width 91 height 222
click at [0, 0] on input "No Products Tagged Select" at bounding box center [0, 0] width 0 height 0
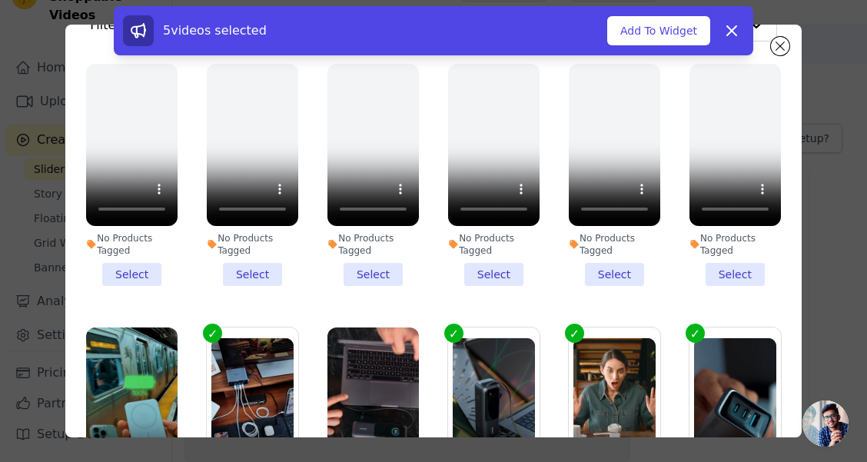
scroll to position [0, 0]
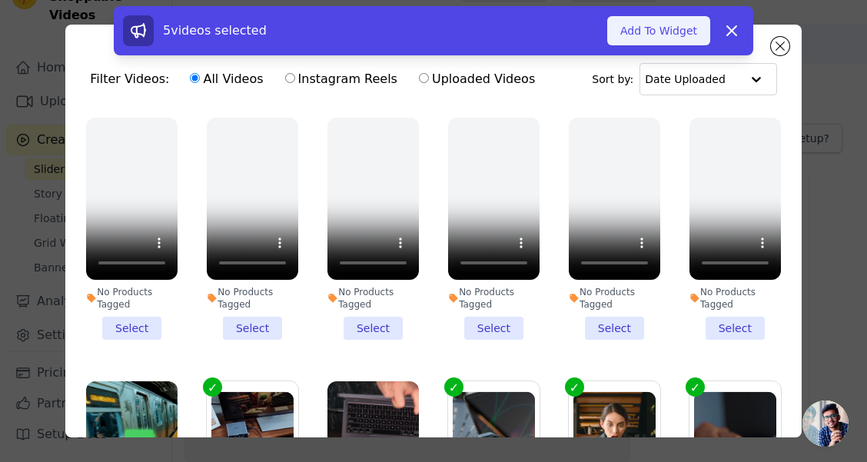
click at [664, 37] on button "Add To Widget" at bounding box center [658, 30] width 103 height 29
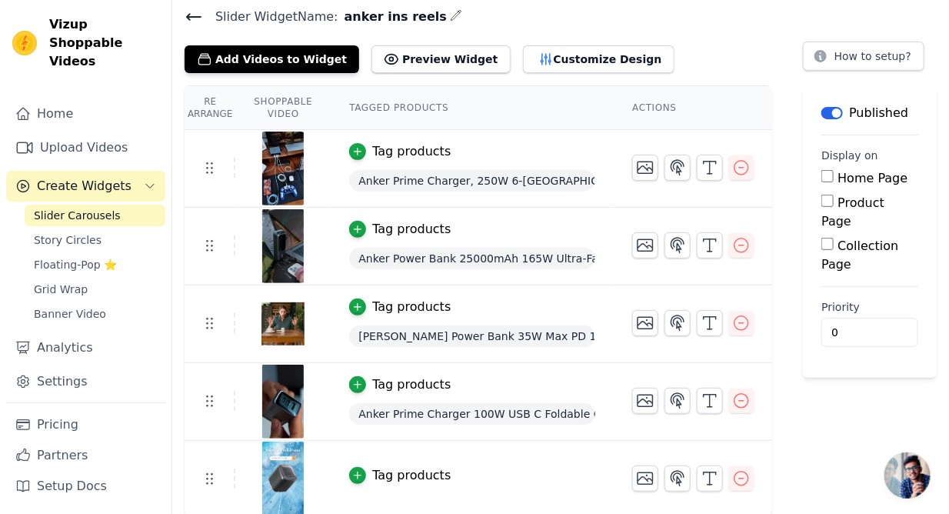
click at [825, 174] on input "Home Page" at bounding box center [827, 176] width 12 height 12
checkbox input "true"
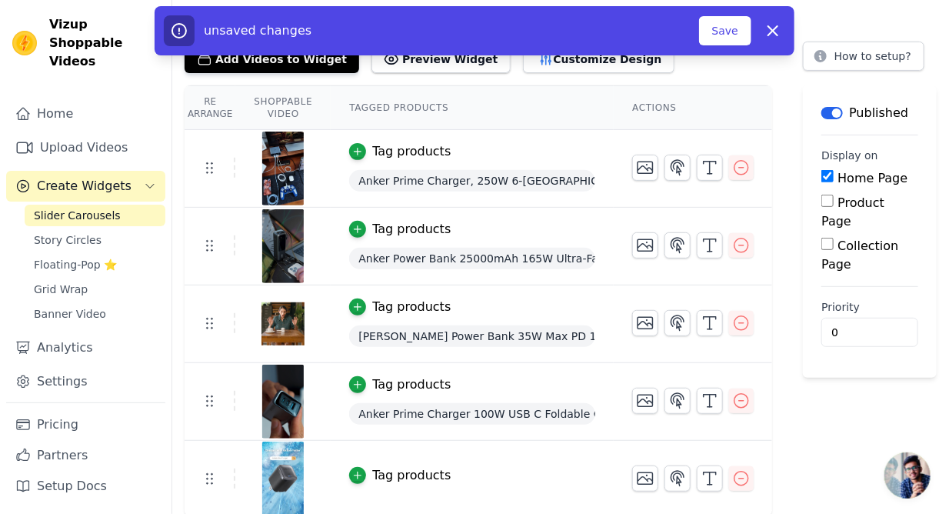
click at [825, 194] on input "Product Page" at bounding box center [827, 200] width 12 height 12
checkbox input "true"
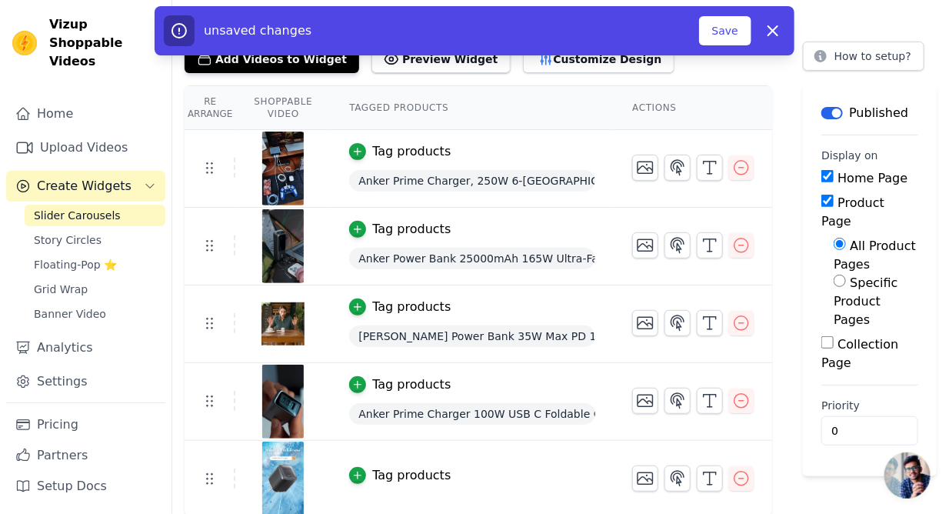
click at [828, 336] on input "Collection Page" at bounding box center [827, 342] width 12 height 12
checkbox input "true"
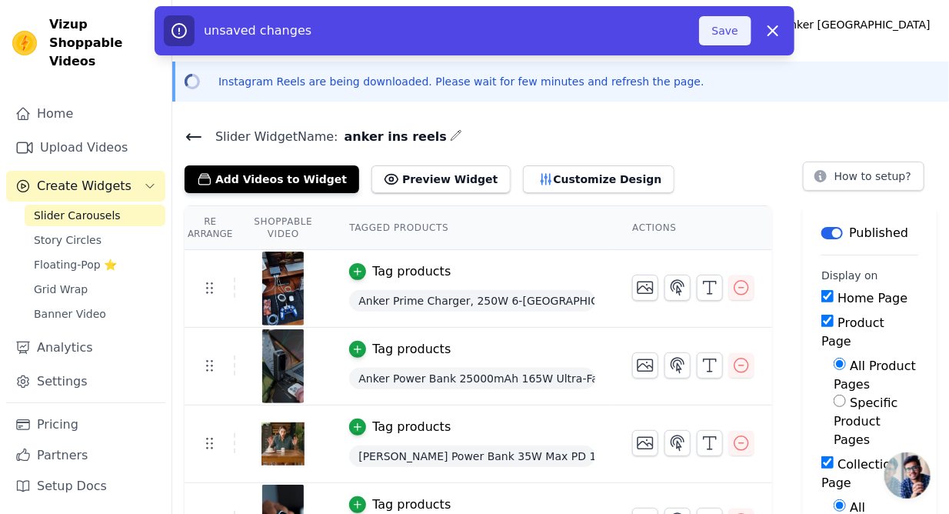
click at [723, 33] on button "Save" at bounding box center [725, 30] width 52 height 29
click at [730, 35] on button "Save" at bounding box center [725, 30] width 52 height 29
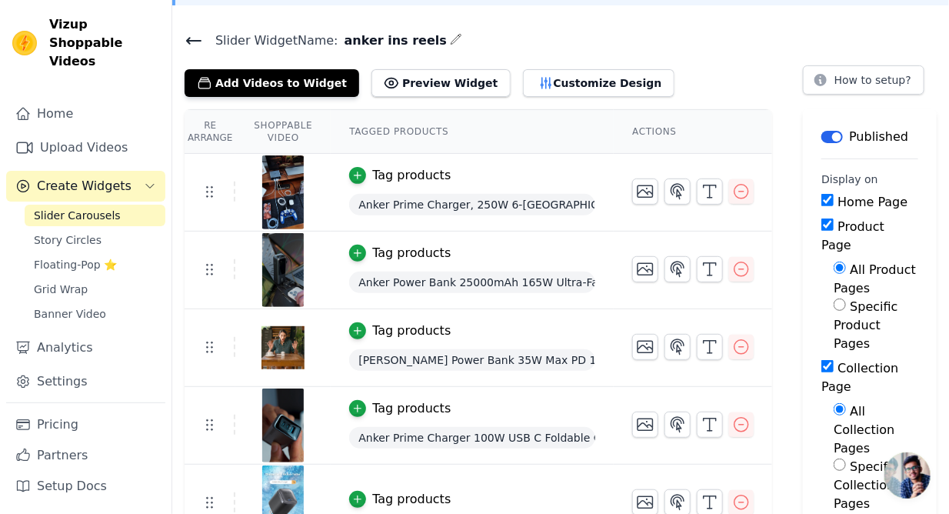
scroll to position [160, 0]
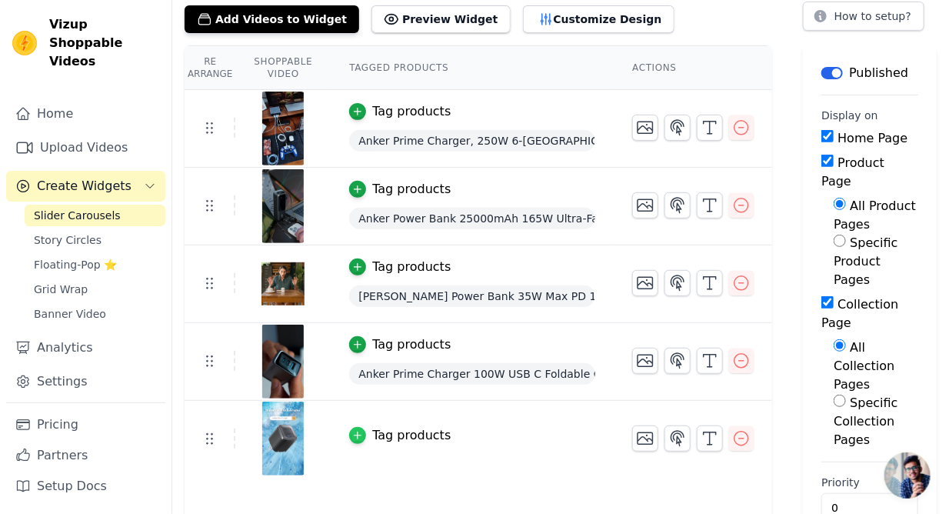
click at [354, 430] on icon "button" at bounding box center [357, 435] width 11 height 11
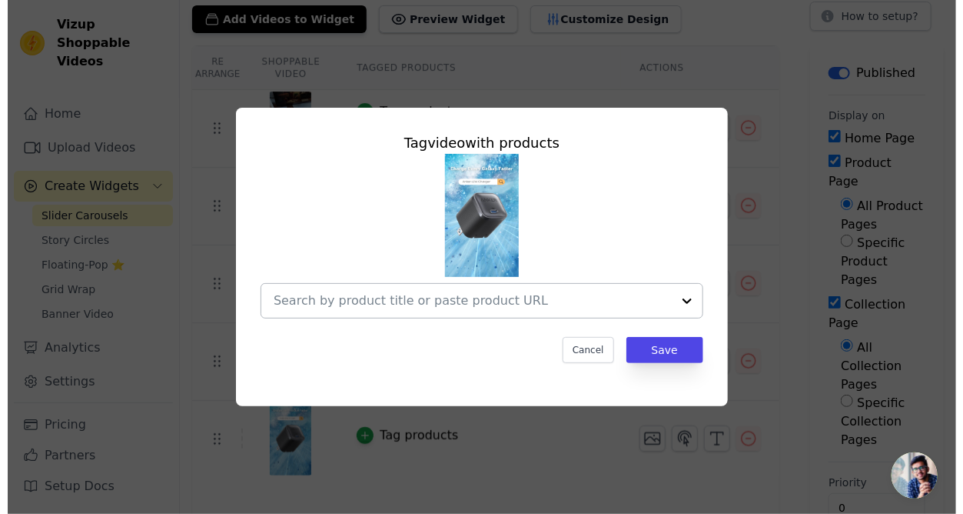
scroll to position [0, 0]
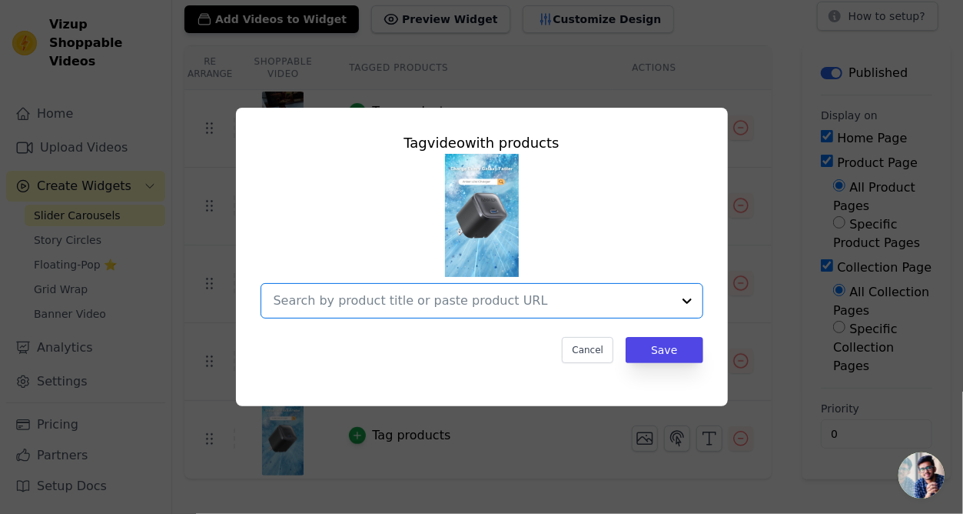
click at [394, 294] on input "text" at bounding box center [473, 300] width 398 height 18
paste input "B2692"
type input "B2692"
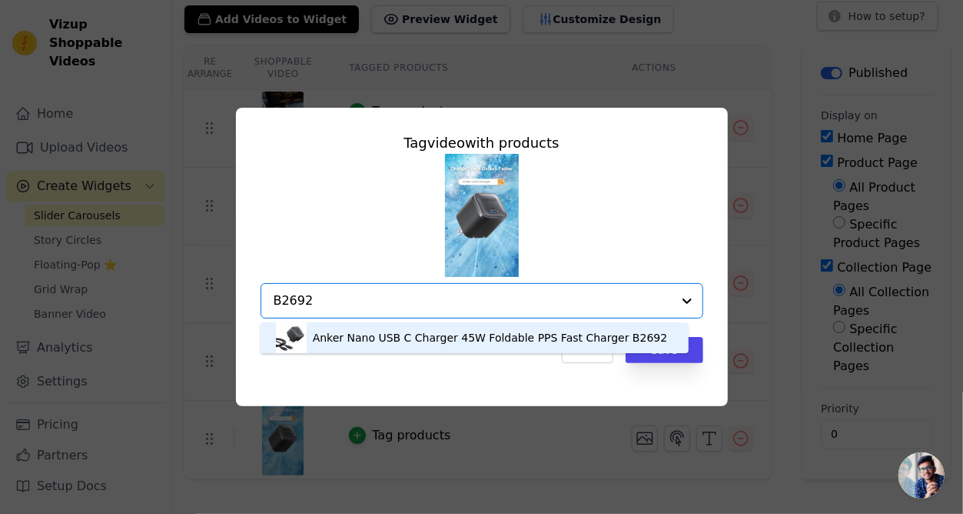
click at [339, 331] on div "Anker Nano USB C Charger 45W Foldable PPS Fast Charger B2692" at bounding box center [490, 337] width 355 height 15
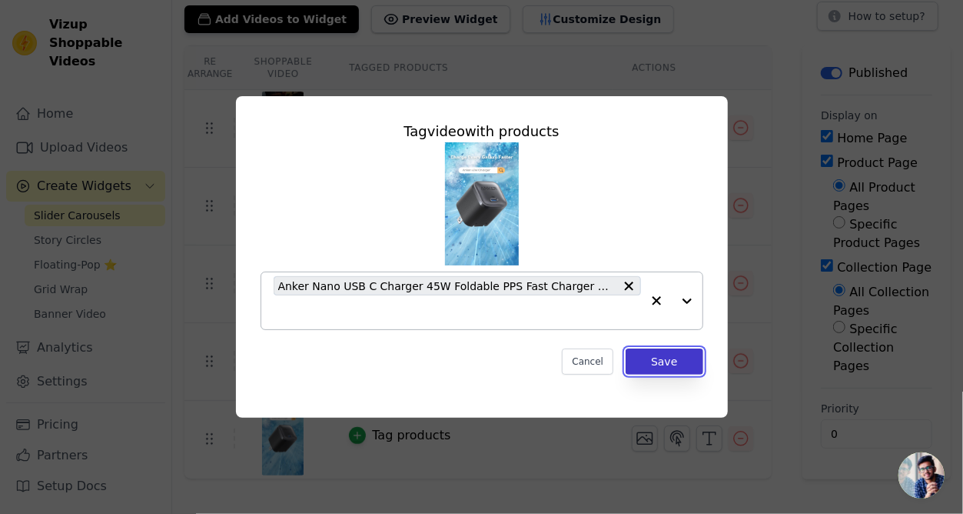
click at [670, 359] on button "Save" at bounding box center [664, 361] width 77 height 26
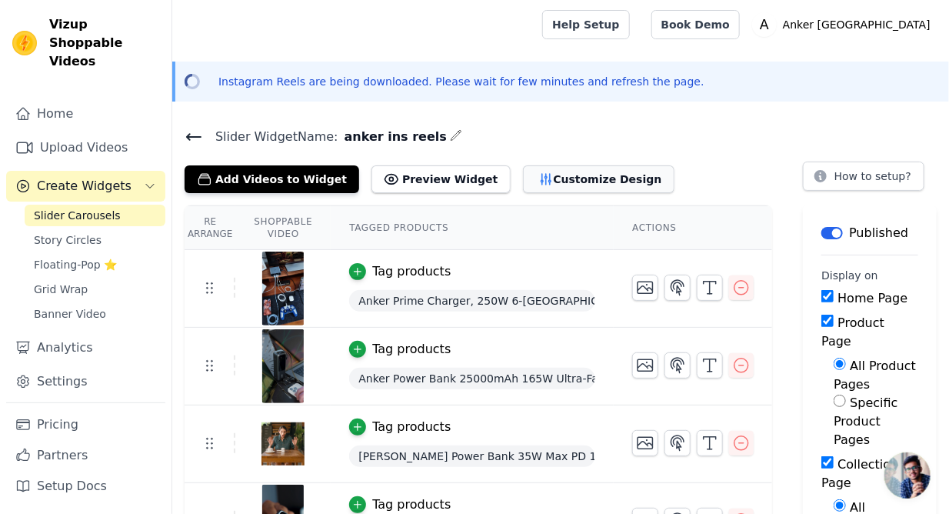
click at [553, 174] on button "Customize Design" at bounding box center [598, 179] width 151 height 28
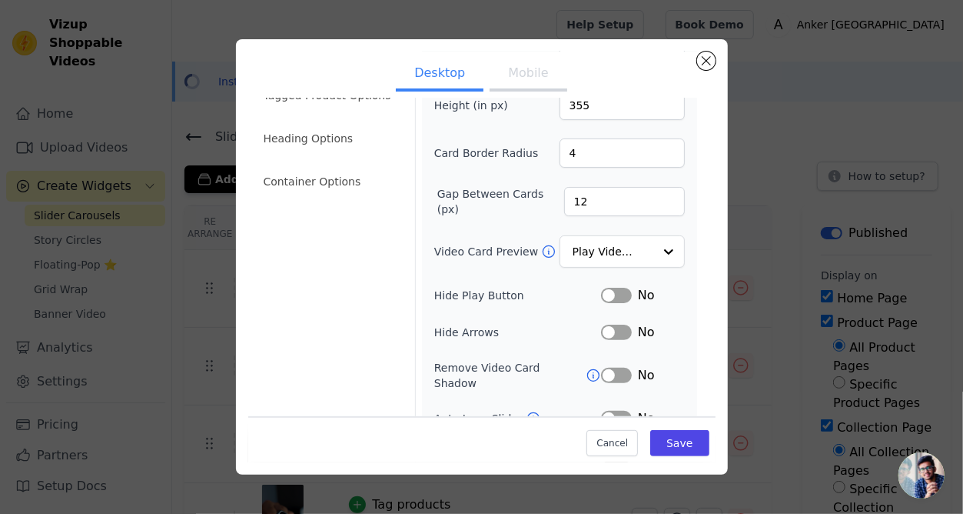
scroll to position [170, 0]
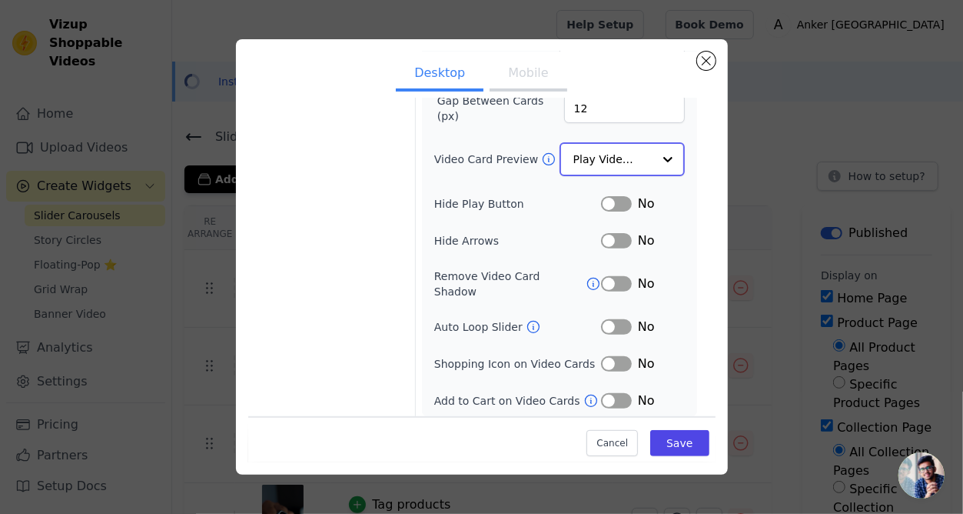
click at [627, 148] on input "Video Card Preview" at bounding box center [612, 159] width 79 height 31
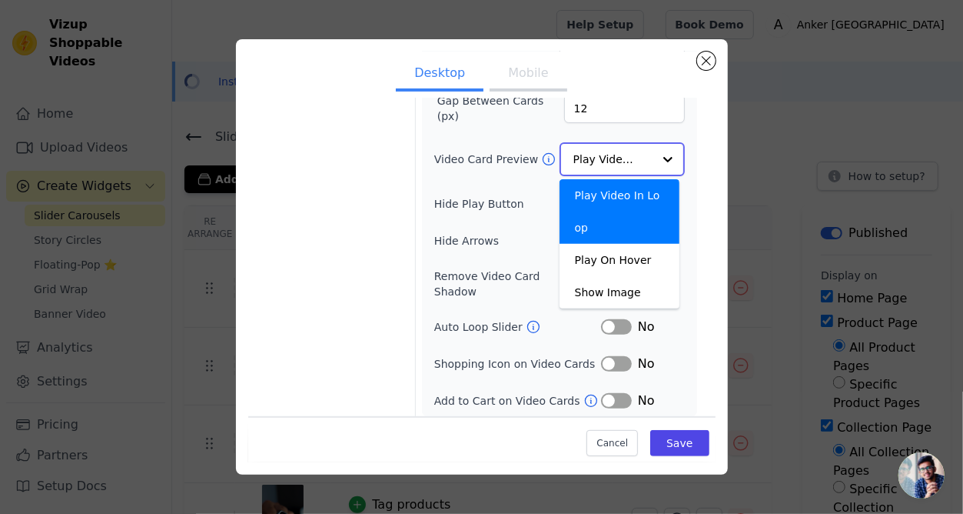
click at [627, 148] on input "Video Card Preview" at bounding box center [612, 159] width 79 height 31
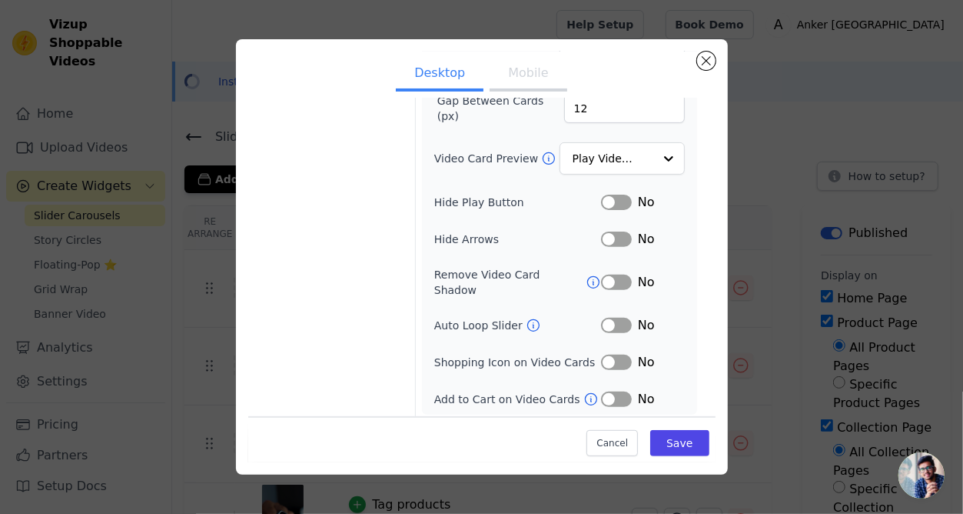
click at [613, 323] on button "Label" at bounding box center [616, 324] width 31 height 15
click at [601, 321] on button "Label" at bounding box center [616, 324] width 31 height 15
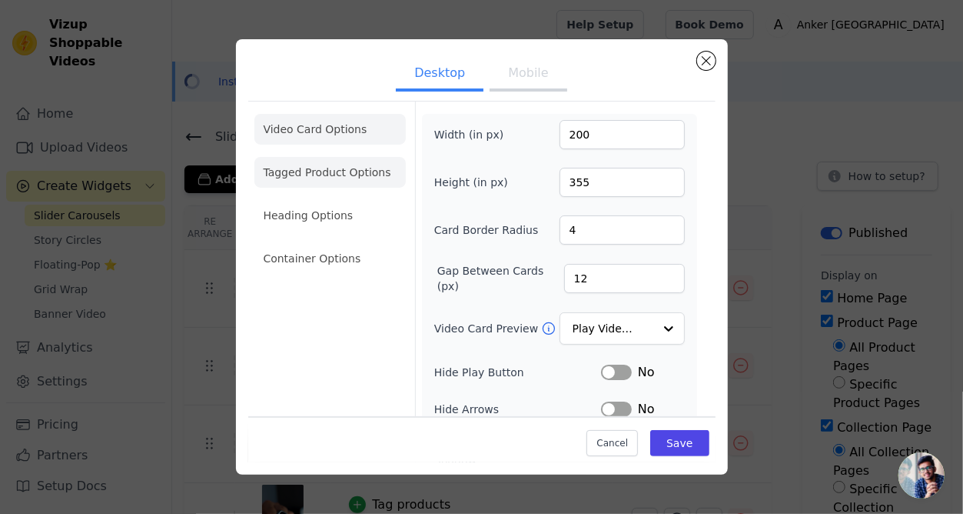
click at [292, 181] on li "Tagged Product Options" at bounding box center [329, 172] width 151 height 31
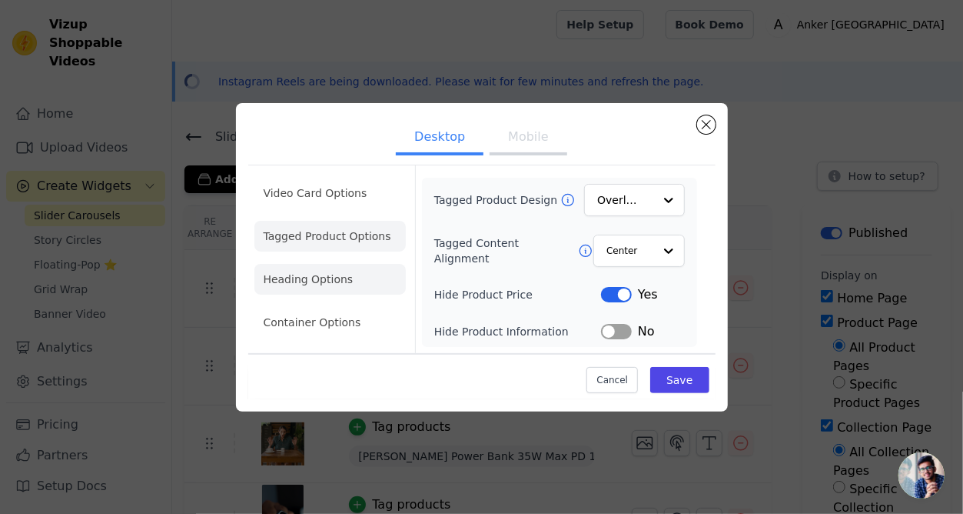
click at [337, 282] on li "Heading Options" at bounding box center [329, 279] width 151 height 31
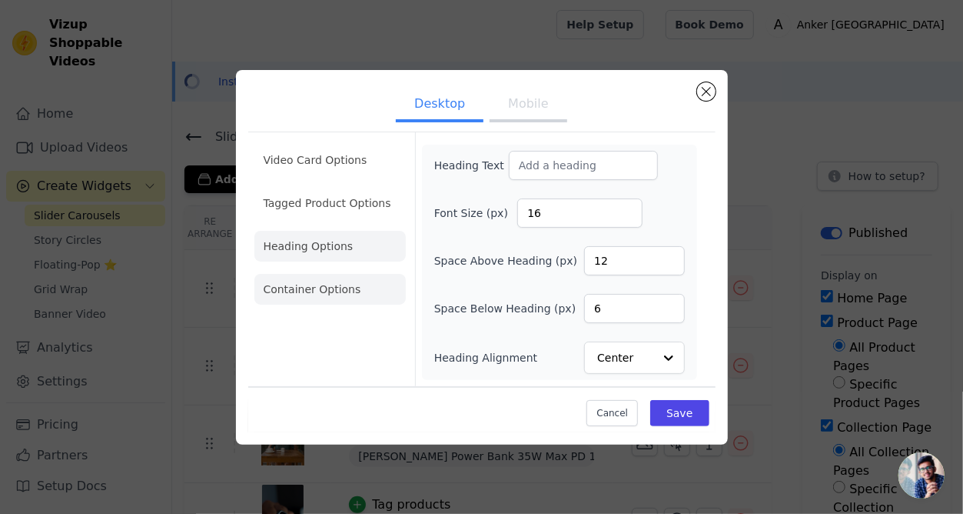
click at [351, 274] on li "Container Options" at bounding box center [329, 289] width 151 height 31
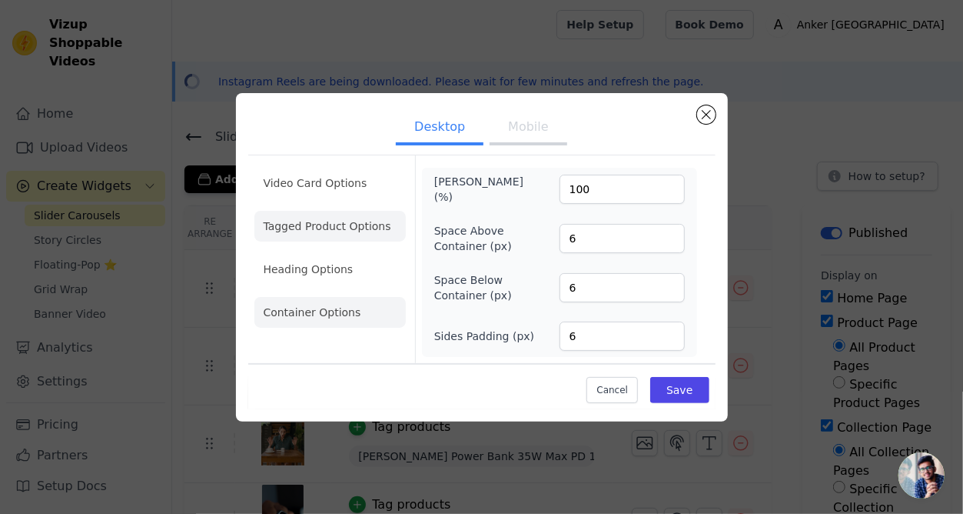
click at [354, 230] on li "Tagged Product Options" at bounding box center [329, 226] width 151 height 31
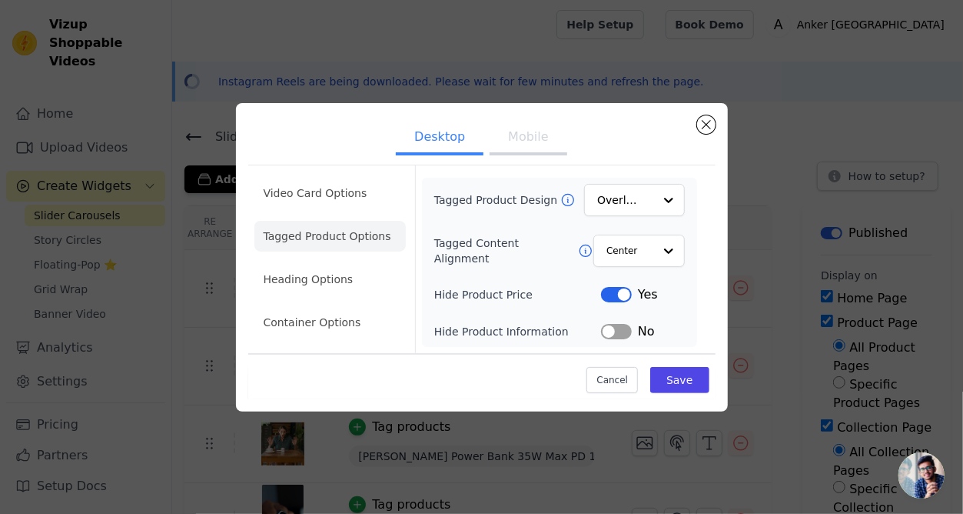
click at [623, 335] on button "Label" at bounding box center [616, 331] width 31 height 15
click at [615, 336] on button "Label" at bounding box center [616, 331] width 31 height 15
click at [331, 202] on li "Video Card Options" at bounding box center [329, 193] width 151 height 31
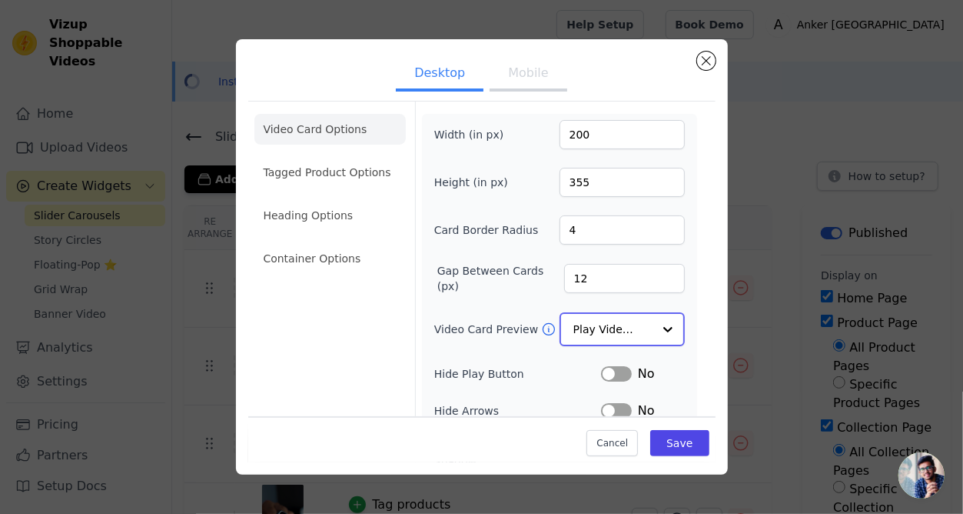
click at [625, 332] on input "Video Card Preview" at bounding box center [612, 329] width 79 height 31
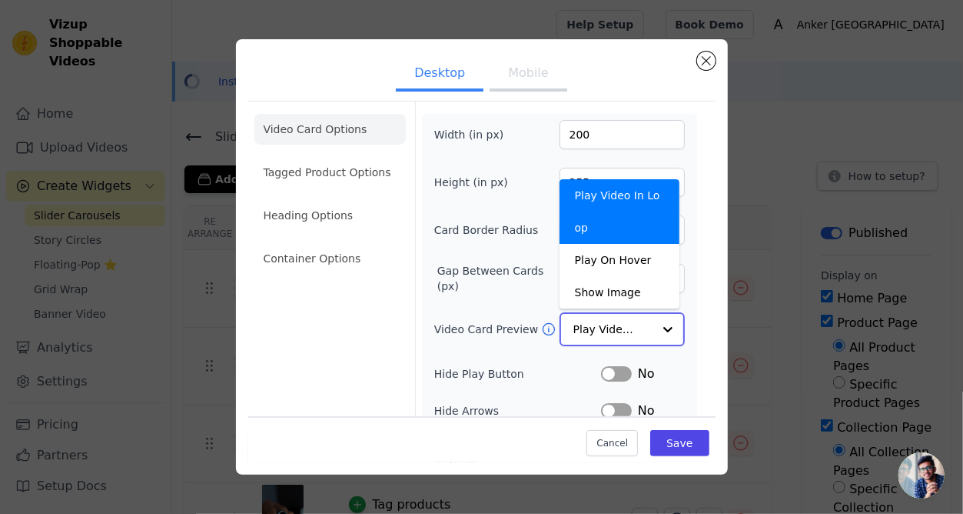
click at [624, 338] on input "Video Card Preview" at bounding box center [612, 329] width 79 height 31
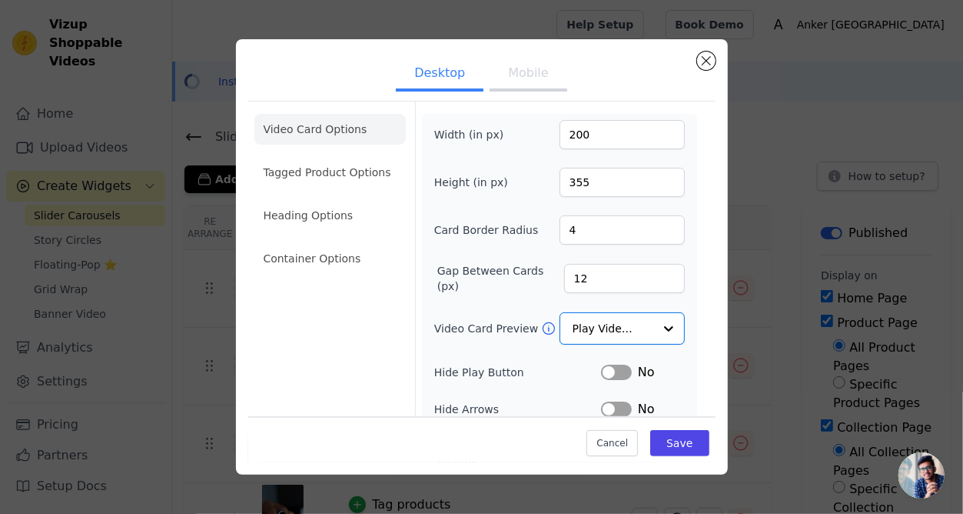
click at [375, 347] on div "Video Card Options Tagged Product Options Heading Options Container Options" at bounding box center [329, 345] width 151 height 489
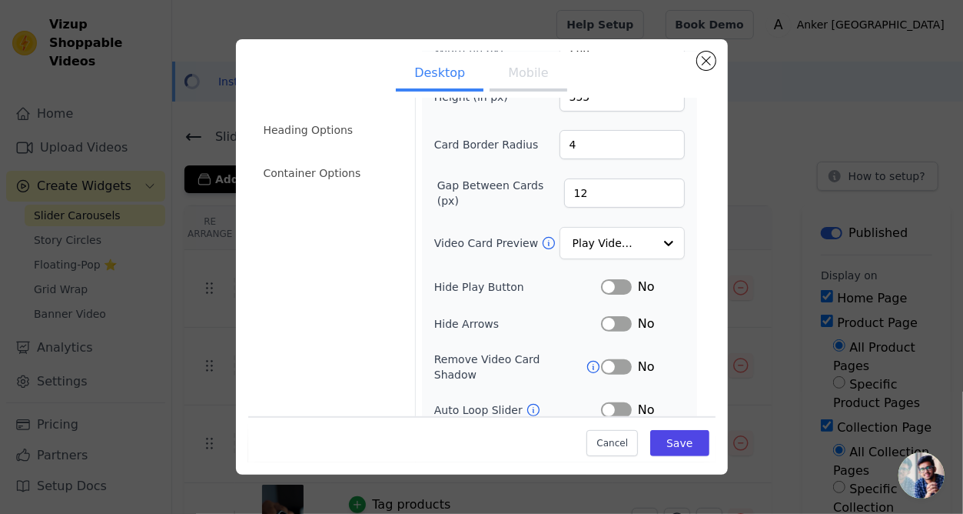
scroll to position [170, 0]
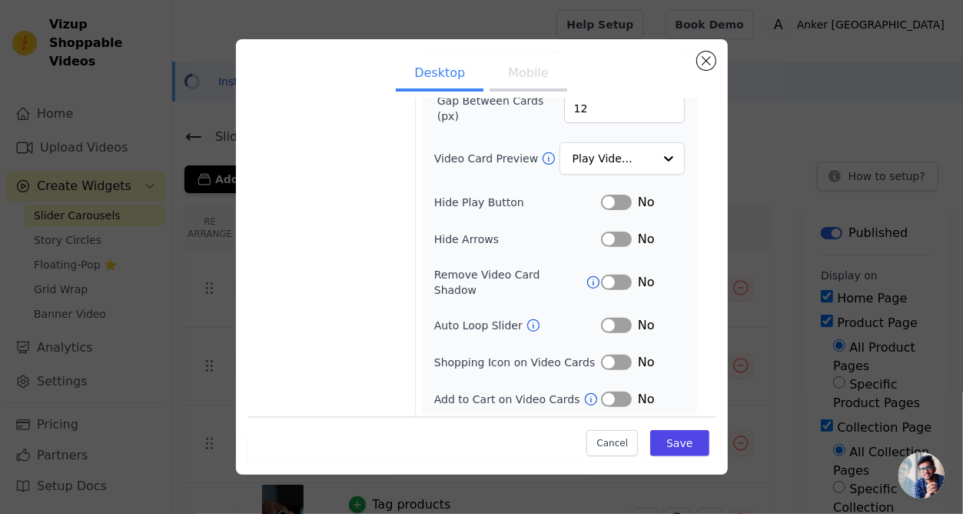
click at [613, 361] on button "Label" at bounding box center [616, 361] width 31 height 15
click at [601, 366] on button "Label" at bounding box center [616, 361] width 31 height 15
click at [610, 362] on button "Label" at bounding box center [616, 361] width 31 height 15
drag, startPoint x: 673, startPoint y: 449, endPoint x: 647, endPoint y: 389, distance: 65.1
click at [647, 389] on div "Video Card Options Tagged Product Options Heading Options Container Options Wid…" at bounding box center [481, 197] width 467 height 539
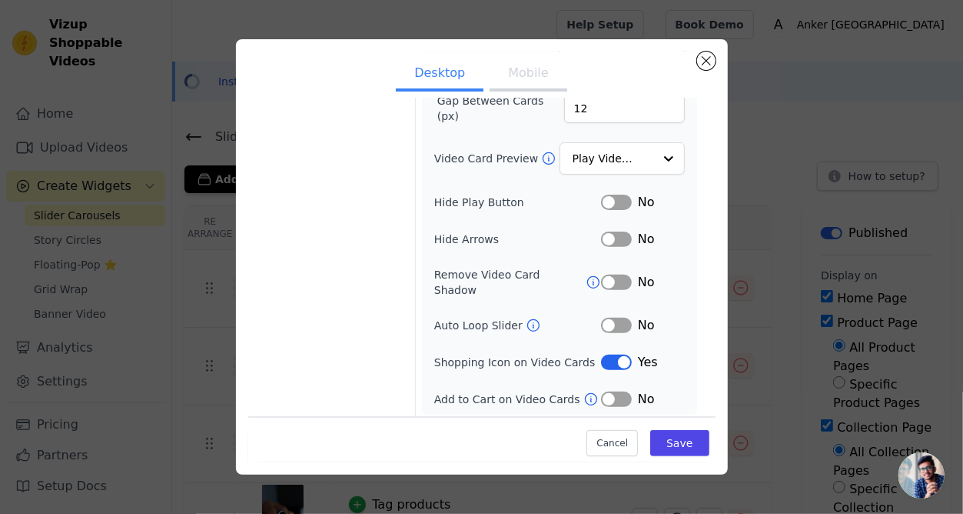
click at [603, 354] on button "Label" at bounding box center [616, 361] width 31 height 15
click at [585, 395] on icon at bounding box center [591, 399] width 12 height 12
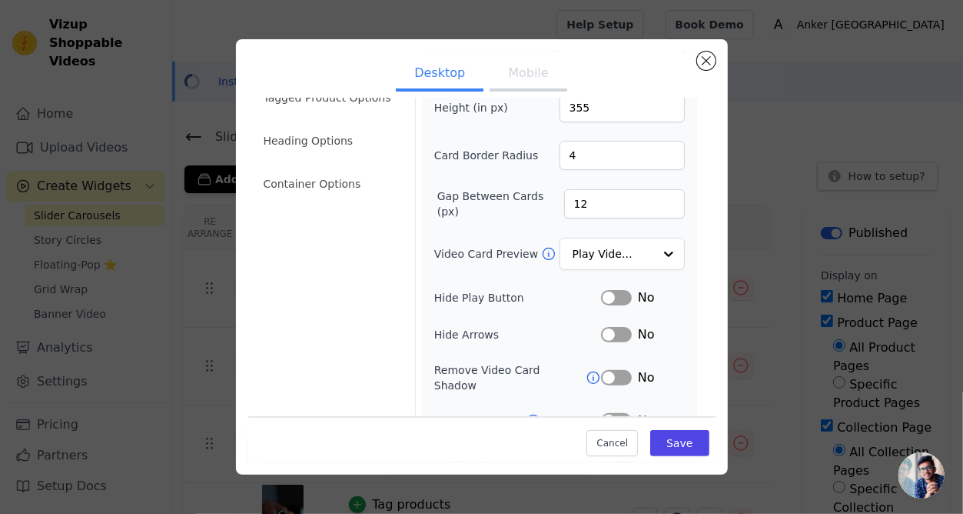
scroll to position [0, 0]
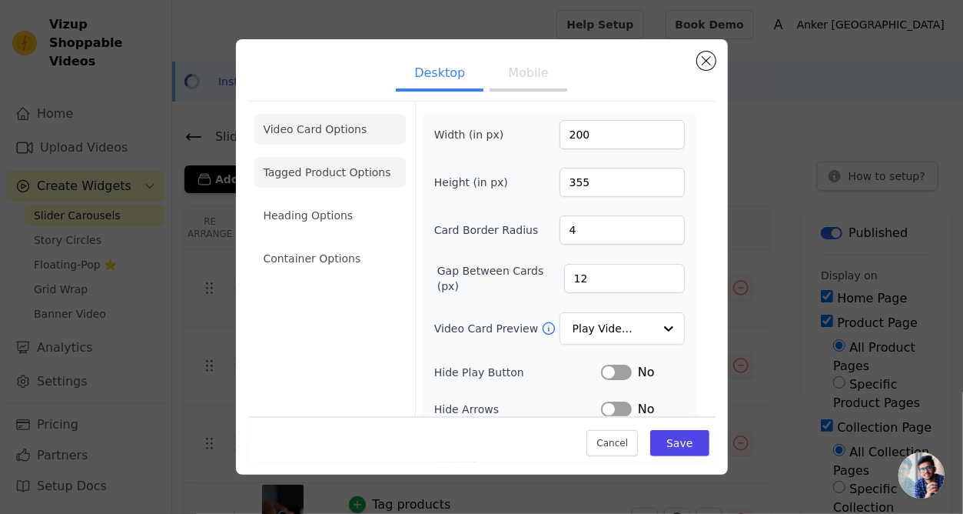
click at [338, 158] on li "Tagged Product Options" at bounding box center [329, 172] width 151 height 31
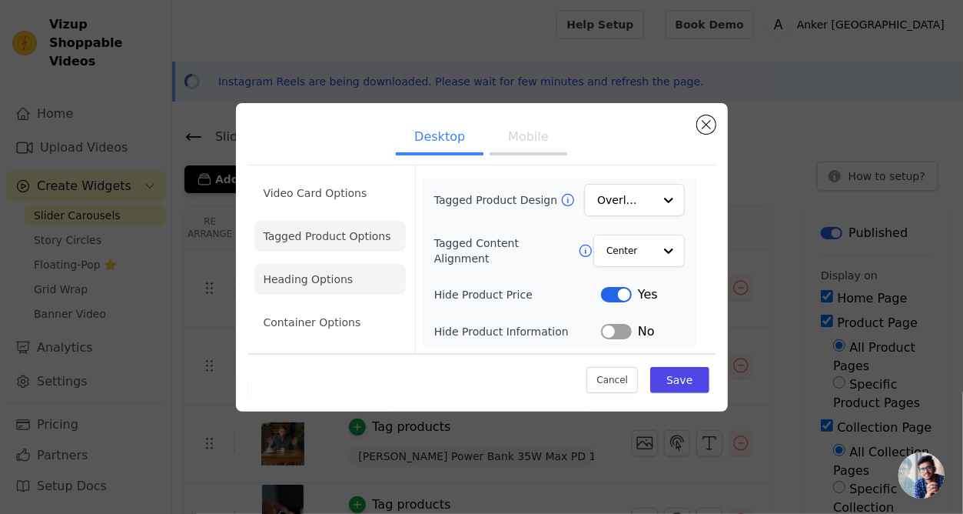
click at [346, 274] on li "Heading Options" at bounding box center [329, 279] width 151 height 31
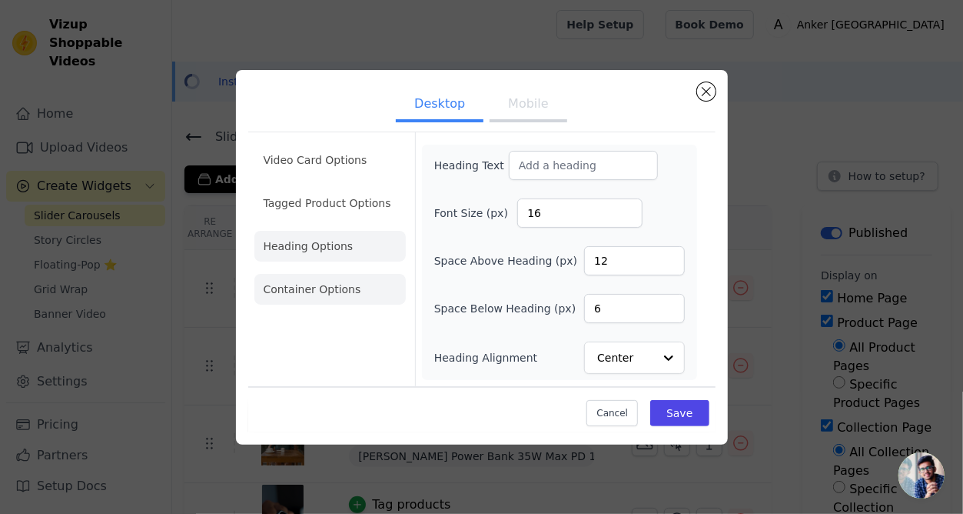
click at [337, 287] on li "Container Options" at bounding box center [329, 289] width 151 height 31
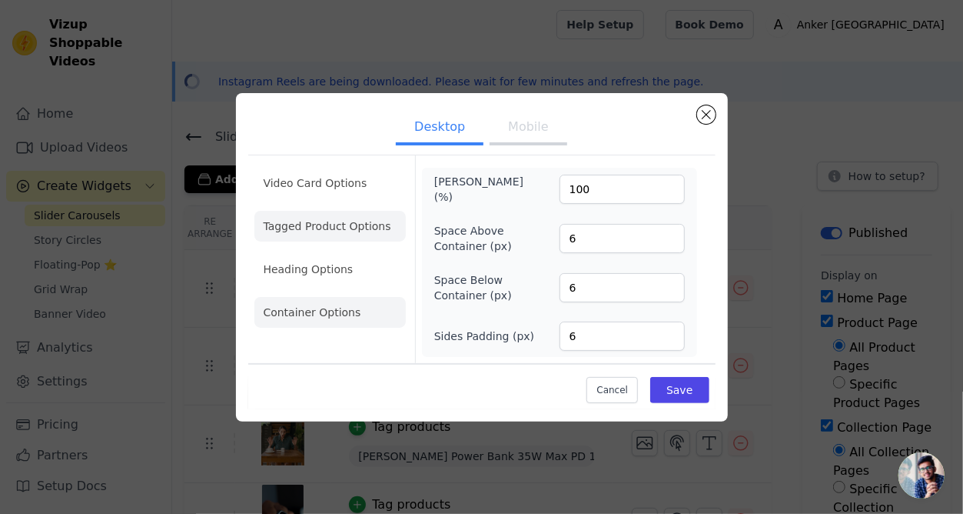
click at [335, 178] on li "Video Card Options" at bounding box center [329, 183] width 151 height 31
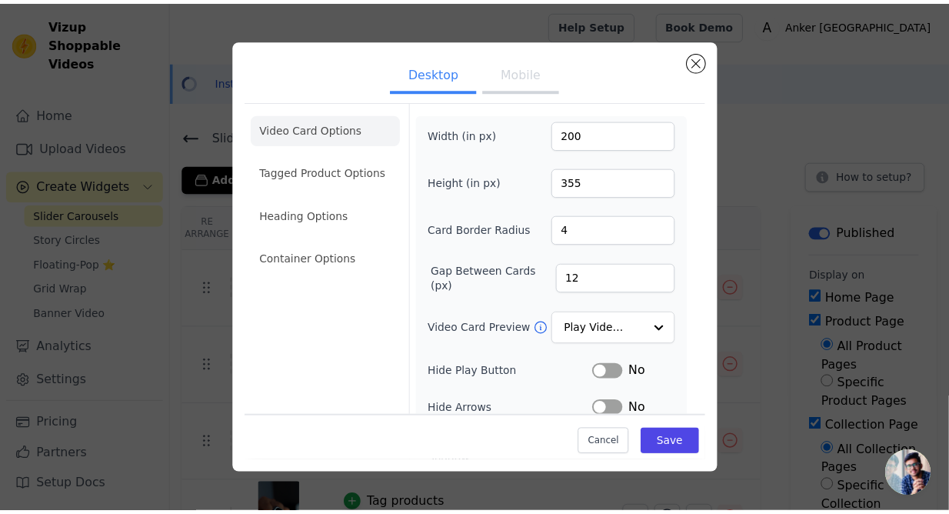
scroll to position [85, 0]
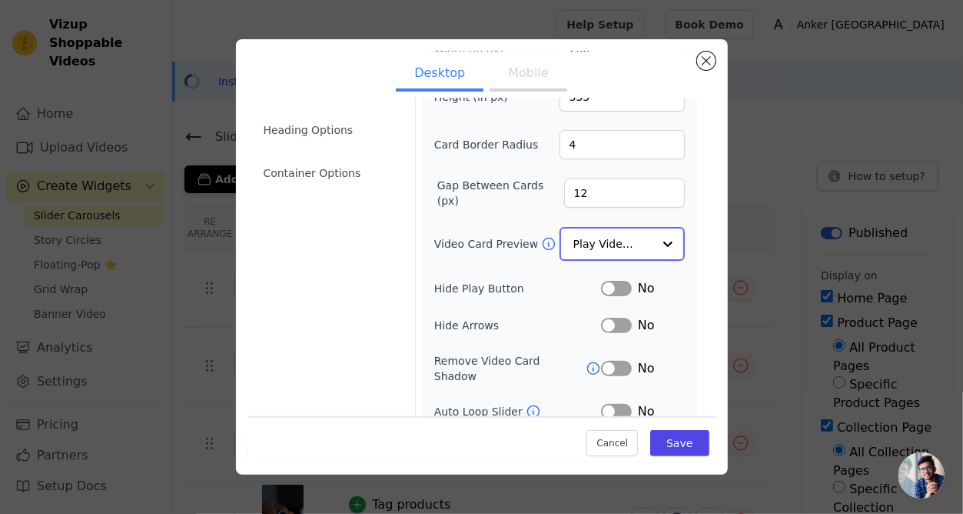
click at [574, 243] on input "Video Card Preview" at bounding box center [612, 243] width 79 height 31
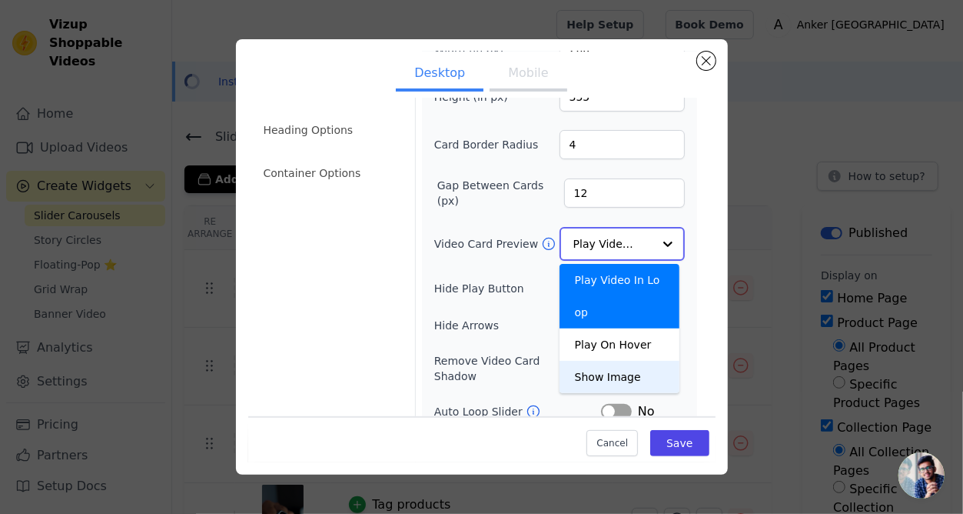
click at [594, 370] on div "Show Image" at bounding box center [620, 377] width 121 height 32
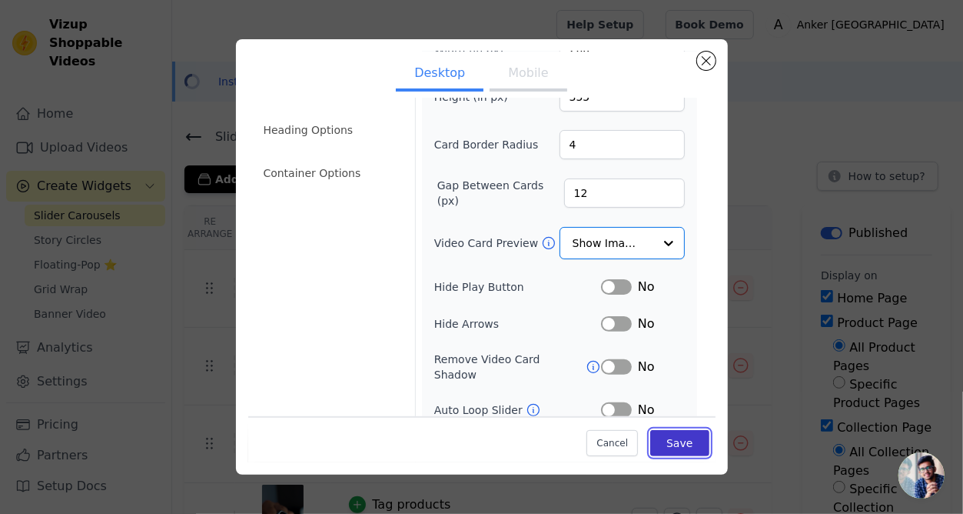
click at [654, 437] on button "Save" at bounding box center [679, 443] width 58 height 26
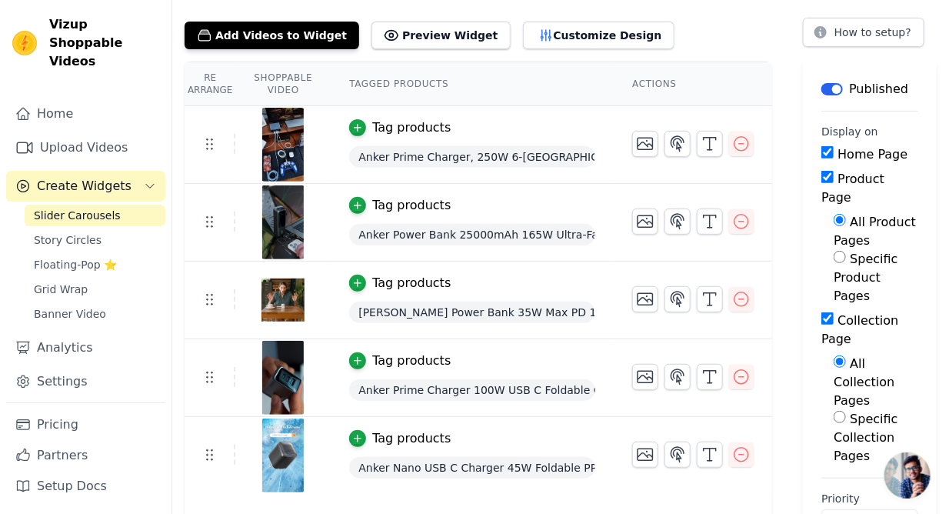
scroll to position [160, 0]
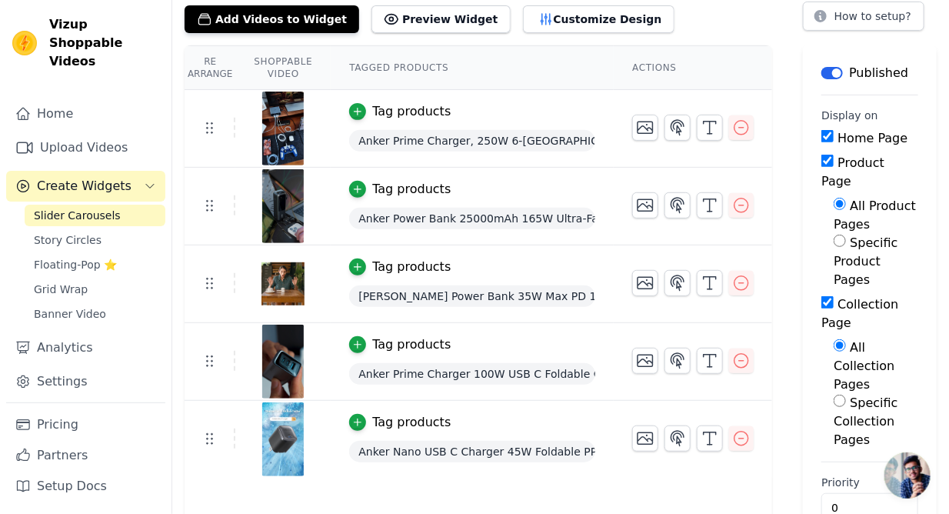
click at [182, 228] on div "Re Arrange Shoppable Video Tagged Products Actions Tag products Anker Prime Cha…" at bounding box center [560, 298] width 776 height 507
click at [182, 194] on div "Re Arrange Shoppable Video Tagged Products Actions Tag products Anker Prime Cha…" at bounding box center [560, 298] width 776 height 507
click at [174, 196] on div "Re Arrange Shoppable Video Tagged Products Actions Tag products Anker Prime Cha…" at bounding box center [560, 298] width 776 height 507
click at [181, 105] on div "Re Arrange Shoppable Video Tagged Products Actions Tag products Anker Prime Cha…" at bounding box center [560, 298] width 776 height 507
click at [178, 159] on div "Re Arrange Shoppable Video Tagged Products Actions Tag products Anker Prime Cha…" at bounding box center [560, 298] width 776 height 507
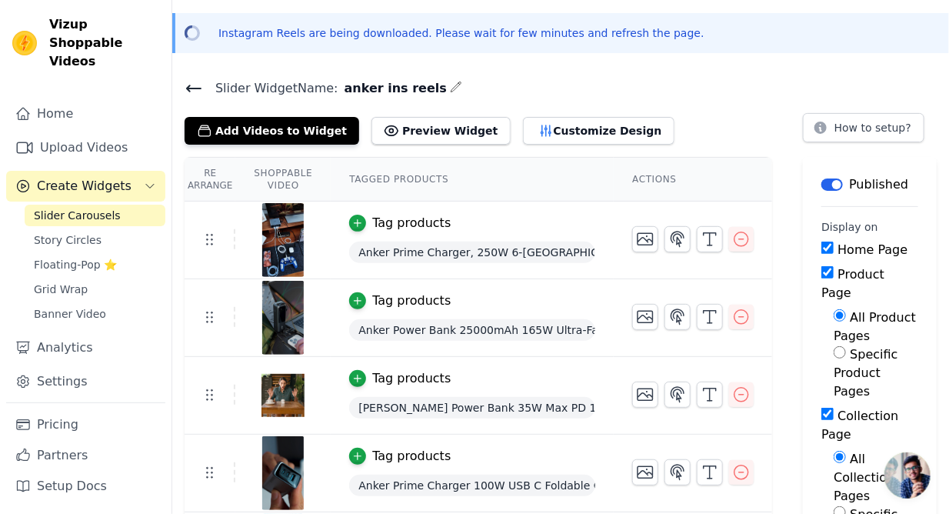
scroll to position [0, 0]
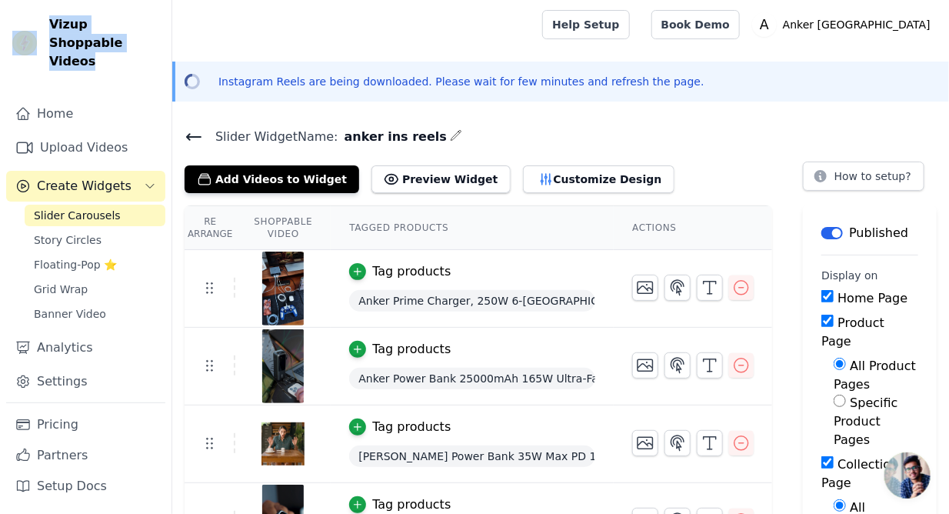
drag, startPoint x: 121, startPoint y: 45, endPoint x: 42, endPoint y: 22, distance: 82.5
click at [42, 22] on div "Vizup Shoppable Videos" at bounding box center [85, 42] width 171 height 55
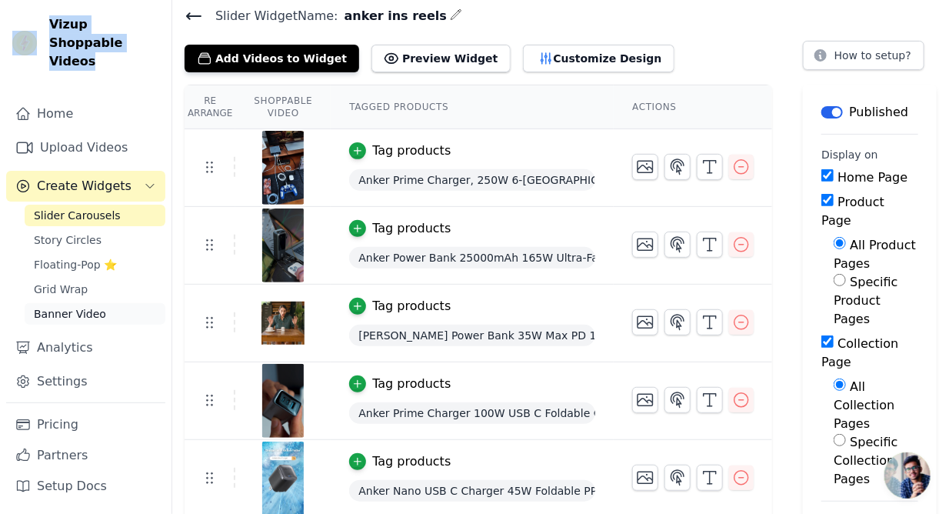
scroll to position [160, 0]
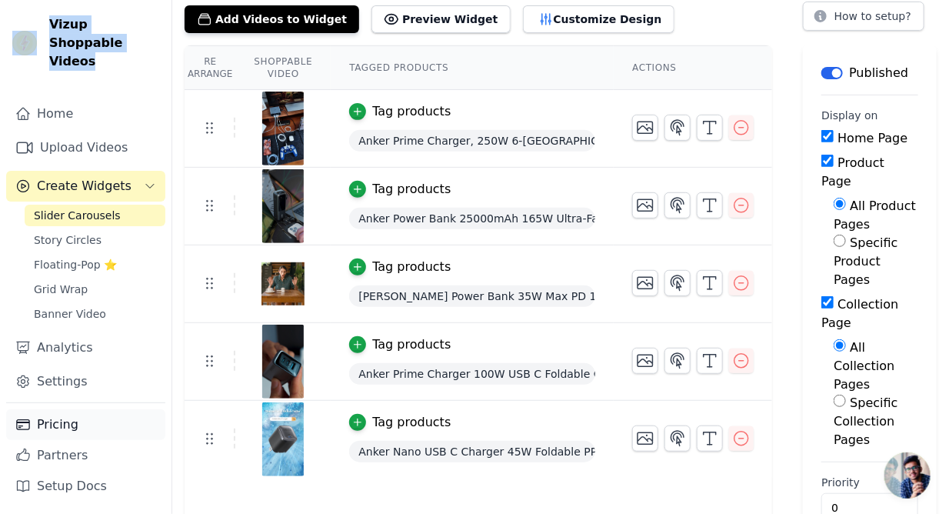
click at [87, 418] on link "Pricing" at bounding box center [85, 424] width 159 height 31
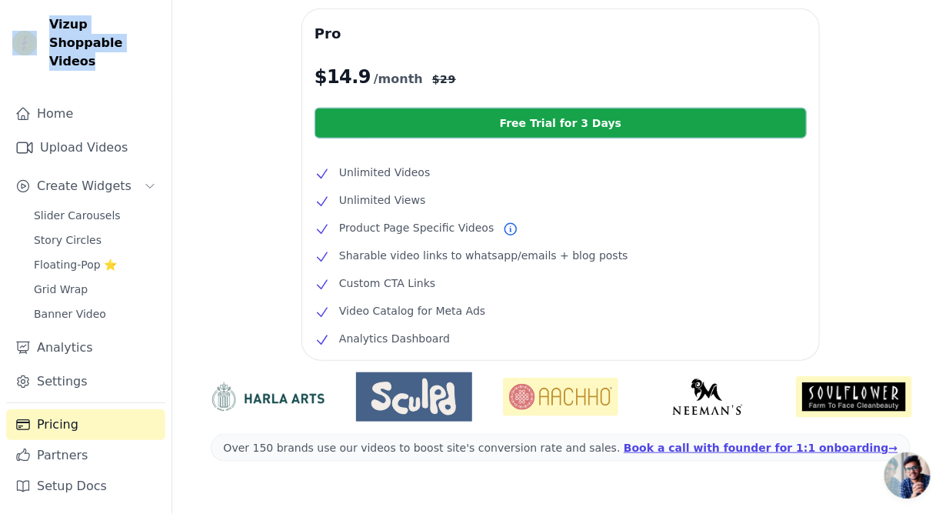
scroll to position [427, 0]
